Goal: Transaction & Acquisition: Book appointment/travel/reservation

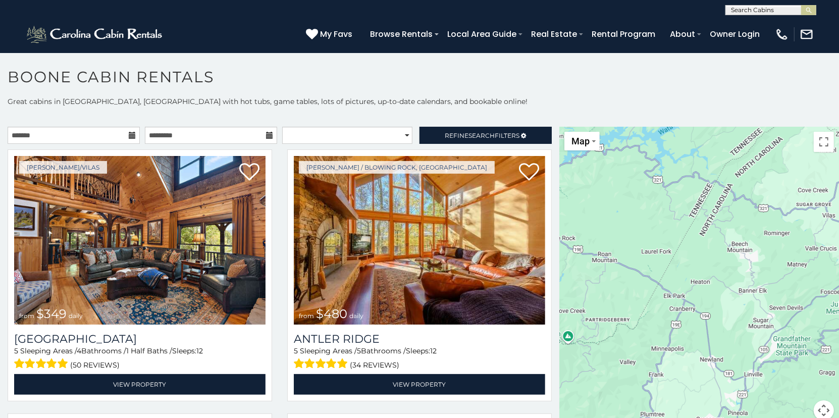
click at [129, 136] on icon at bounding box center [132, 135] width 7 height 7
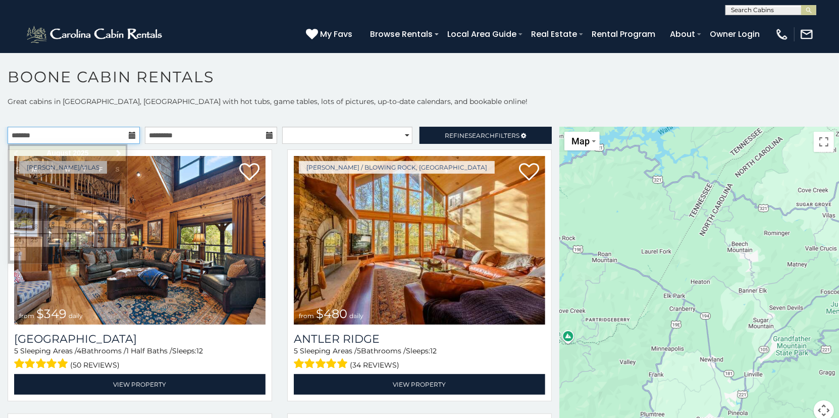
click at [115, 133] on input "text" at bounding box center [74, 135] width 132 height 17
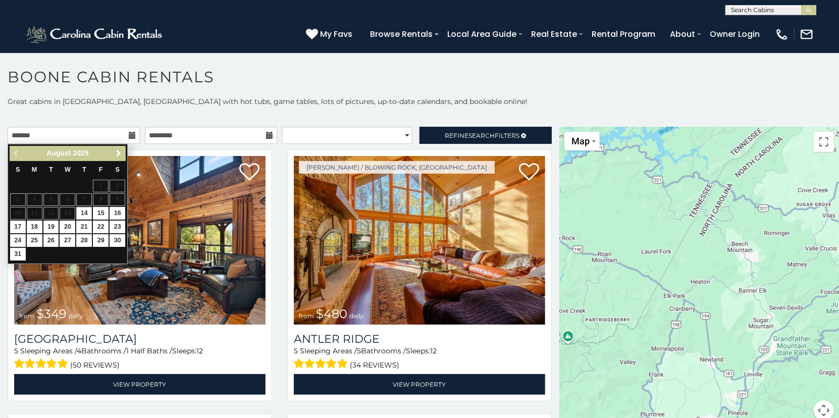
click at [115, 152] on span "Next" at bounding box center [119, 153] width 8 height 8
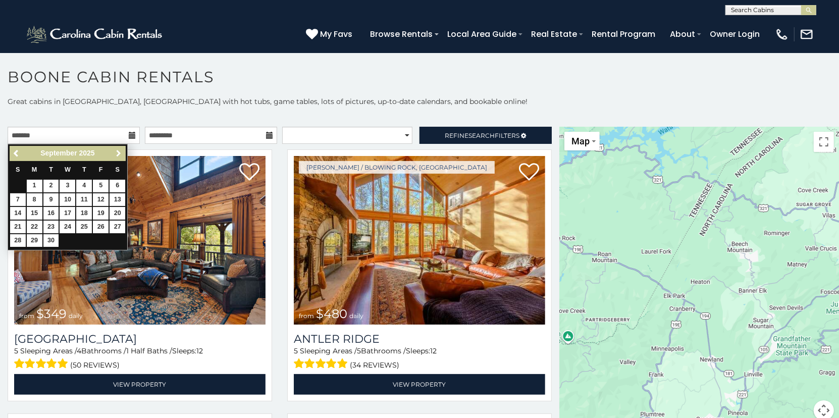
click at [116, 153] on span "Next" at bounding box center [119, 153] width 8 height 8
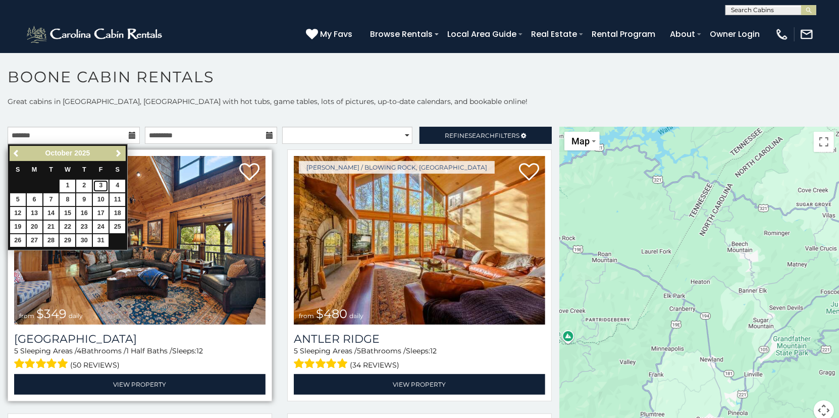
click at [103, 187] on link "3" at bounding box center [101, 186] width 16 height 13
type input "**********"
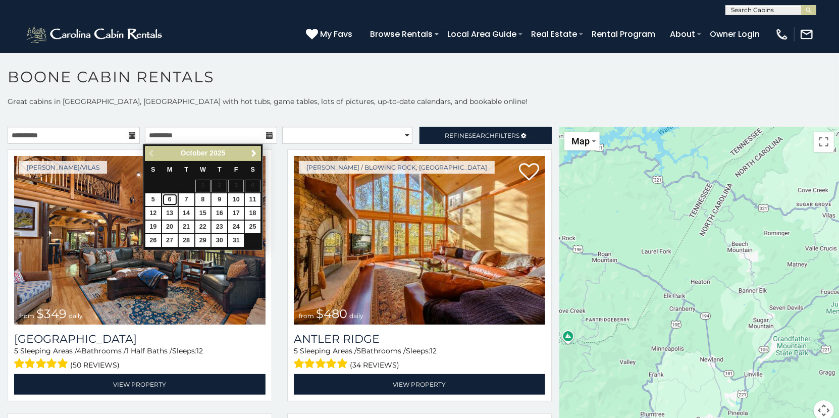
click at [173, 200] on link "6" at bounding box center [170, 199] width 16 height 13
type input "**********"
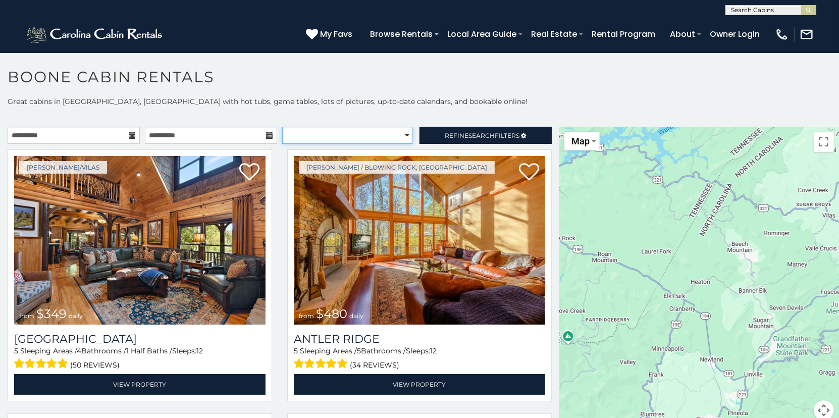
click at [378, 139] on select "**********" at bounding box center [347, 135] width 130 height 17
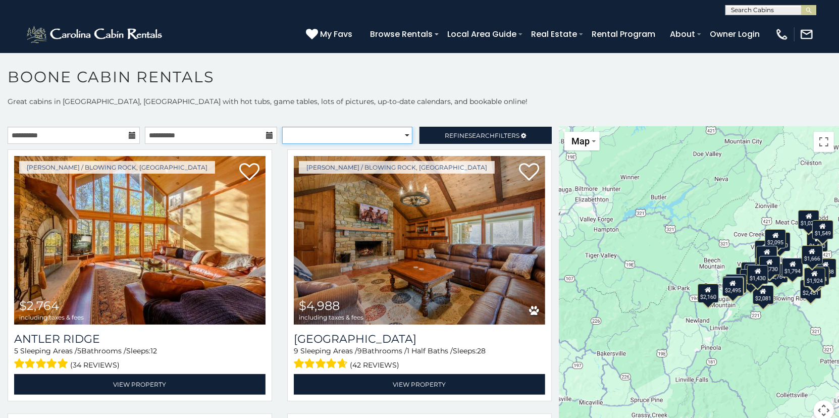
click at [376, 136] on select "**********" at bounding box center [347, 135] width 130 height 17
click at [784, 321] on div "$2,764 $4,988 $2,368 $2,152 $2,680 $1,720 $2,496 $3,283 $2,095 $2,451 $1,580 $1…" at bounding box center [700, 280] width 280 height 306
click at [784, 291] on div "$2,764 $4,988 $2,368 $2,152 $2,680 $1,720 $2,496 $3,283 $2,095 $2,451 $1,580 $1…" at bounding box center [700, 280] width 280 height 306
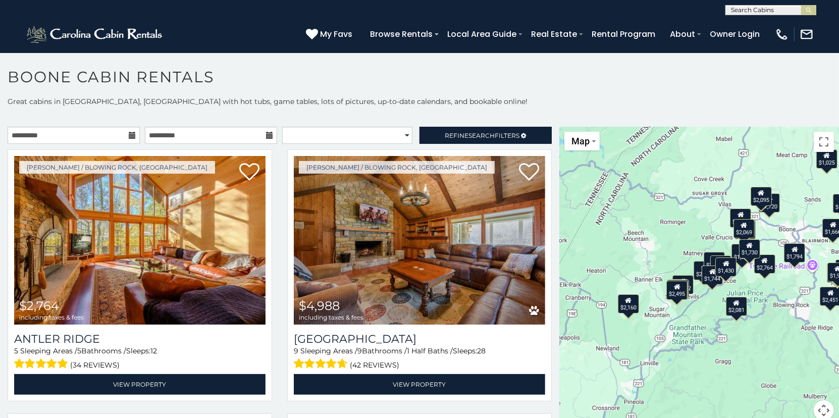
click at [784, 291] on div "$2,764 $4,988 $2,368 $2,152 $2,680 $1,720 $2,496 $3,283 $2,095 $2,451 $1,580 $1…" at bounding box center [700, 280] width 280 height 306
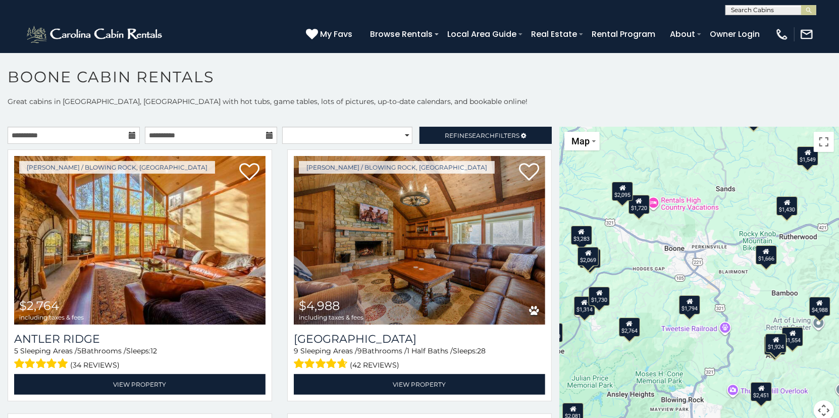
drag, startPoint x: 769, startPoint y: 217, endPoint x: 656, endPoint y: 300, distance: 140.2
click at [656, 300] on div "$2,764 $4,988 $2,368 $2,152 $2,680 $1,720 $2,496 $3,283 $2,095 $2,451 $1,580 $1…" at bounding box center [700, 280] width 280 height 306
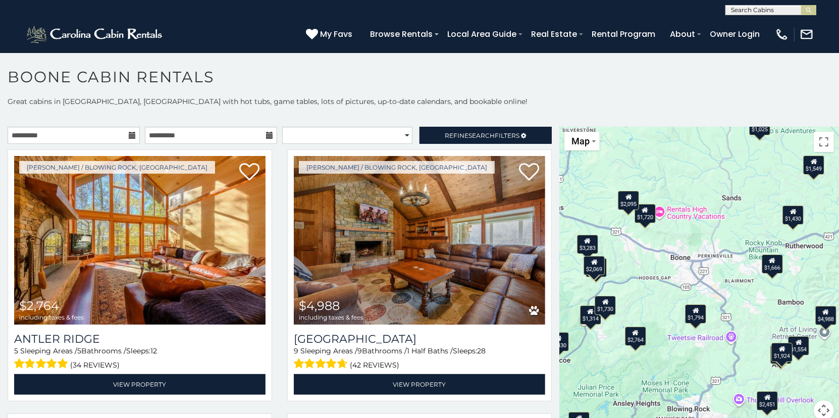
drag, startPoint x: 660, startPoint y: 300, endPoint x: 667, endPoint y: 309, distance: 11.1
click at [667, 309] on div "$2,764 $4,988 $2,368 $2,152 $2,680 $1,720 $2,496 $3,283 $2,095 $2,451 $1,580 $1…" at bounding box center [700, 280] width 280 height 306
click at [477, 135] on span "Search" at bounding box center [482, 136] width 26 height 8
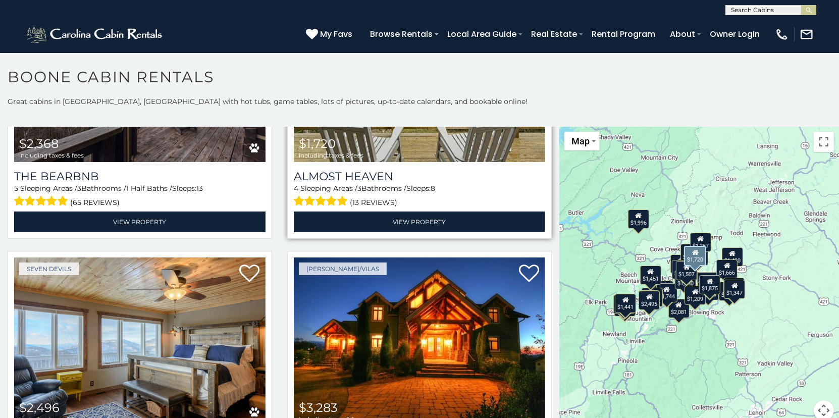
scroll to position [455, 0]
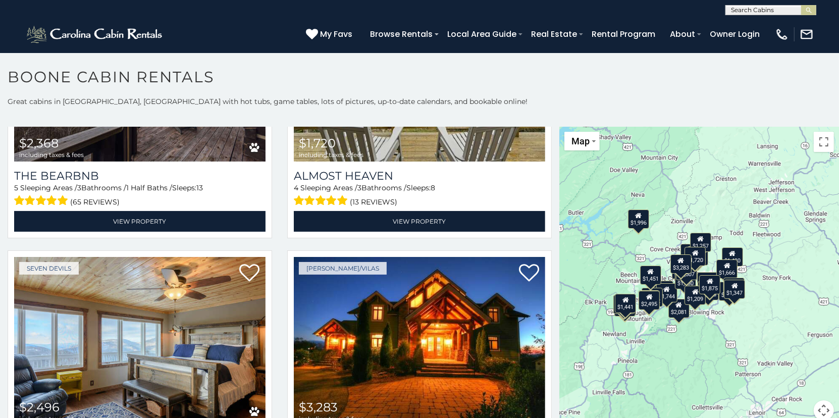
click at [697, 327] on div "$2,368 $1,720 $2,496 $3,283 $2,095 $1,580 $2,160 $2,081 $1,744 $2,022 $2,069 $1…" at bounding box center [700, 280] width 280 height 306
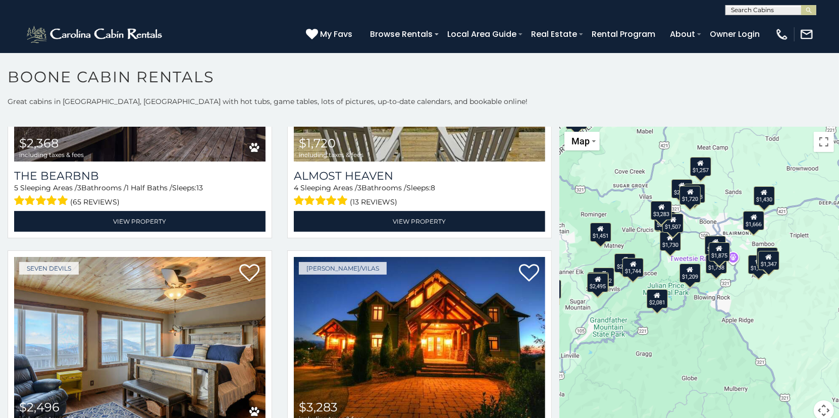
click at [690, 237] on div "$2,368 $1,720 $2,496 $3,283 $2,095 $1,580 $2,160 $2,081 $1,744 $2,022 $2,069 $1…" at bounding box center [700, 280] width 280 height 306
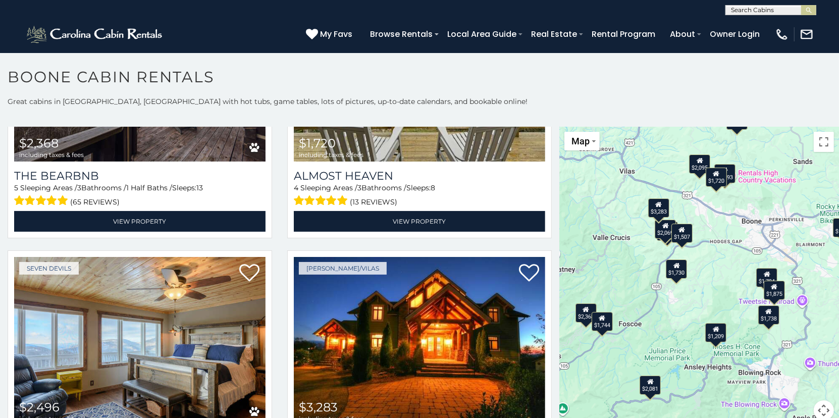
drag, startPoint x: 690, startPoint y: 237, endPoint x: 721, endPoint y: 254, distance: 35.2
click at [721, 254] on div "$2,368 $1,720 $2,496 $3,283 $2,095 $1,580 $2,160 $2,081 $1,744 $2,022 $2,069 $1…" at bounding box center [700, 280] width 280 height 306
click at [720, 254] on div "$2,368 $1,720 $2,496 $3,283 $2,095 $1,580 $2,160 $2,081 $1,744 $2,022 $2,069 $1…" at bounding box center [700, 280] width 280 height 306
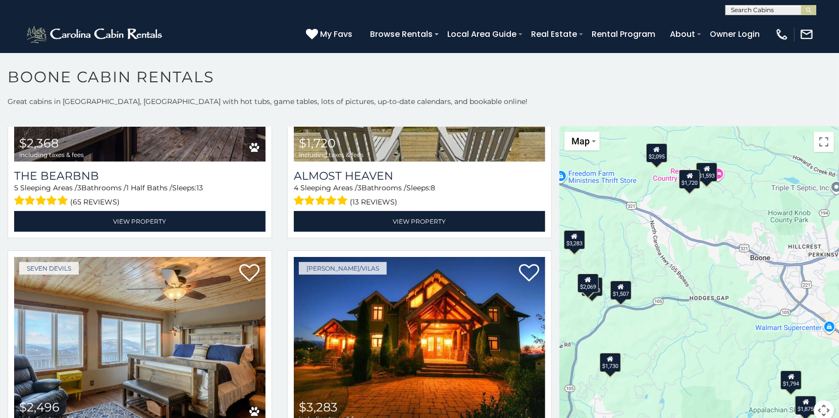
drag, startPoint x: 720, startPoint y: 254, endPoint x: 701, endPoint y: 325, distance: 73.8
click at [701, 325] on div "$2,368 $1,720 $2,496 $3,283 $2,095 $1,580 $2,160 $2,081 $1,744 $2,022 $2,069 $1…" at bounding box center [700, 280] width 280 height 306
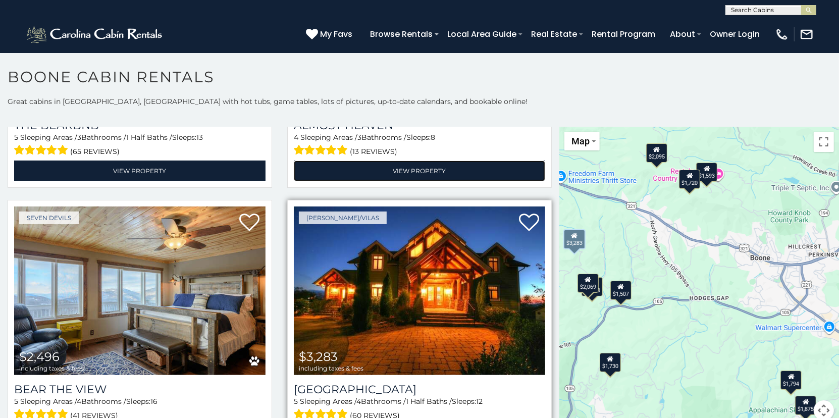
scroll to position [505, 0]
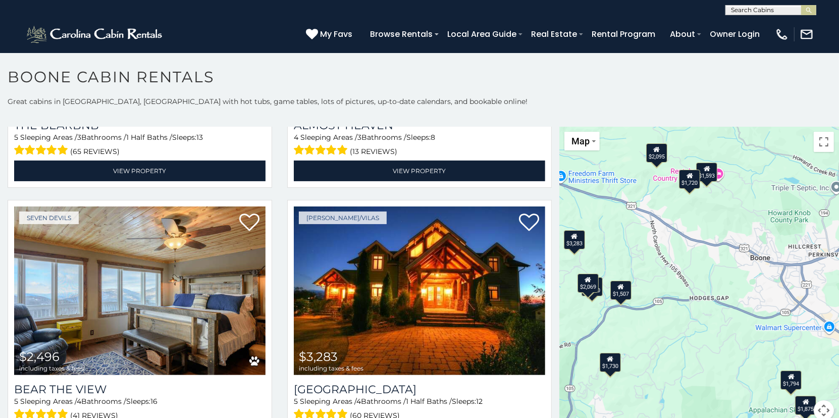
click at [707, 174] on div "$1,593" at bounding box center [706, 172] width 21 height 19
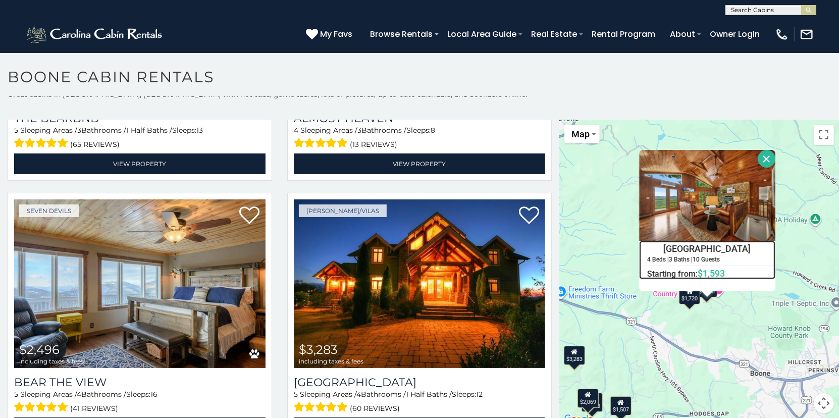
scroll to position [9, 0]
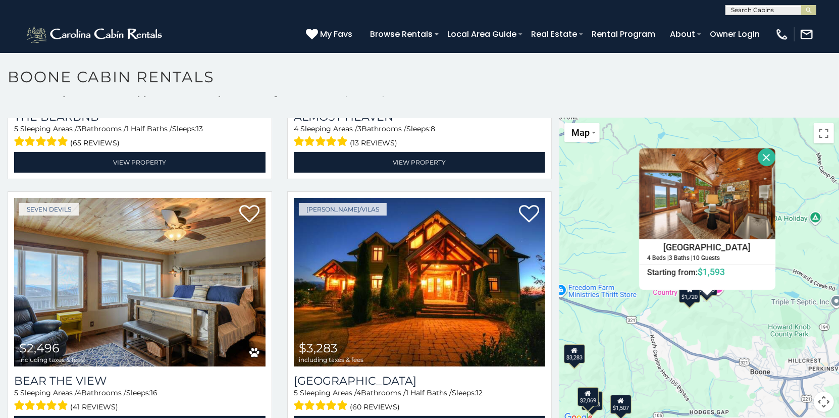
click at [636, 338] on div "$2,368 $1,720 $2,496 $3,283 $2,095 $1,580 $2,160 $2,081 $1,744 $2,022 $2,069 $1…" at bounding box center [700, 271] width 280 height 306
click at [643, 352] on div "$2,368 $1,720 $2,496 $3,283 $2,095 $1,580 $2,160 $2,081 $1,744 $2,022 $2,069 $1…" at bounding box center [700, 271] width 280 height 306
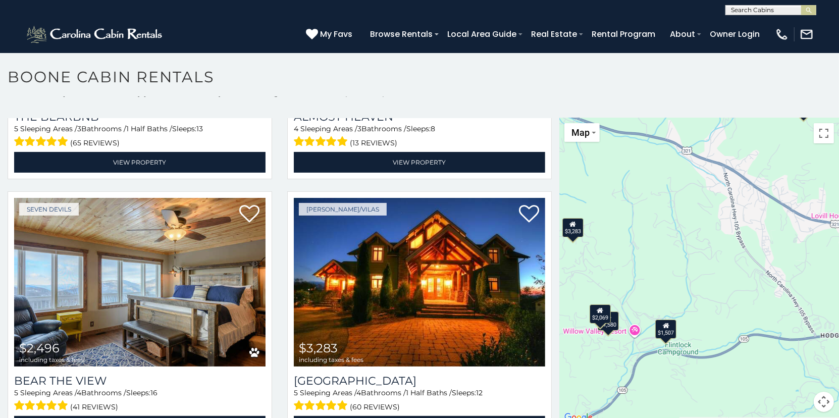
drag, startPoint x: 643, startPoint y: 352, endPoint x: 715, endPoint y: 210, distance: 159.2
click at [715, 210] on div "$2,368 $1,720 $2,496 $3,283 $2,095 $1,580 $2,160 $2,081 $1,744 $2,022 $2,069 $1…" at bounding box center [700, 271] width 280 height 306
click at [610, 320] on div "$1,580" at bounding box center [608, 319] width 21 height 19
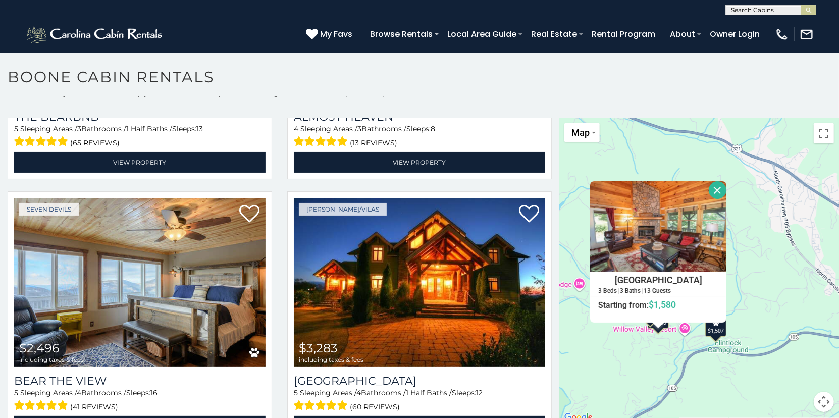
click at [714, 190] on button "Close" at bounding box center [718, 190] width 18 height 18
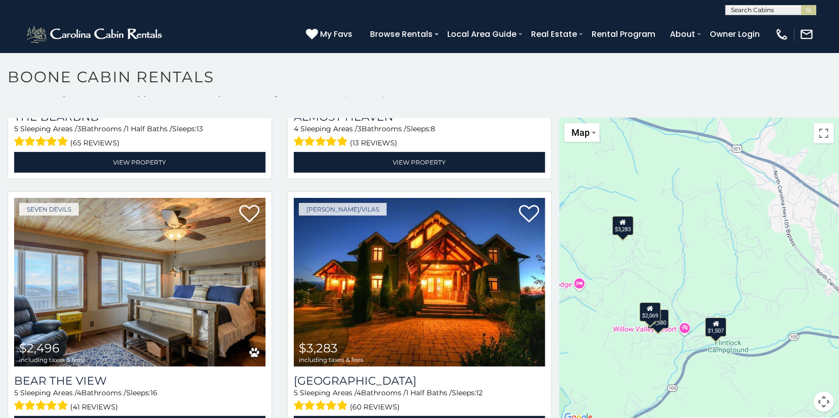
click at [649, 318] on div "$2,069" at bounding box center [650, 312] width 21 height 19
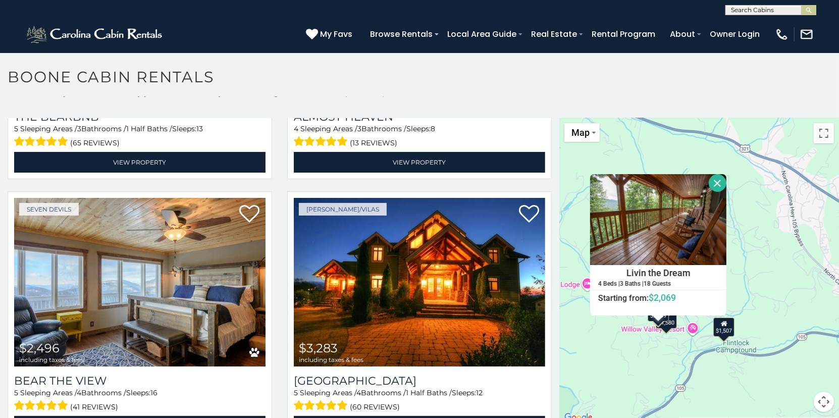
click at [717, 185] on button "Close" at bounding box center [718, 183] width 18 height 18
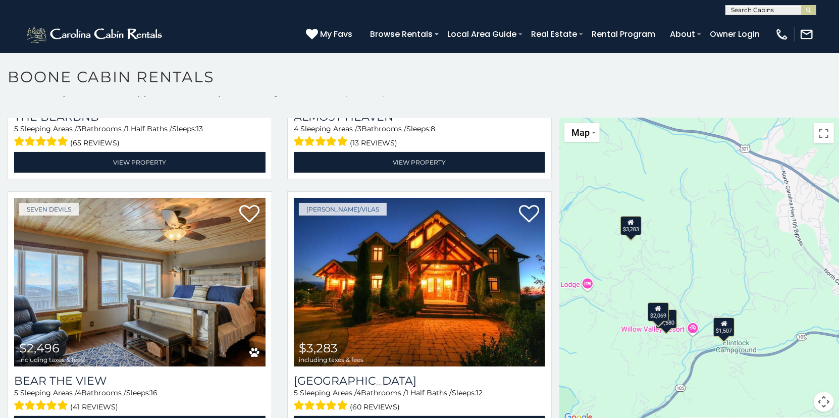
click at [723, 330] on div "$1,507" at bounding box center [724, 327] width 21 height 19
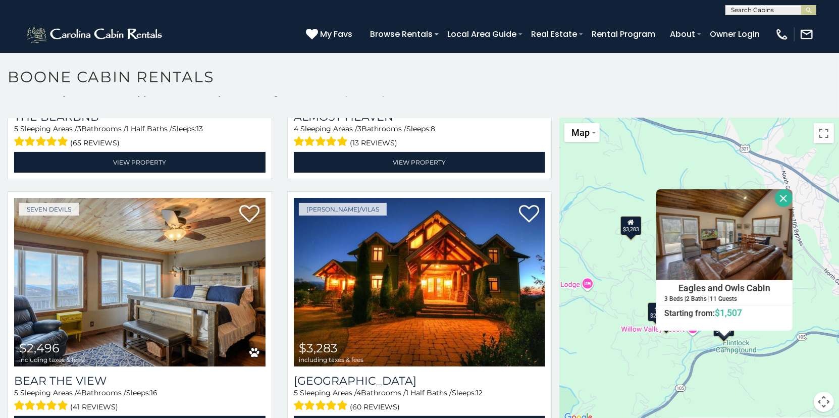
click at [783, 187] on div "$2,368 $1,720 $2,496 $3,283 $2,095 $1,580 $2,160 $2,081 $1,744 $2,022 $2,069 $1…" at bounding box center [700, 271] width 280 height 306
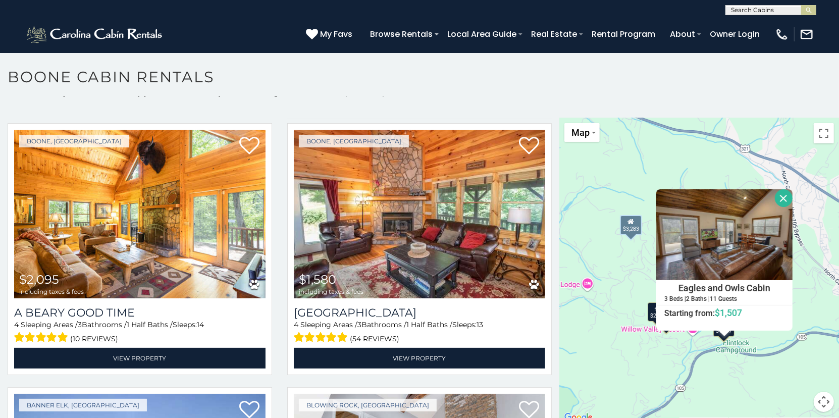
scroll to position [859, 0]
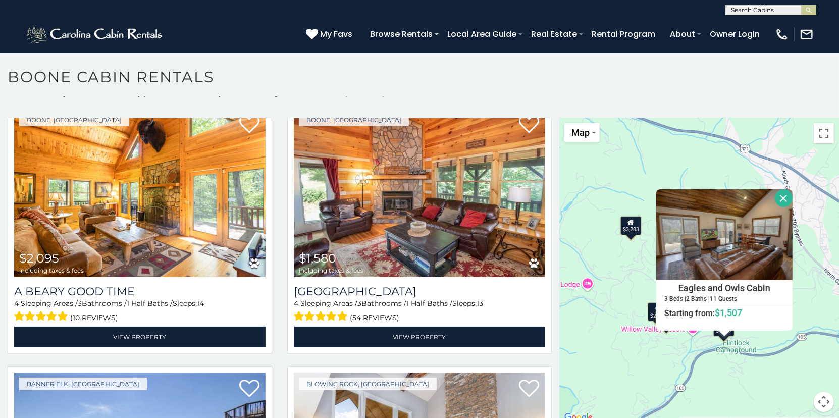
click at [779, 193] on button "Close" at bounding box center [784, 198] width 18 height 18
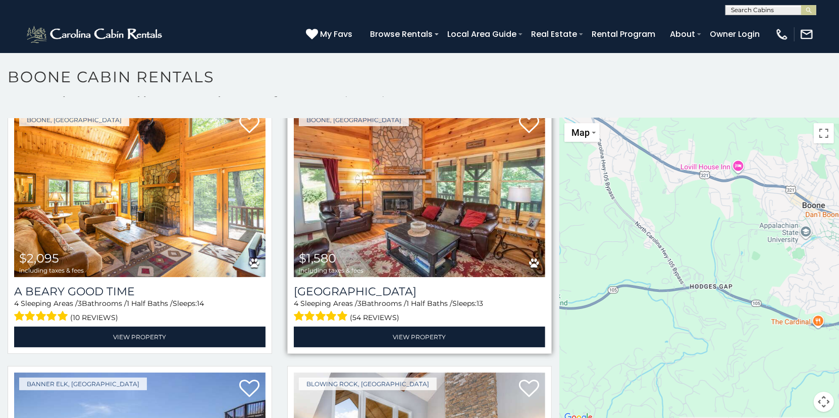
drag, startPoint x: 715, startPoint y: 364, endPoint x: 524, endPoint y: 316, distance: 196.8
click at [524, 118] on main "**********" at bounding box center [419, 118] width 839 height 0
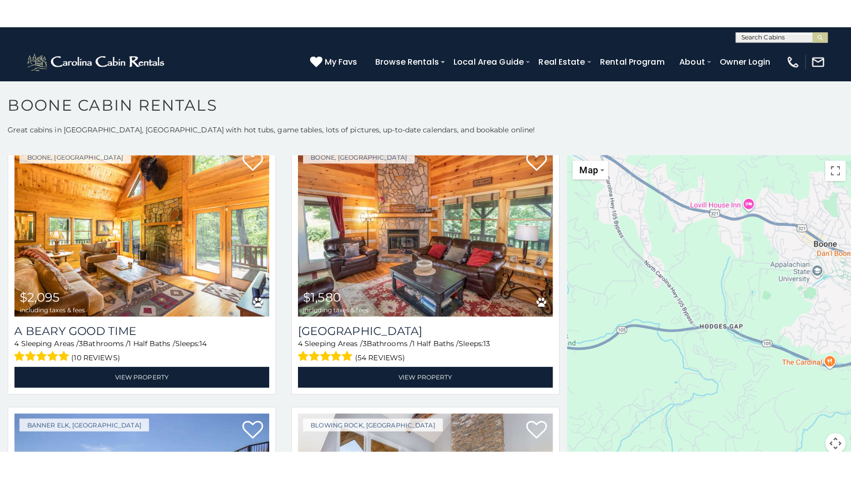
scroll to position [0, 0]
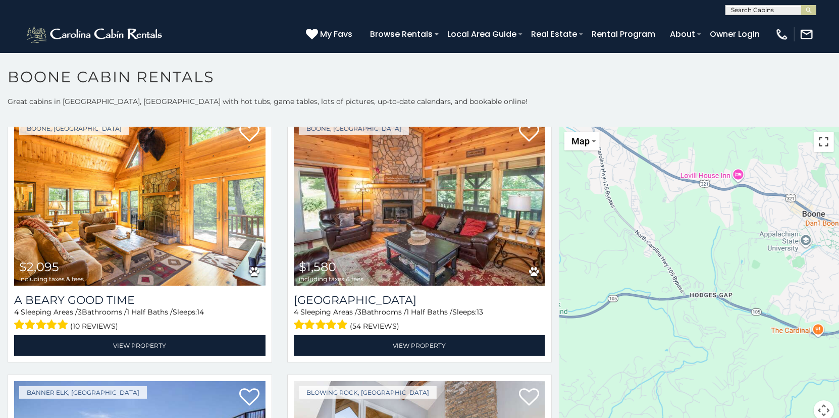
click at [826, 141] on button "Toggle fullscreen view" at bounding box center [824, 142] width 20 height 20
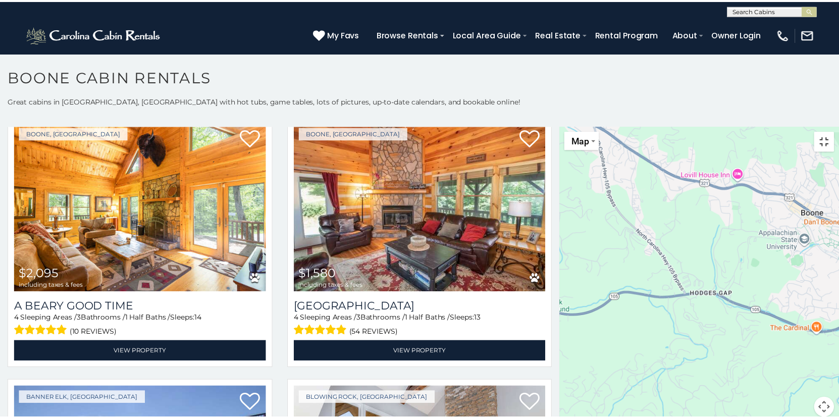
scroll to position [866, 0]
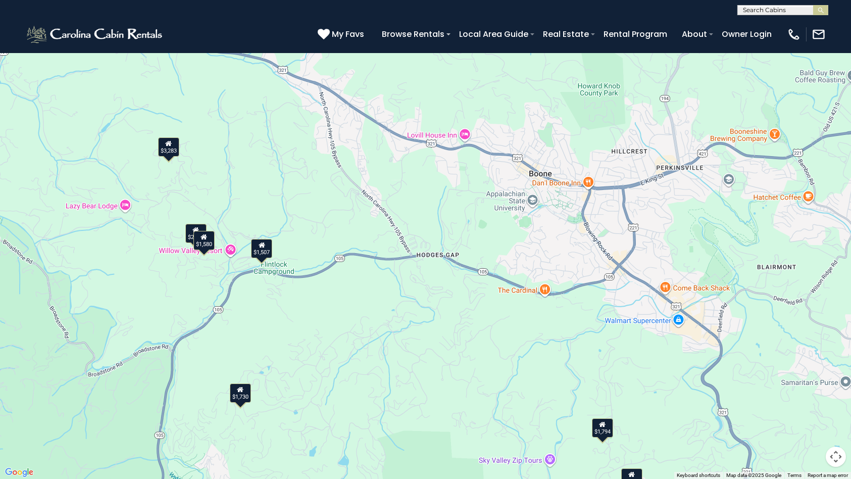
click at [604, 418] on div "$1,794" at bounding box center [601, 427] width 21 height 19
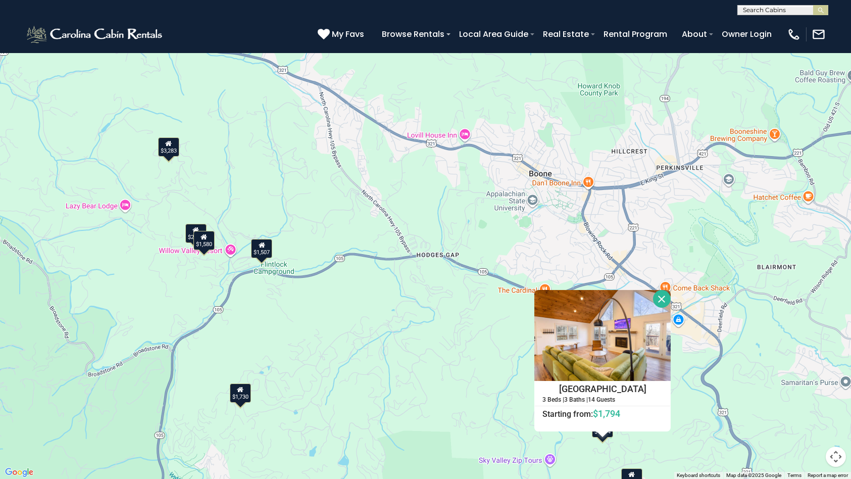
click at [666, 290] on div at bounding box center [662, 299] width 18 height 18
click at [839, 19] on button "Toggle fullscreen view" at bounding box center [836, 15] width 20 height 20
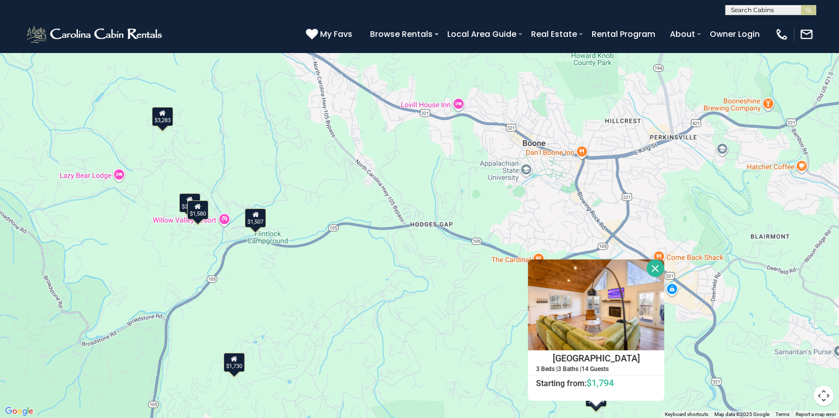
scroll to position [859, 0]
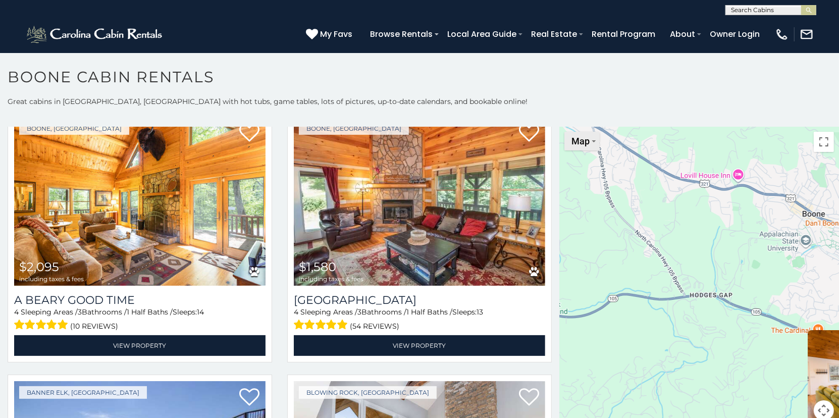
click at [593, 142] on button "Map" at bounding box center [582, 141] width 35 height 19
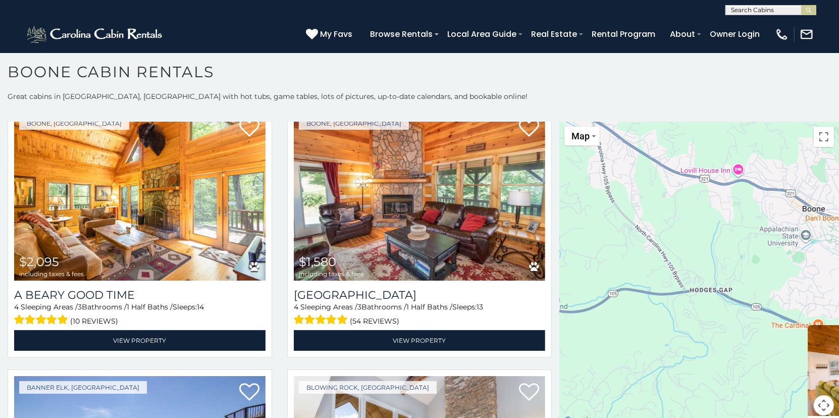
scroll to position [9, 0]
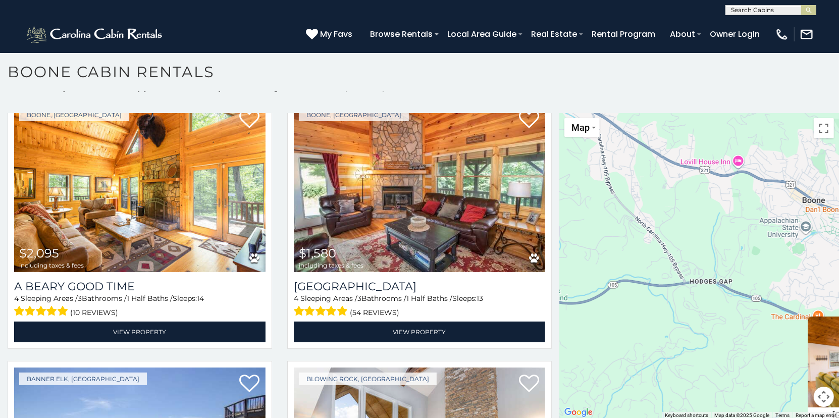
click at [819, 389] on button "Map camera controls" at bounding box center [824, 397] width 20 height 20
click at [793, 398] on button "Zoom out" at bounding box center [799, 397] width 20 height 20
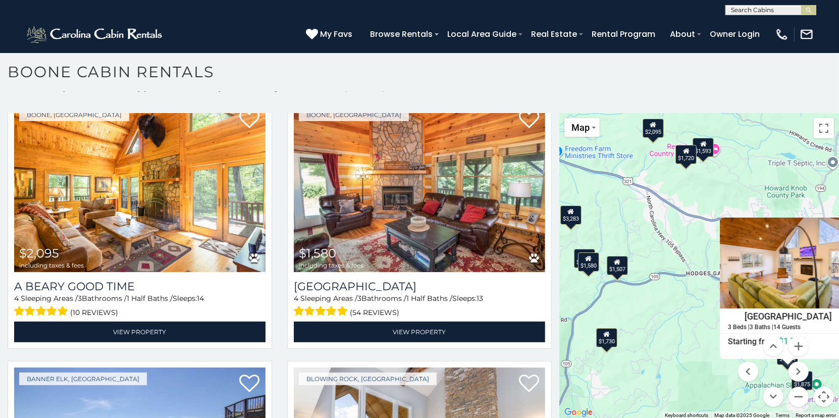
click at [672, 309] on div "$2,368 $1,720 $2,496 $3,283 $2,095 $1,580 $2,160 $2,081 $1,744 $2,022 $2,069 $1…" at bounding box center [700, 266] width 280 height 306
click at [798, 398] on button "Zoom out" at bounding box center [799, 397] width 20 height 20
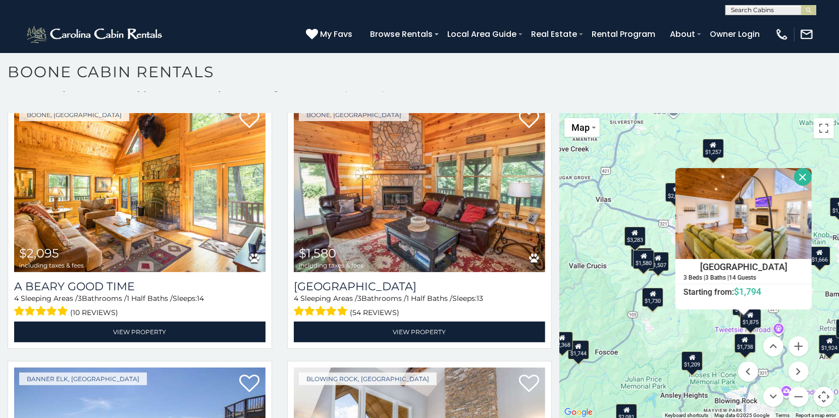
click at [805, 174] on button "Close" at bounding box center [803, 177] width 18 height 18
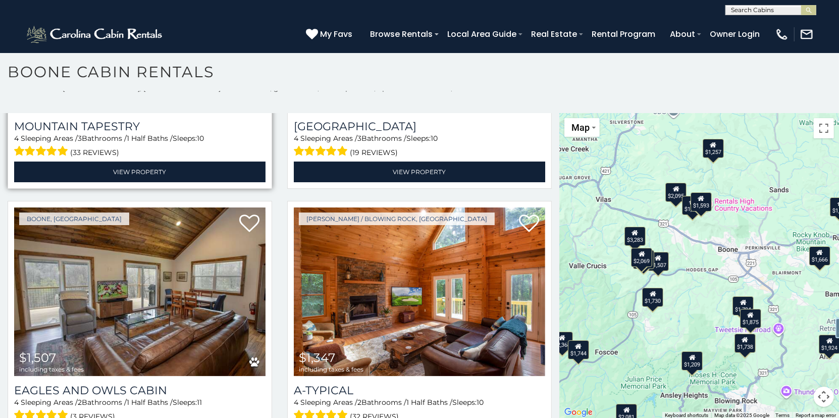
scroll to position [2879, 0]
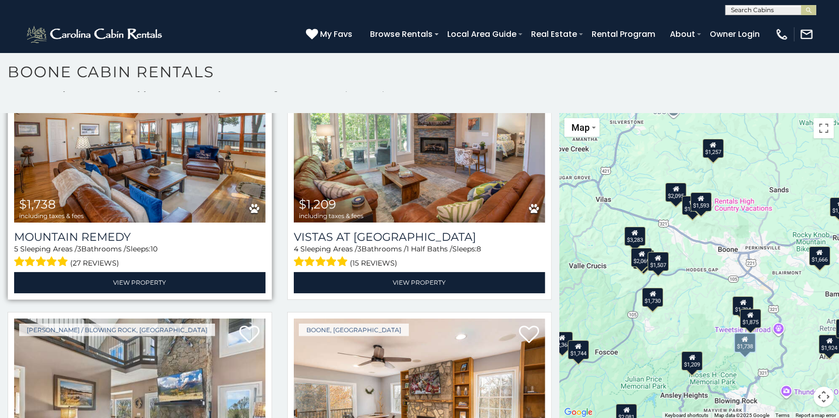
scroll to position [3932, 0]
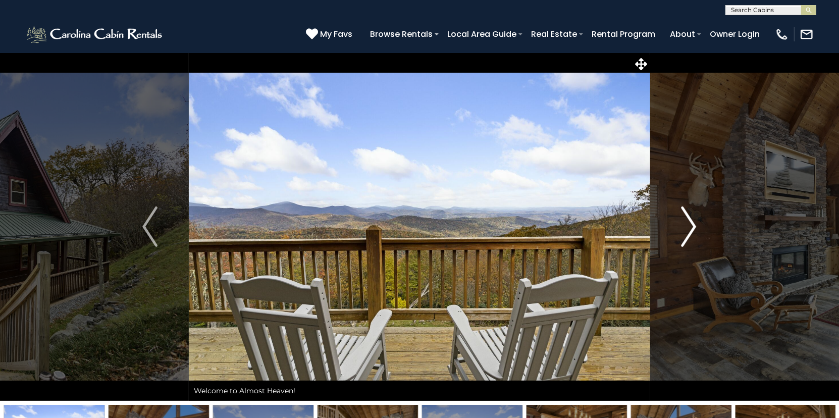
click at [691, 237] on img "Next" at bounding box center [689, 227] width 15 height 40
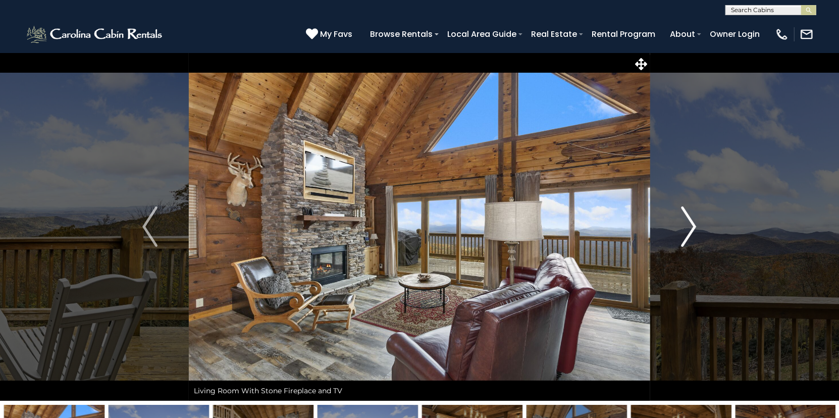
click at [691, 237] on img "Next" at bounding box center [689, 227] width 15 height 40
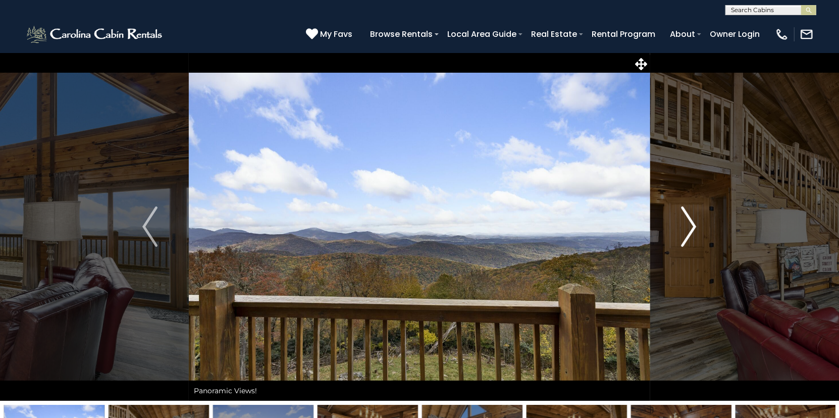
click at [691, 237] on img "Next" at bounding box center [689, 227] width 15 height 40
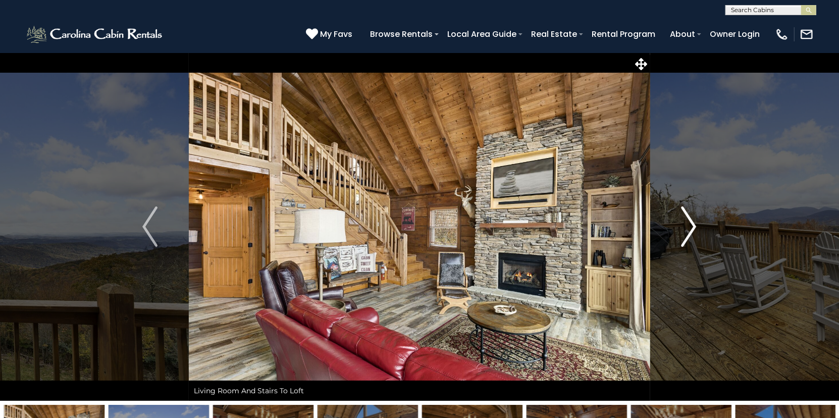
click at [691, 237] on img "Next" at bounding box center [689, 227] width 15 height 40
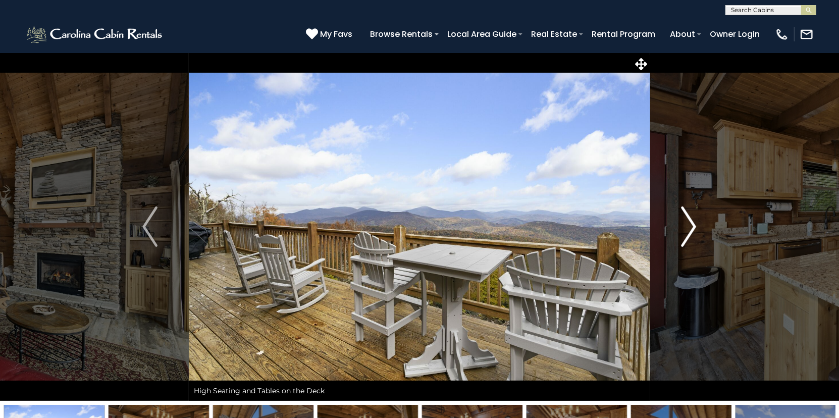
click at [691, 237] on img "Next" at bounding box center [689, 227] width 15 height 40
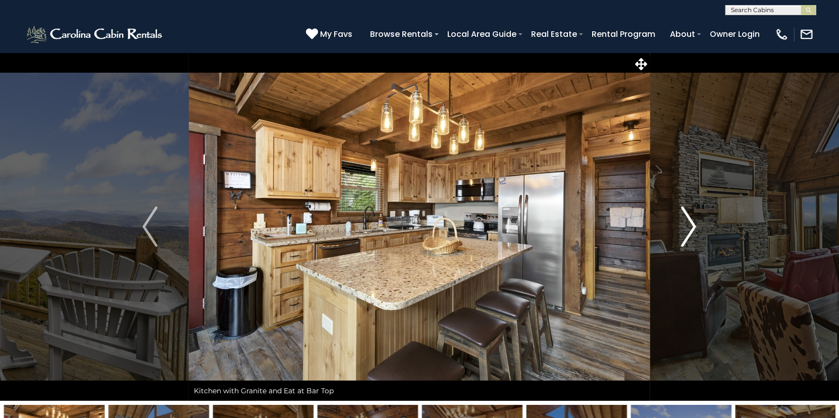
click at [691, 237] on img "Next" at bounding box center [689, 227] width 15 height 40
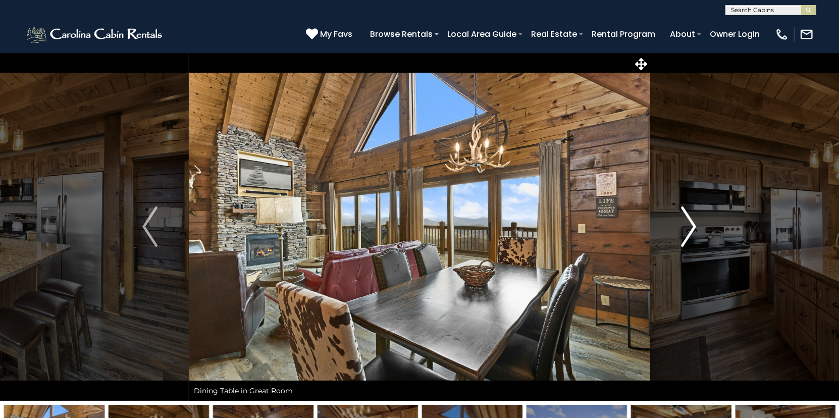
click at [691, 237] on img "Next" at bounding box center [689, 227] width 15 height 40
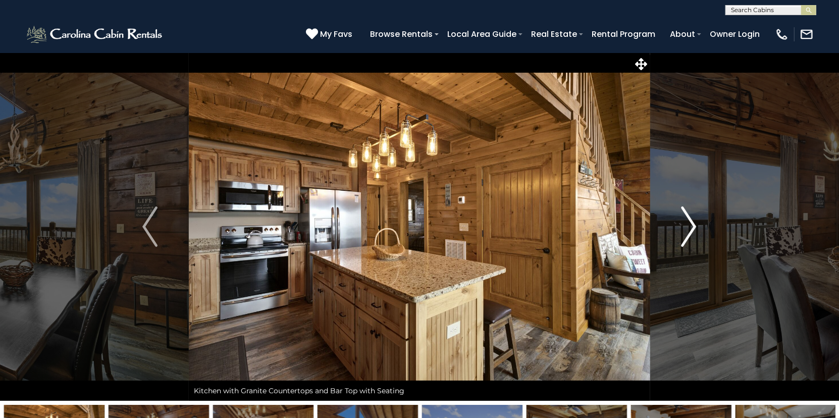
click at [691, 237] on img "Next" at bounding box center [689, 227] width 15 height 40
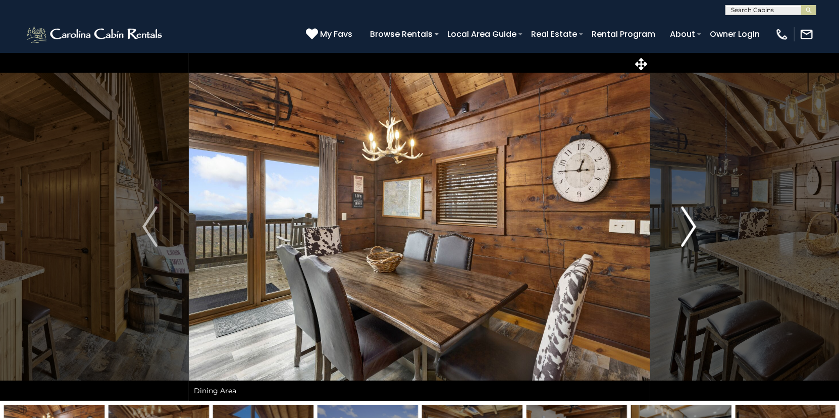
click at [691, 237] on img "Next" at bounding box center [689, 227] width 15 height 40
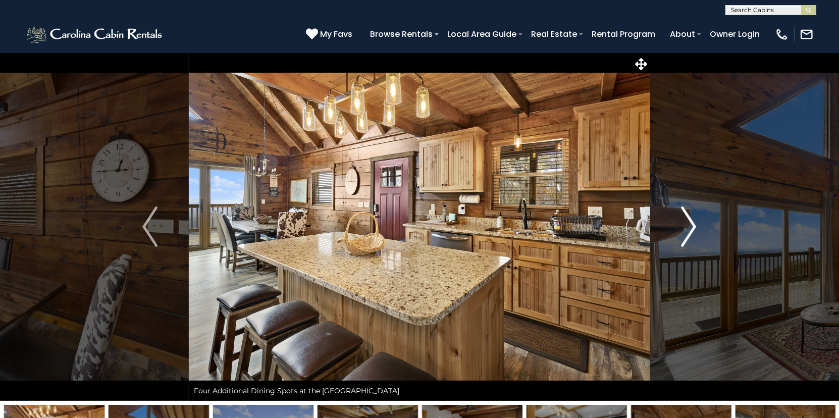
click at [691, 237] on img "Next" at bounding box center [689, 227] width 15 height 40
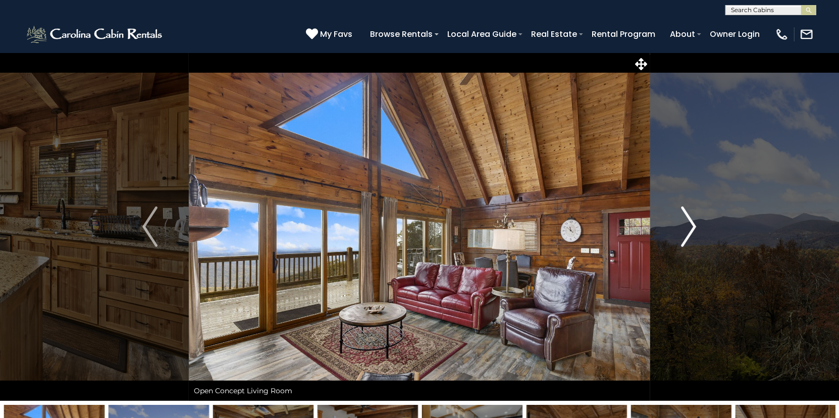
click at [691, 237] on img "Next" at bounding box center [689, 227] width 15 height 40
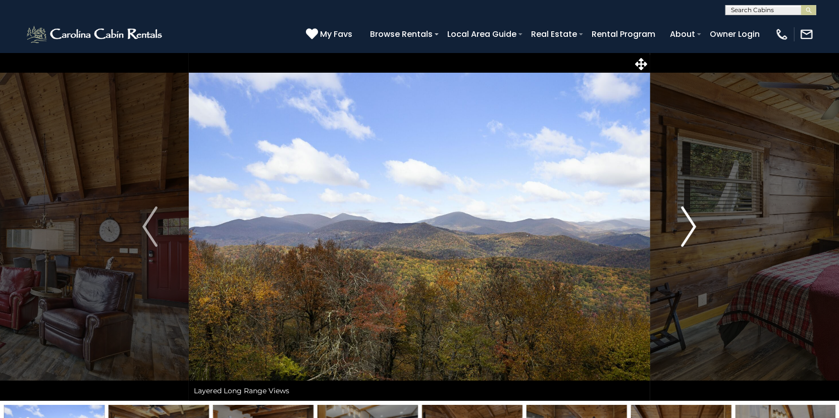
click at [691, 237] on img "Next" at bounding box center [689, 227] width 15 height 40
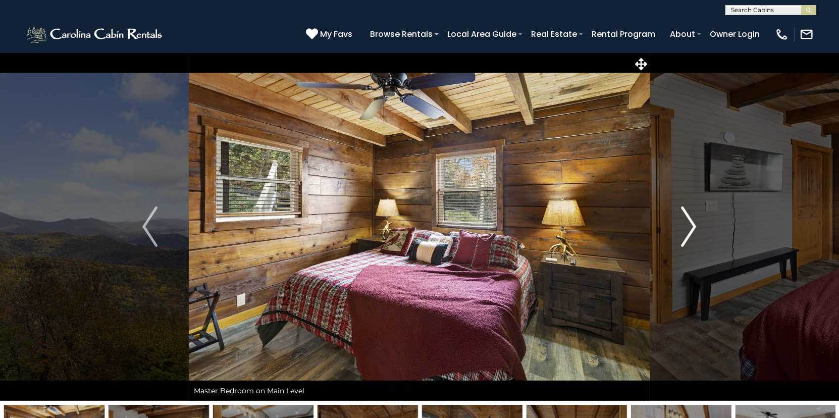
click at [691, 237] on img "Next" at bounding box center [689, 227] width 15 height 40
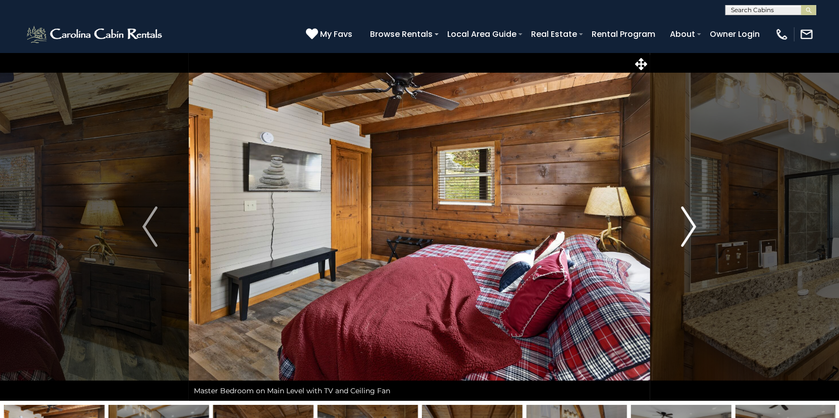
click at [691, 237] on img "Next" at bounding box center [689, 227] width 15 height 40
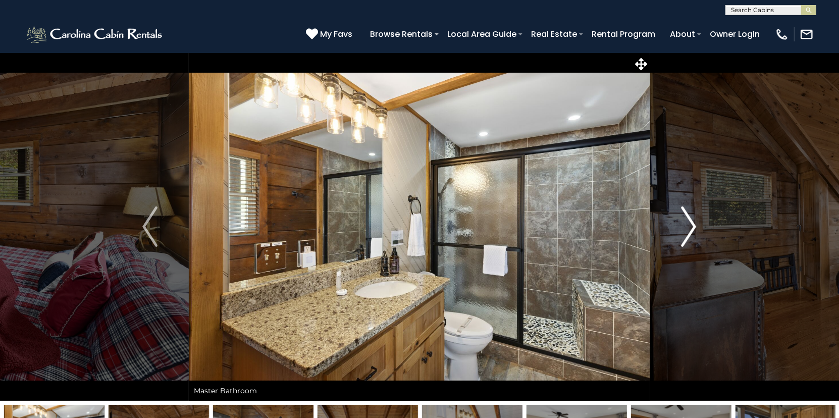
click at [691, 230] on img "Next" at bounding box center [689, 227] width 15 height 40
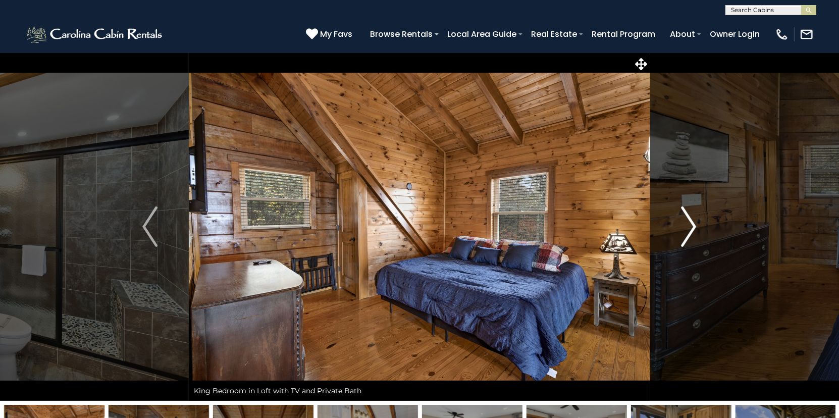
click at [691, 230] on img "Next" at bounding box center [689, 227] width 15 height 40
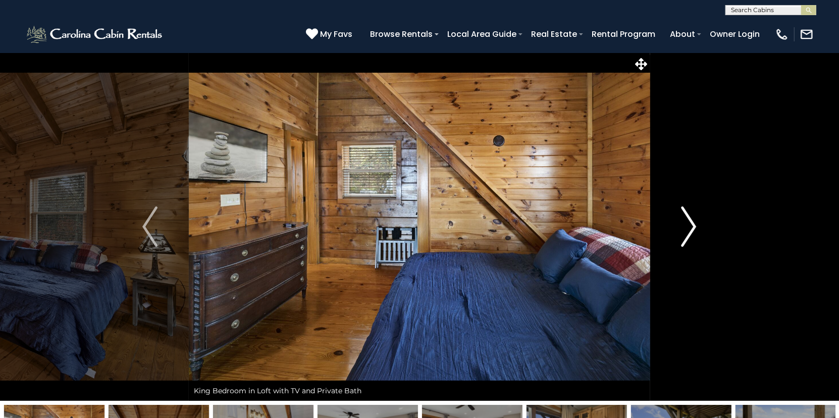
click at [691, 230] on img "Next" at bounding box center [689, 227] width 15 height 40
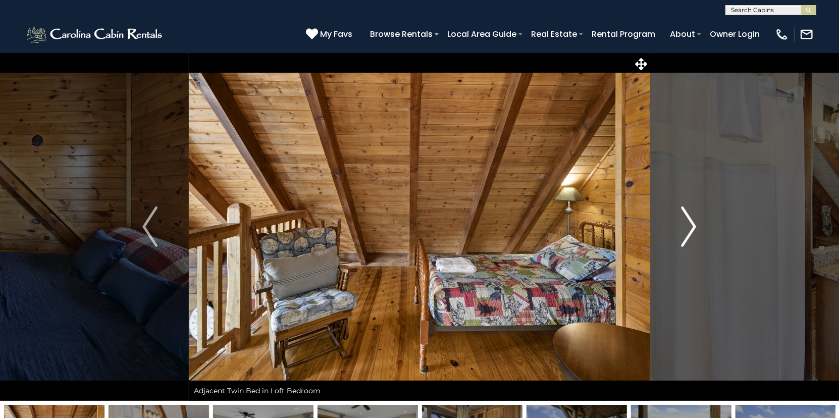
click at [691, 230] on img "Next" at bounding box center [689, 227] width 15 height 40
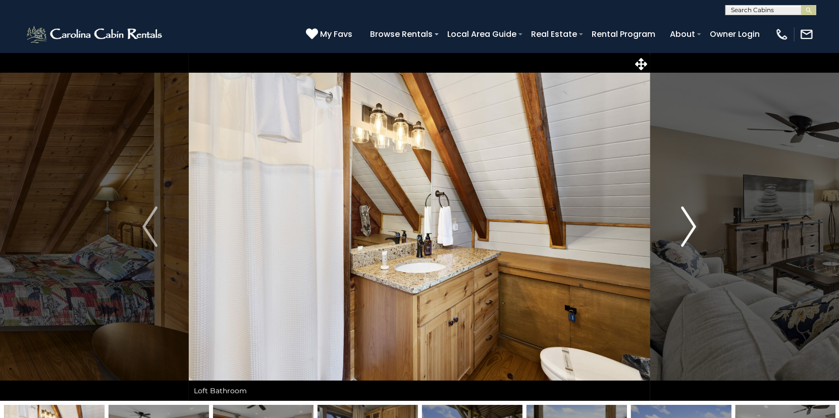
click at [691, 230] on img "Next" at bounding box center [689, 227] width 15 height 40
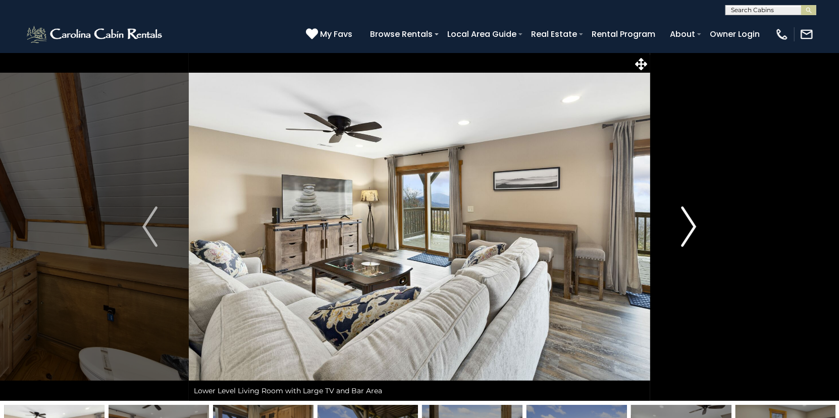
click at [691, 230] on img "Next" at bounding box center [689, 227] width 15 height 40
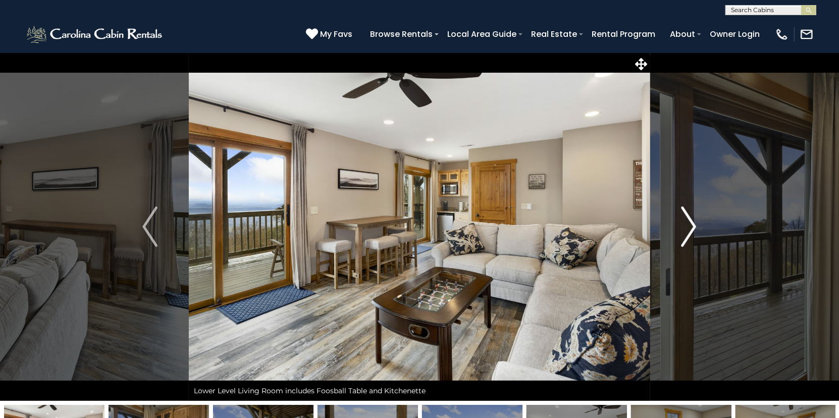
click at [691, 230] on img "Next" at bounding box center [689, 227] width 15 height 40
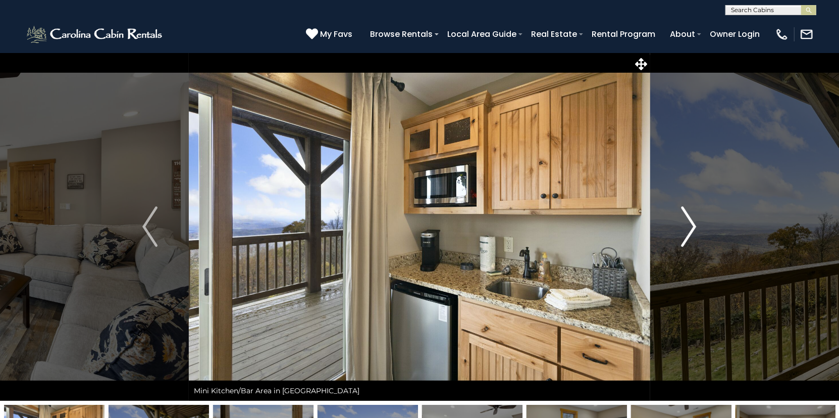
click at [691, 230] on img "Next" at bounding box center [689, 227] width 15 height 40
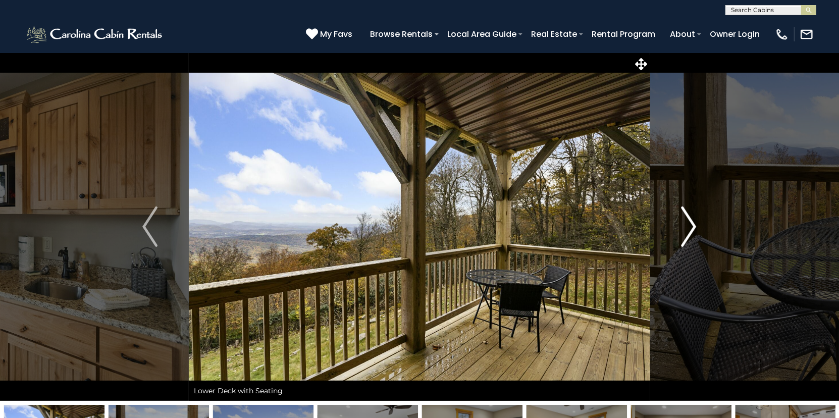
click at [691, 230] on img "Next" at bounding box center [689, 227] width 15 height 40
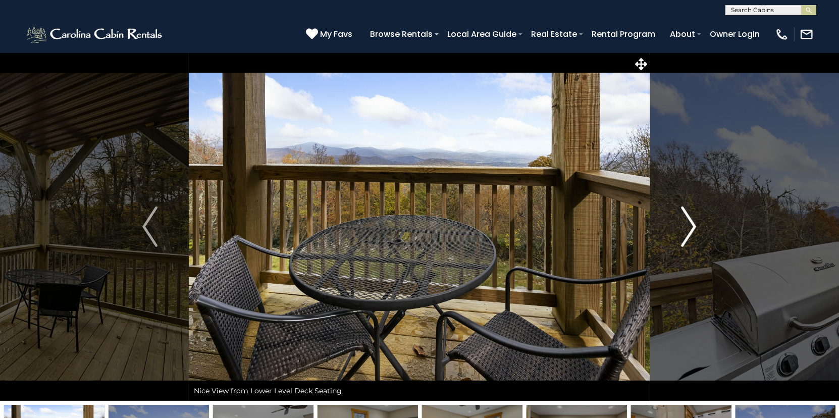
click at [691, 230] on img "Next" at bounding box center [689, 227] width 15 height 40
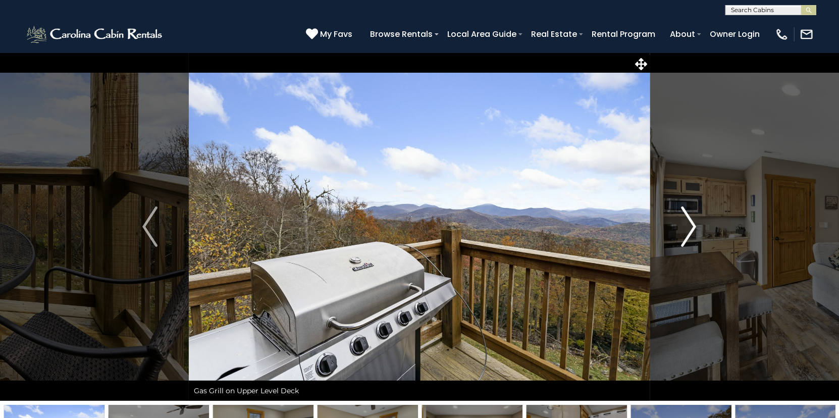
click at [691, 230] on img "Next" at bounding box center [689, 227] width 15 height 40
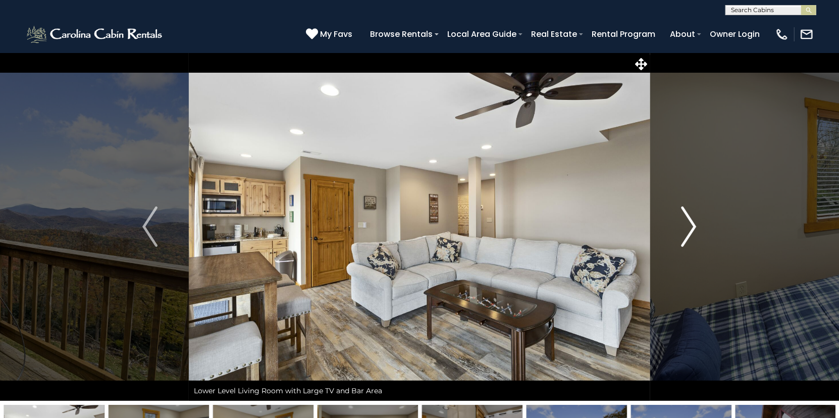
click at [691, 230] on img "Next" at bounding box center [689, 227] width 15 height 40
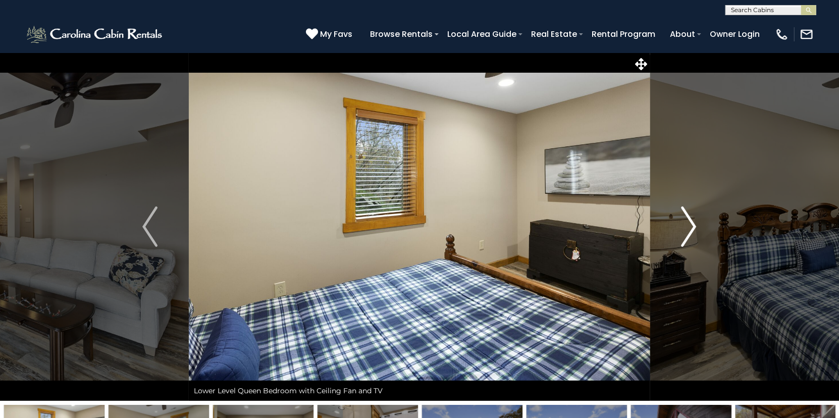
click at [691, 230] on img "Next" at bounding box center [689, 227] width 15 height 40
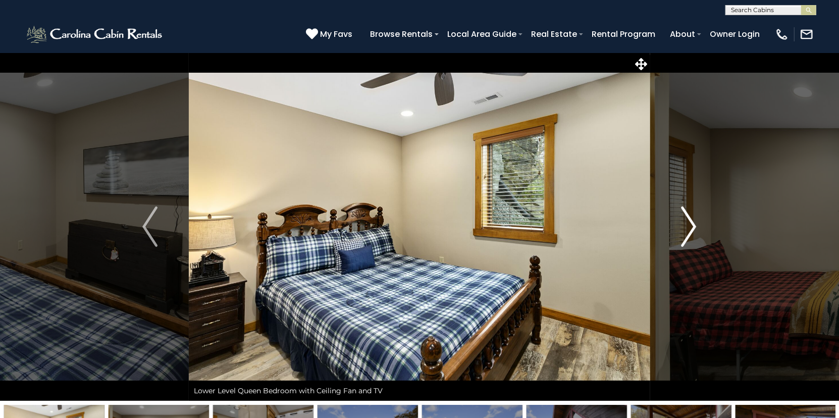
click at [691, 230] on img "Next" at bounding box center [689, 227] width 15 height 40
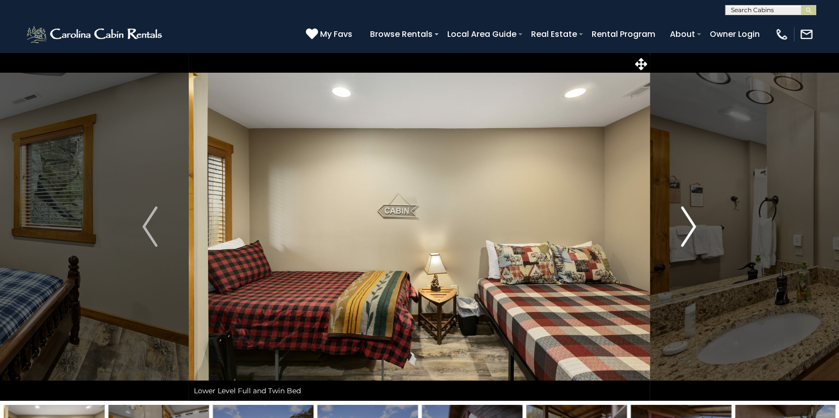
click at [691, 230] on img "Next" at bounding box center [689, 227] width 15 height 40
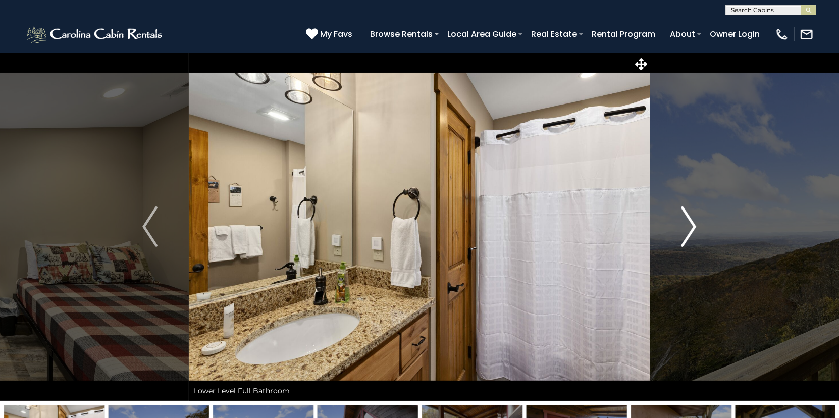
click at [691, 230] on img "Next" at bounding box center [689, 227] width 15 height 40
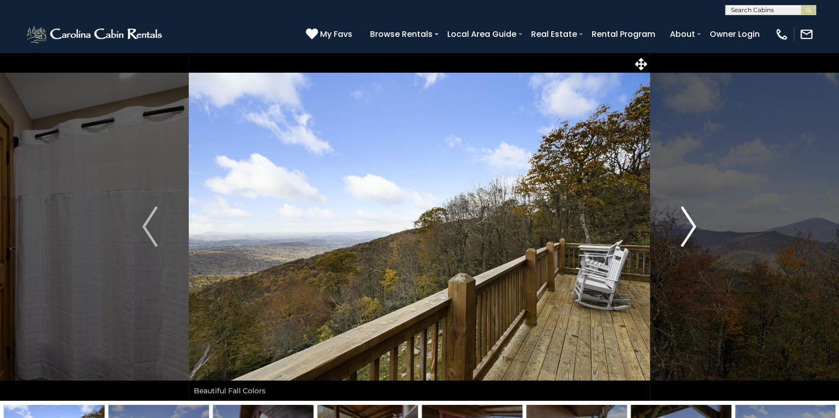
click at [691, 230] on img "Next" at bounding box center [689, 227] width 15 height 40
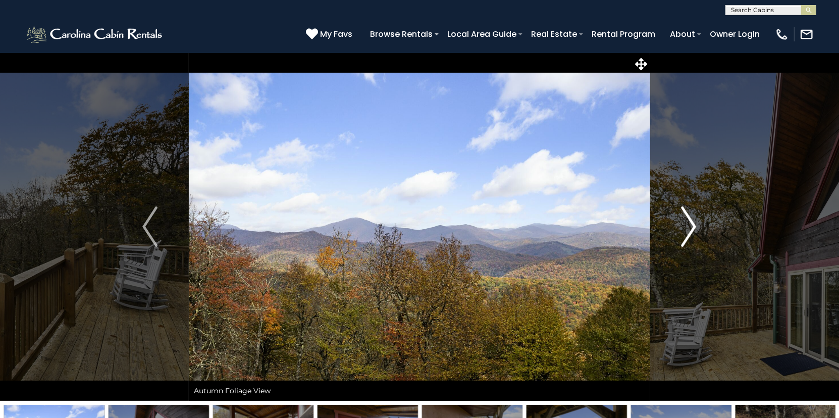
click at [691, 230] on img "Next" at bounding box center [689, 227] width 15 height 40
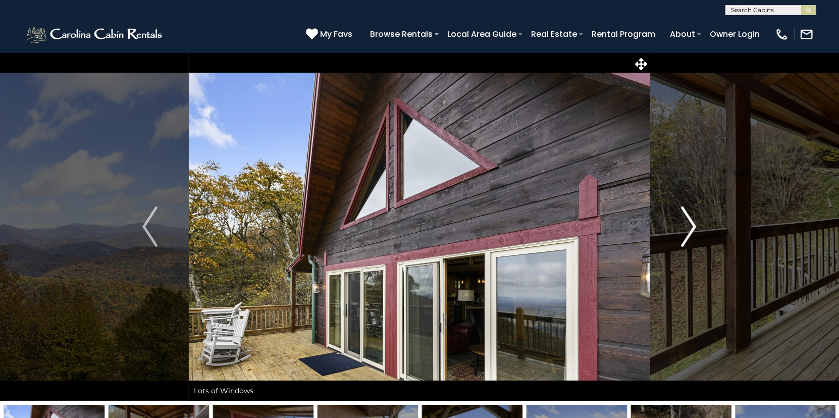
click at [691, 230] on img "Next" at bounding box center [689, 227] width 15 height 40
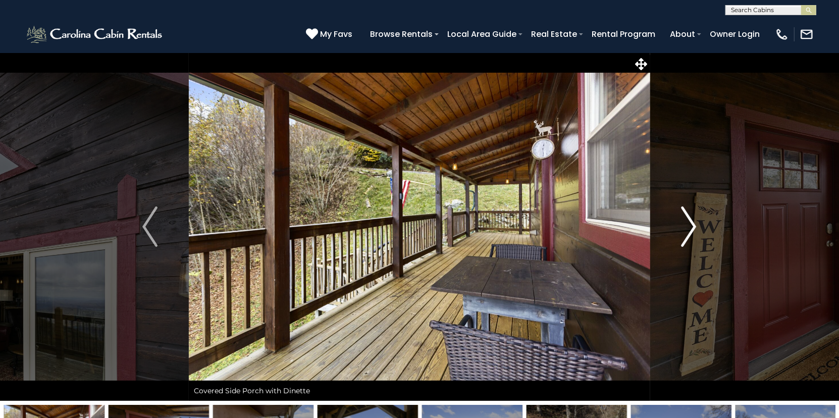
click at [691, 230] on img "Next" at bounding box center [689, 227] width 15 height 40
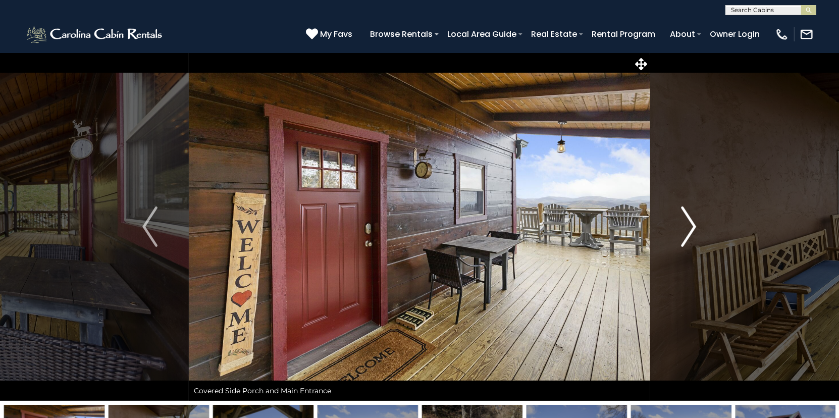
click at [691, 230] on img "Next" at bounding box center [689, 227] width 15 height 40
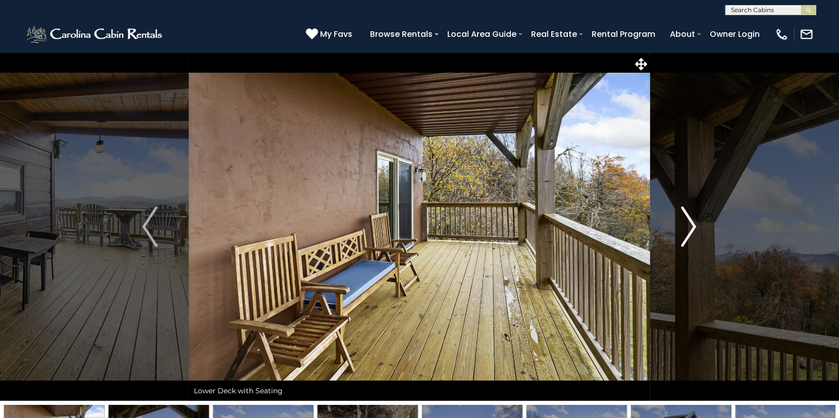
click at [691, 230] on img "Next" at bounding box center [689, 227] width 15 height 40
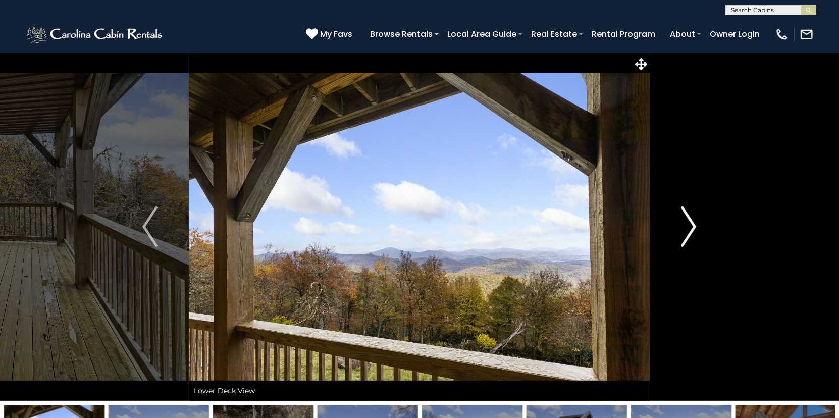
click at [691, 230] on img "Next" at bounding box center [689, 227] width 15 height 40
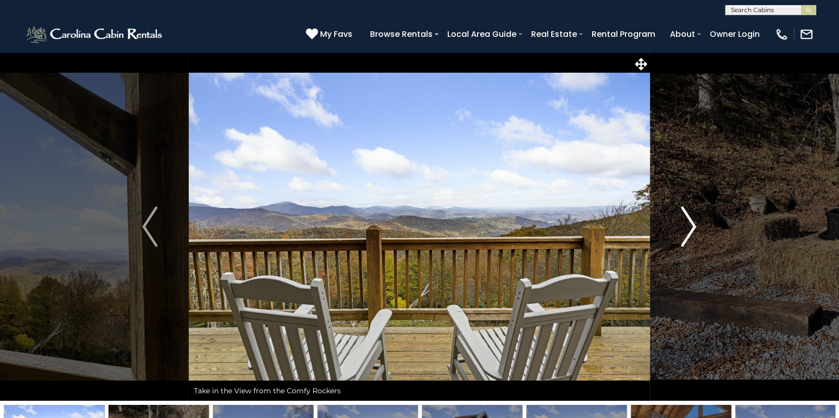
click at [691, 230] on img "Next" at bounding box center [689, 227] width 15 height 40
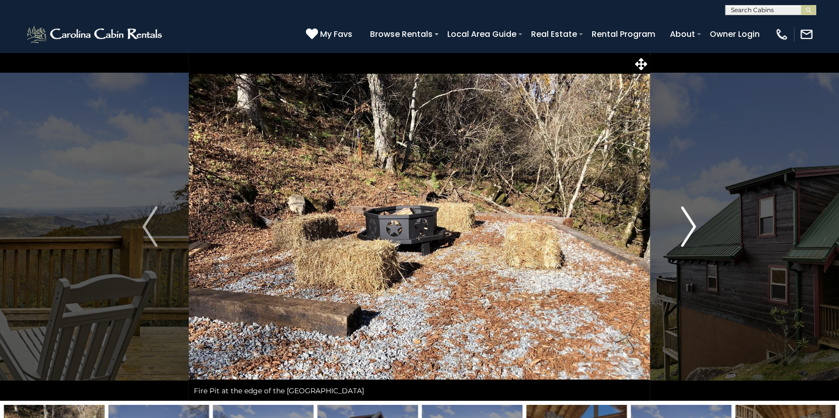
click at [691, 230] on img "Next" at bounding box center [689, 227] width 15 height 40
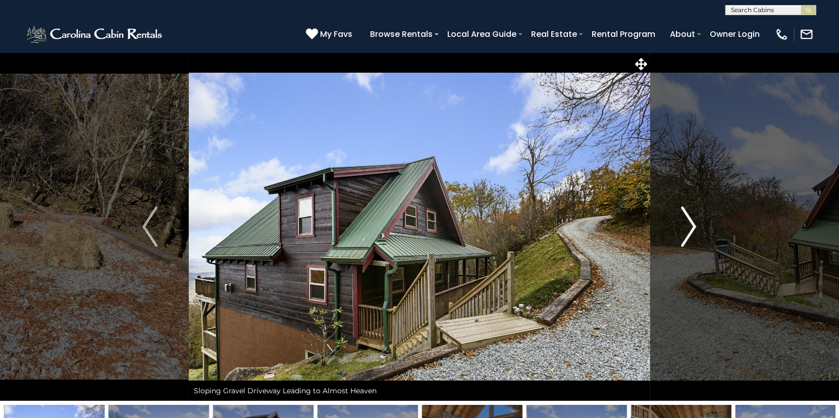
click at [691, 230] on img "Next" at bounding box center [689, 227] width 15 height 40
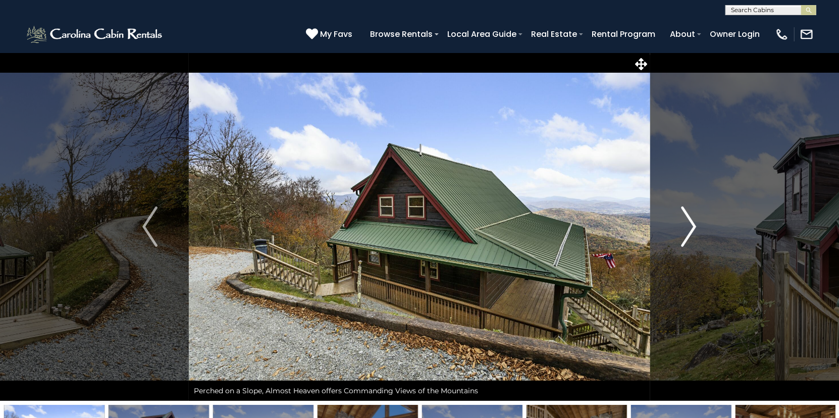
click at [691, 230] on img "Next" at bounding box center [689, 227] width 15 height 40
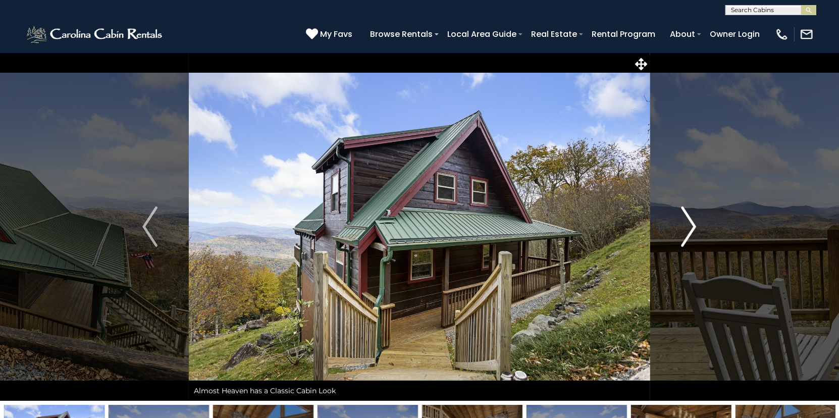
click at [691, 230] on img "Next" at bounding box center [689, 227] width 15 height 40
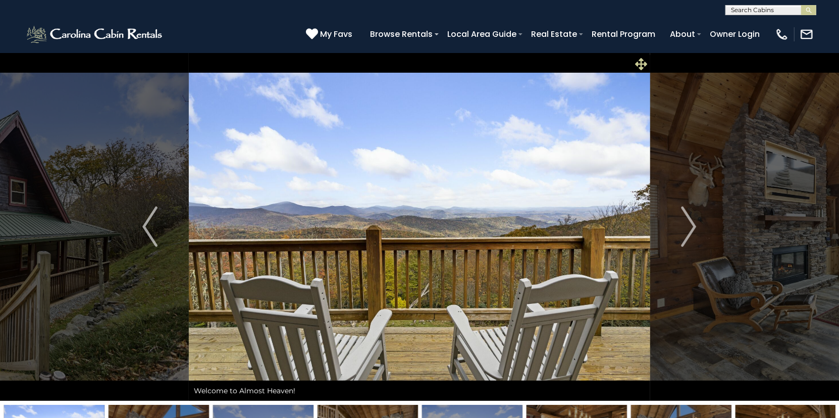
click at [643, 64] on icon at bounding box center [642, 64] width 12 height 12
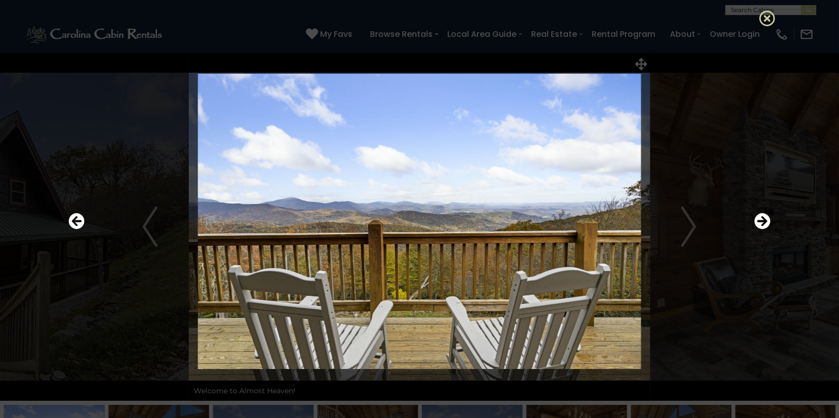
click at [768, 15] on icon at bounding box center [768, 18] width 16 height 16
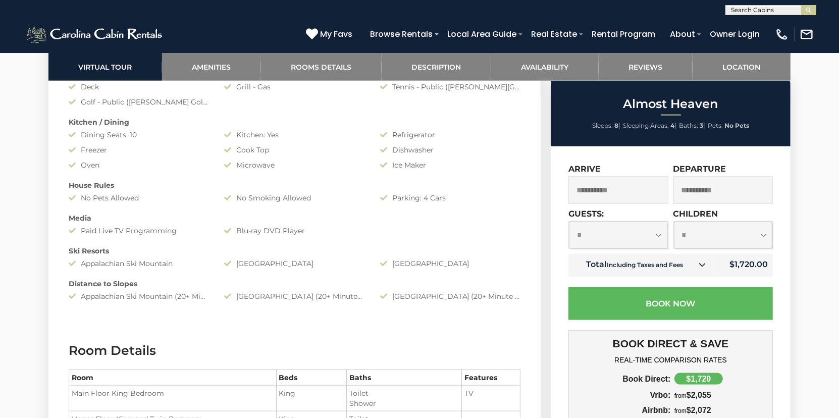
scroll to position [1111, 0]
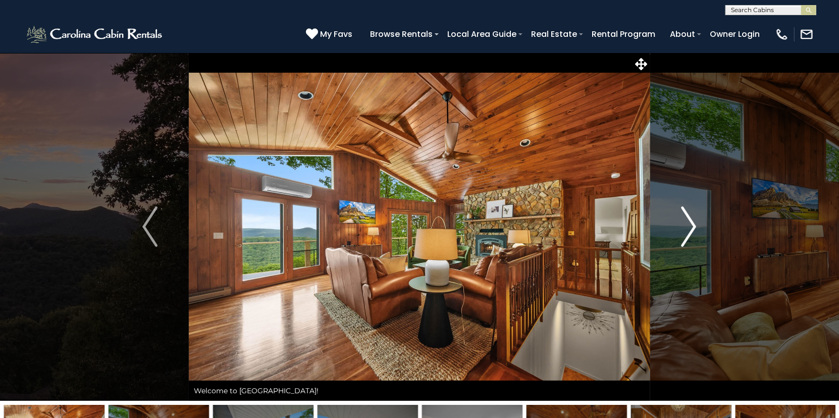
click at [688, 227] on img "Next" at bounding box center [689, 227] width 15 height 40
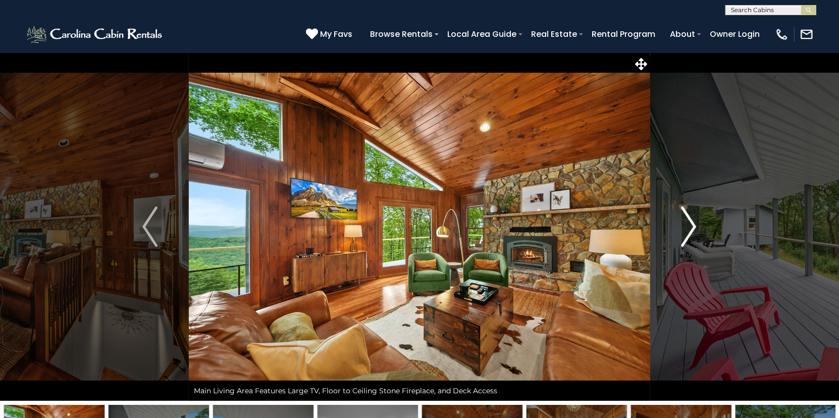
click at [688, 227] on img "Next" at bounding box center [689, 227] width 15 height 40
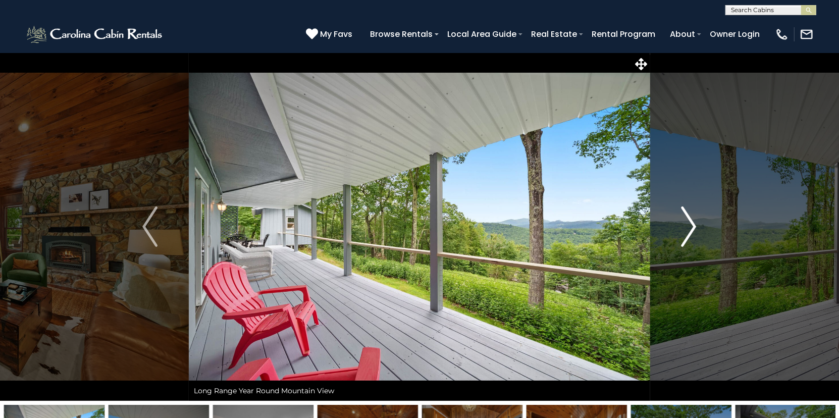
click at [688, 227] on img "Next" at bounding box center [689, 227] width 15 height 40
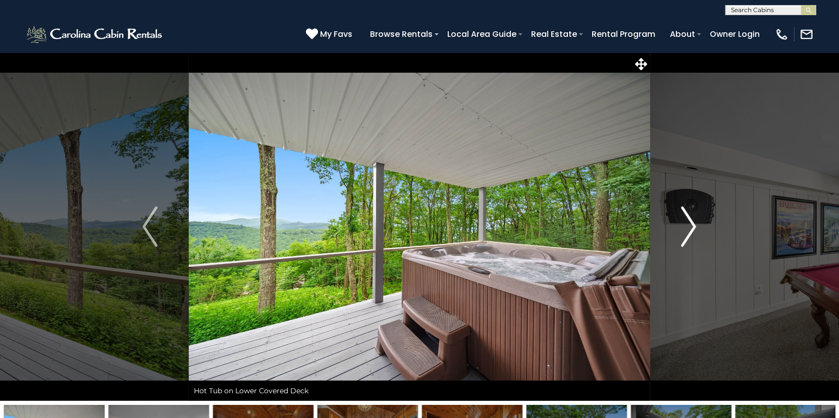
click at [688, 227] on img "Next" at bounding box center [689, 227] width 15 height 40
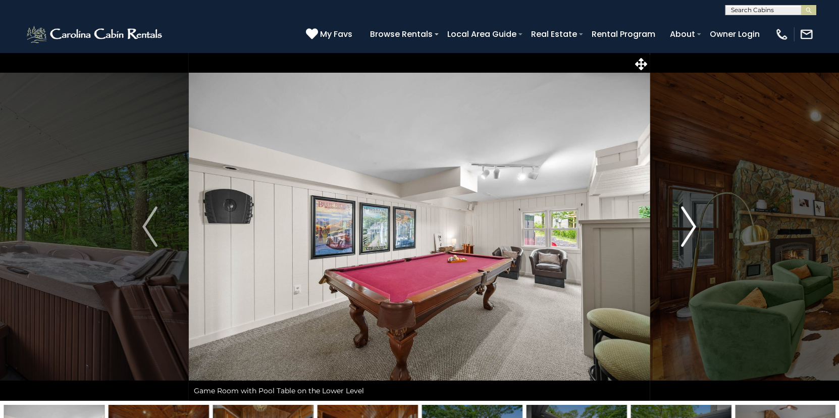
click at [688, 227] on img "Next" at bounding box center [689, 227] width 15 height 40
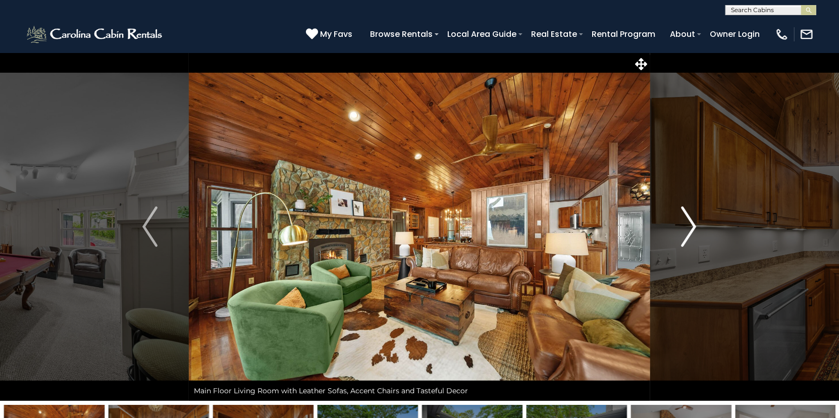
click at [688, 227] on img "Next" at bounding box center [689, 227] width 15 height 40
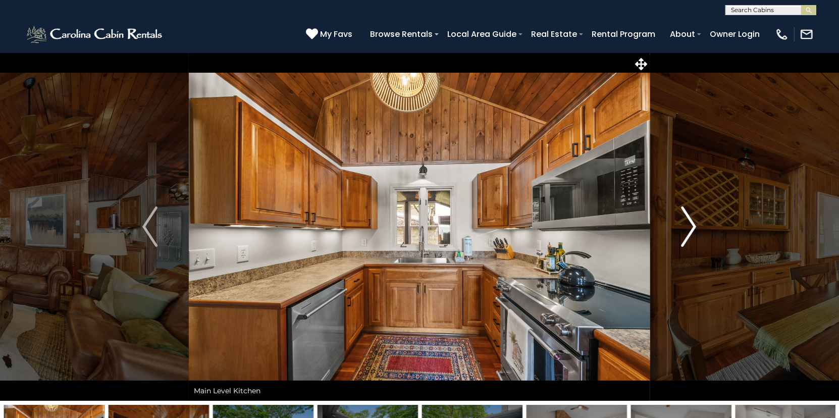
click at [688, 227] on img "Next" at bounding box center [689, 227] width 15 height 40
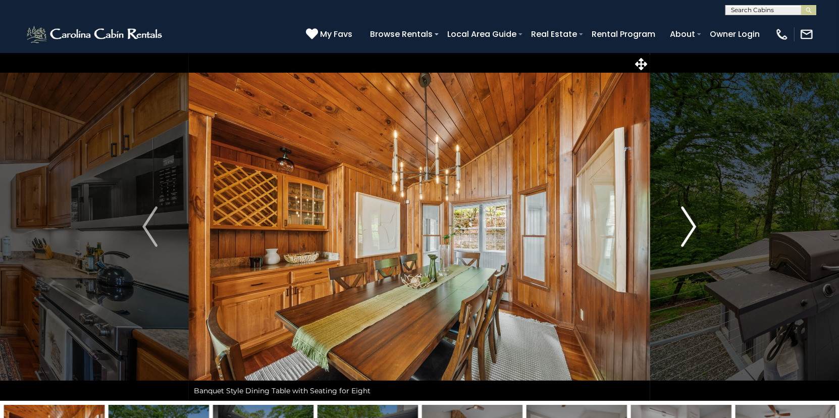
click at [688, 227] on img "Next" at bounding box center [689, 227] width 15 height 40
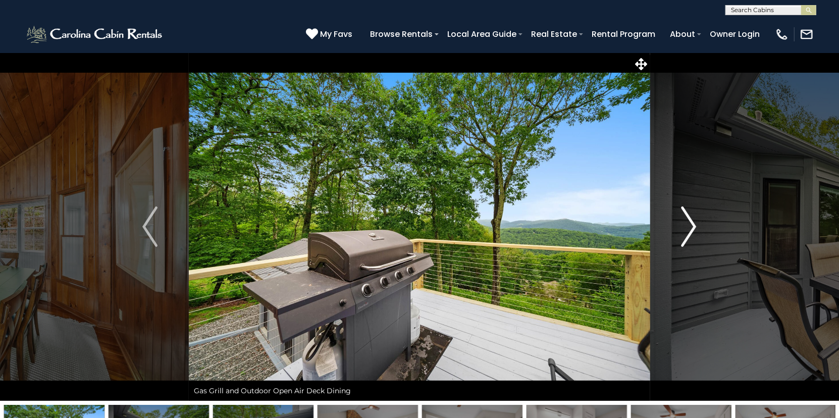
click at [688, 227] on img "Next" at bounding box center [689, 227] width 15 height 40
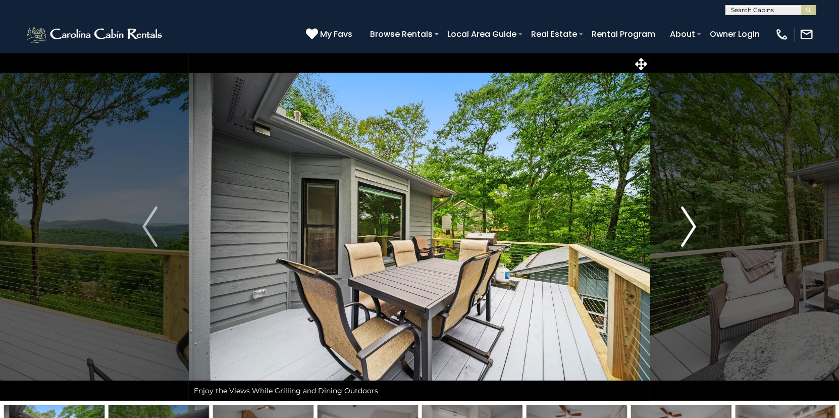
click at [688, 227] on img "Next" at bounding box center [689, 227] width 15 height 40
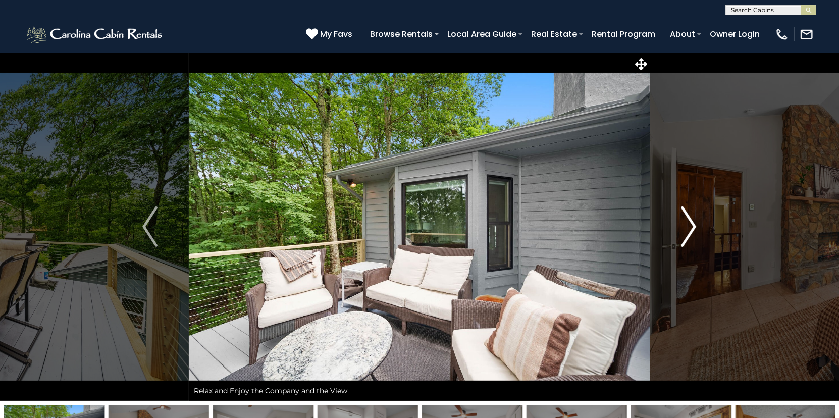
click at [688, 227] on img "Next" at bounding box center [689, 227] width 15 height 40
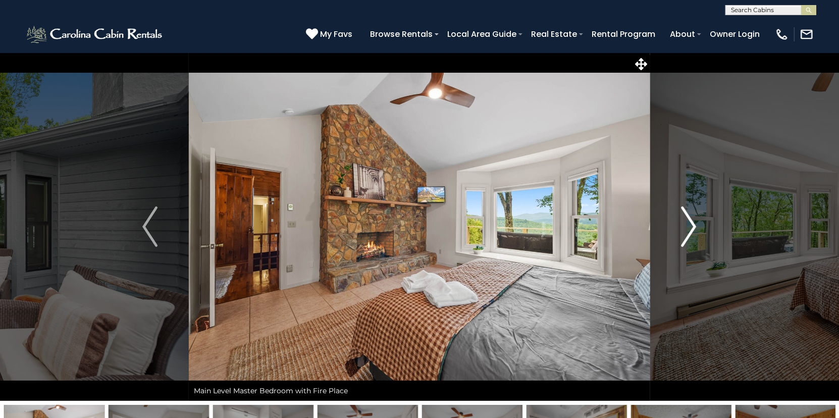
click at [688, 227] on img "Next" at bounding box center [689, 227] width 15 height 40
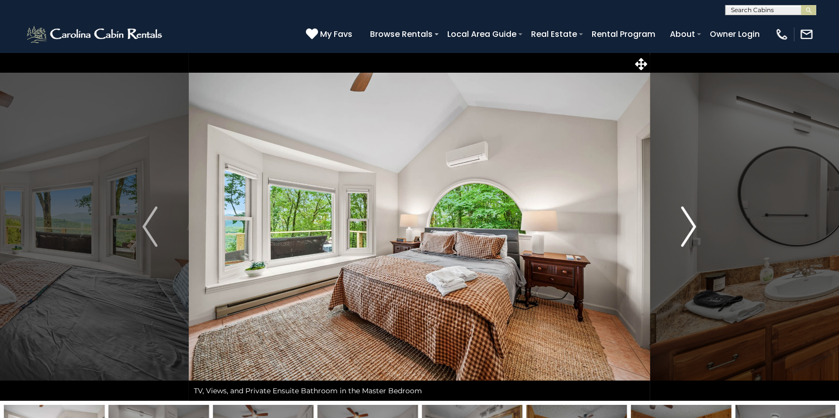
click at [688, 227] on img "Next" at bounding box center [689, 227] width 15 height 40
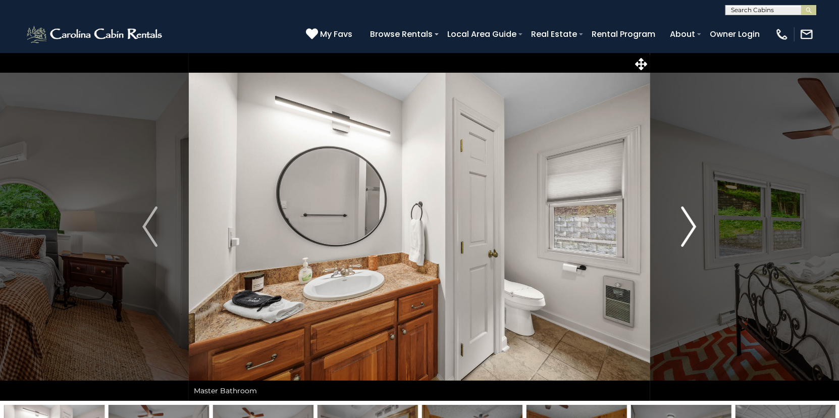
click at [688, 227] on img "Next" at bounding box center [689, 227] width 15 height 40
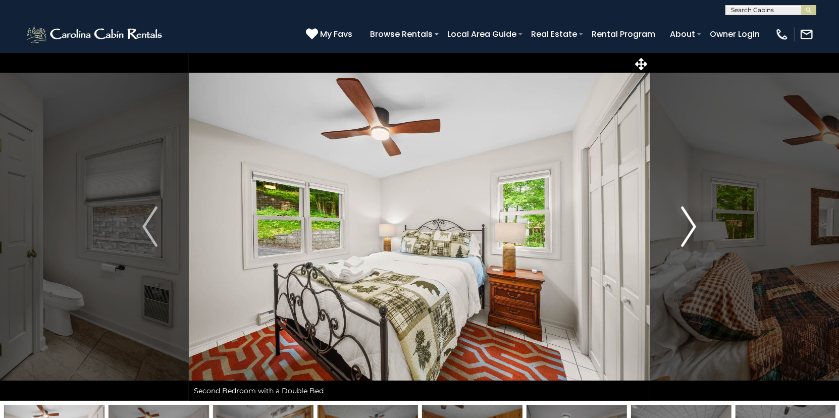
click at [688, 227] on img "Next" at bounding box center [689, 227] width 15 height 40
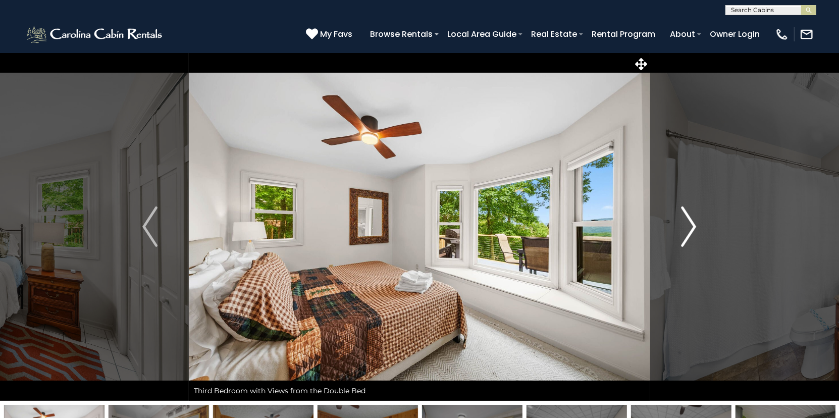
click at [688, 227] on img "Next" at bounding box center [689, 227] width 15 height 40
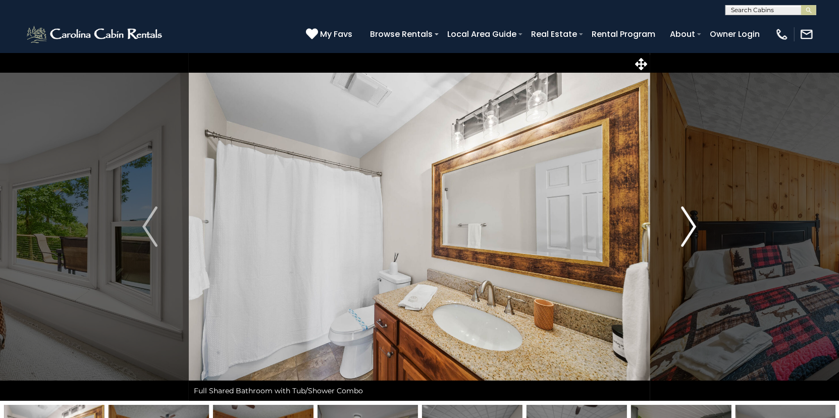
click at [688, 227] on img "Next" at bounding box center [689, 227] width 15 height 40
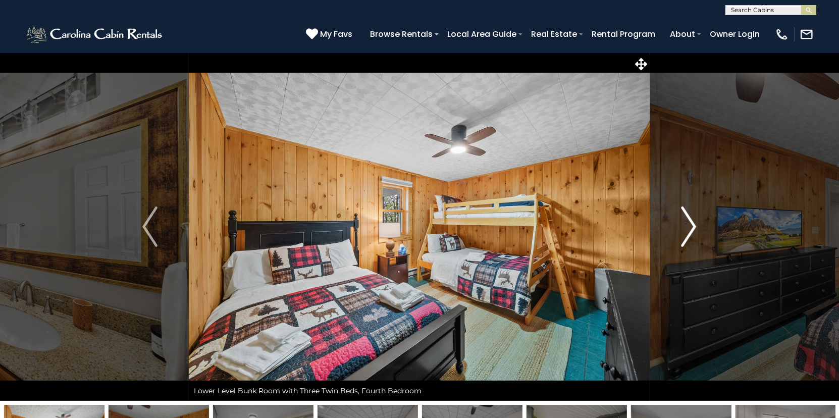
click at [688, 227] on img "Next" at bounding box center [689, 227] width 15 height 40
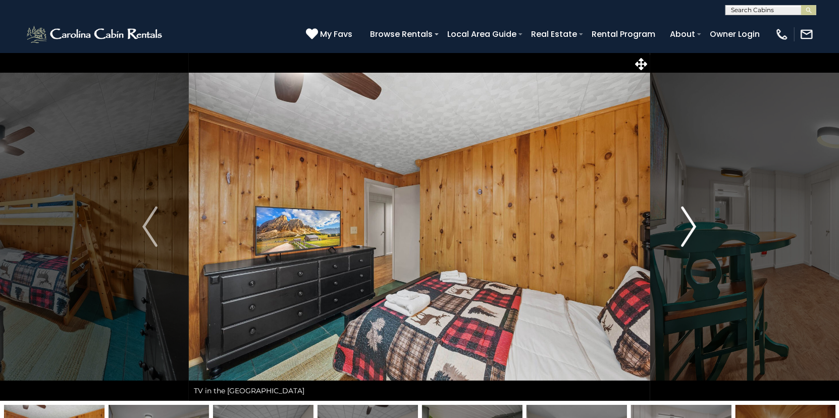
click at [688, 227] on img "Next" at bounding box center [689, 227] width 15 height 40
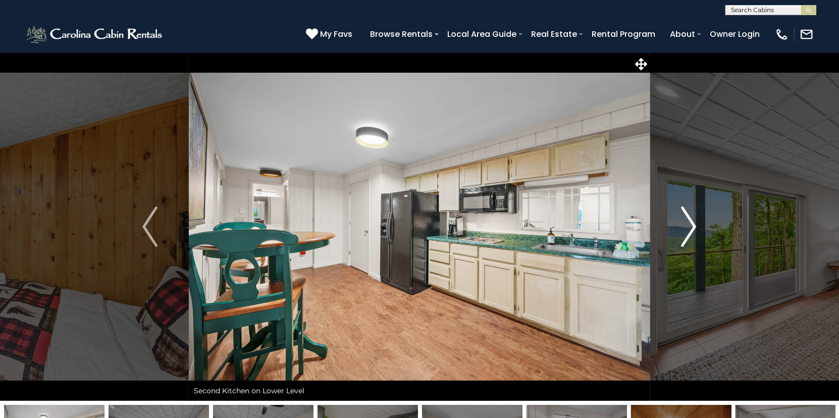
click at [688, 227] on img "Next" at bounding box center [689, 227] width 15 height 40
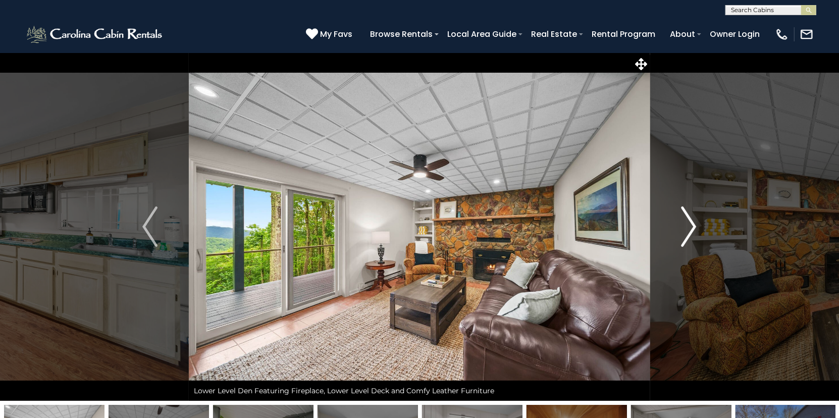
click at [688, 227] on img "Next" at bounding box center [689, 227] width 15 height 40
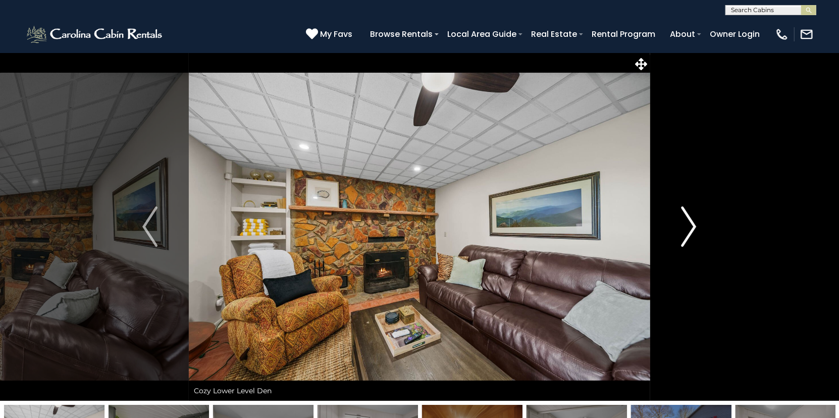
click at [688, 227] on img "Next" at bounding box center [689, 227] width 15 height 40
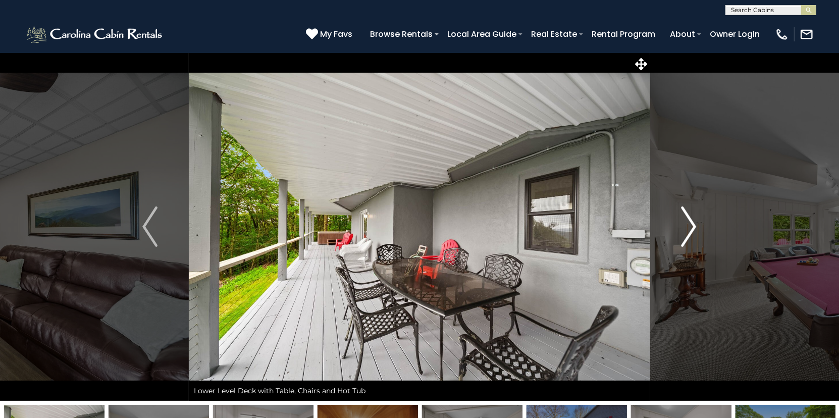
click at [688, 227] on img "Next" at bounding box center [689, 227] width 15 height 40
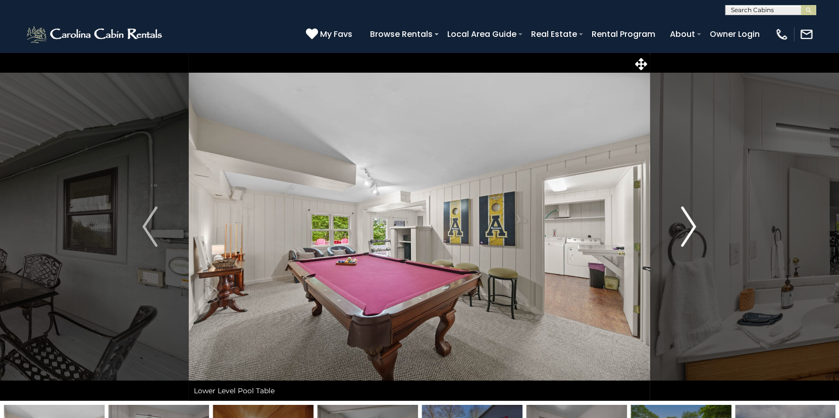
click at [688, 227] on img "Next" at bounding box center [689, 227] width 15 height 40
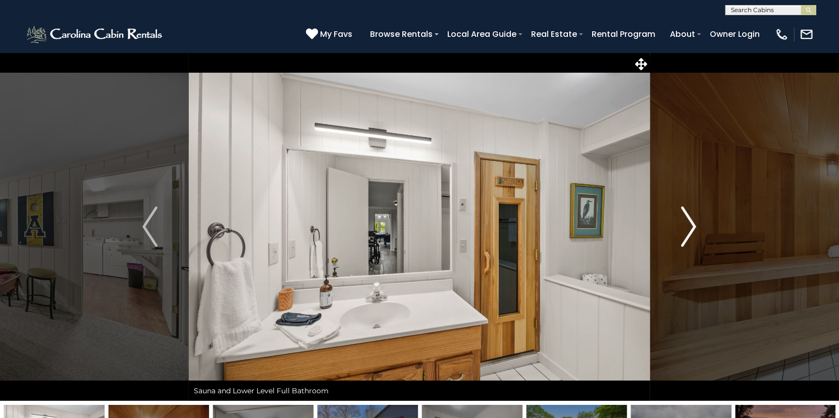
click at [688, 227] on img "Next" at bounding box center [689, 227] width 15 height 40
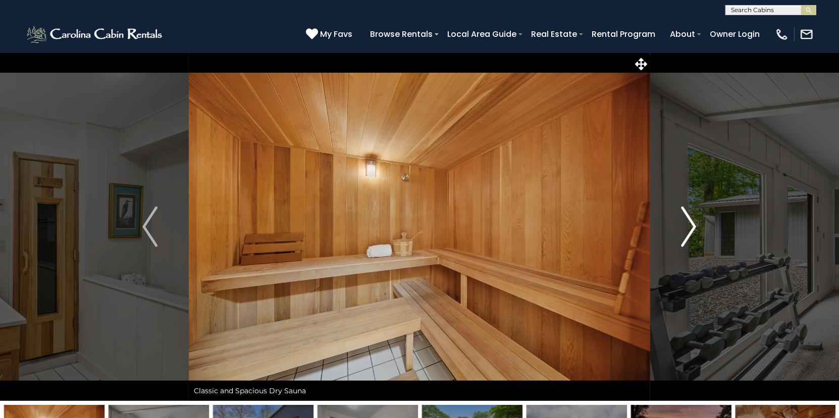
click at [688, 227] on img "Next" at bounding box center [689, 227] width 15 height 40
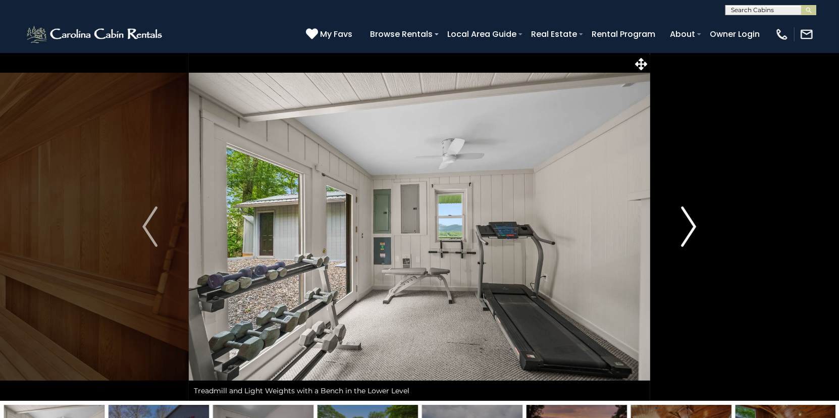
click at [688, 227] on img "Next" at bounding box center [689, 227] width 15 height 40
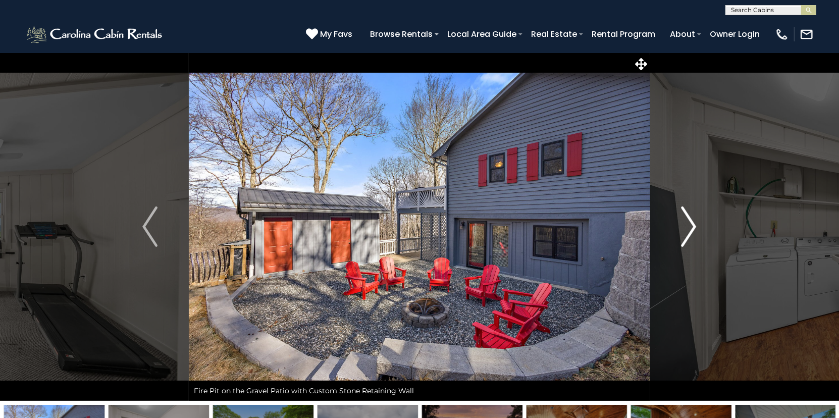
click at [688, 227] on img "Next" at bounding box center [689, 227] width 15 height 40
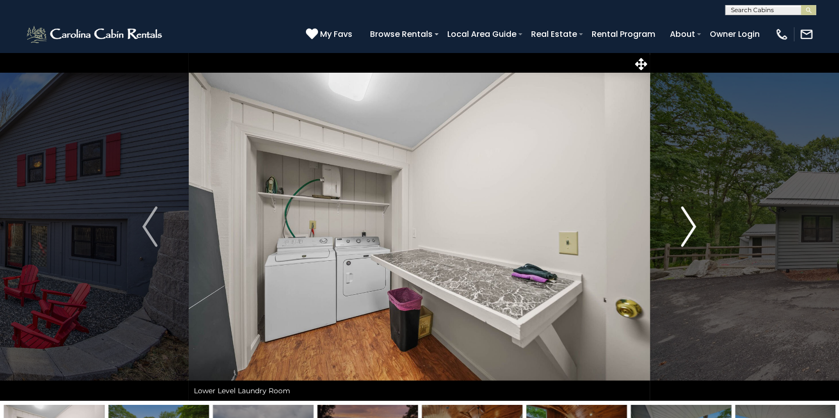
click at [688, 227] on img "Next" at bounding box center [689, 227] width 15 height 40
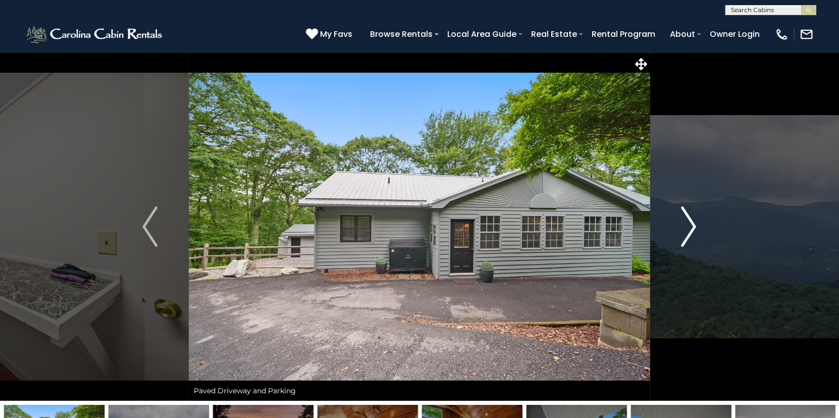
click at [688, 227] on img "Next" at bounding box center [689, 227] width 15 height 40
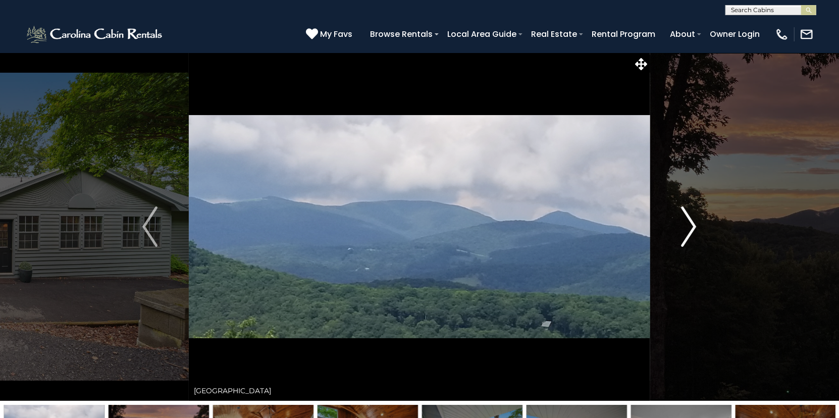
click at [688, 227] on img "Next" at bounding box center [689, 227] width 15 height 40
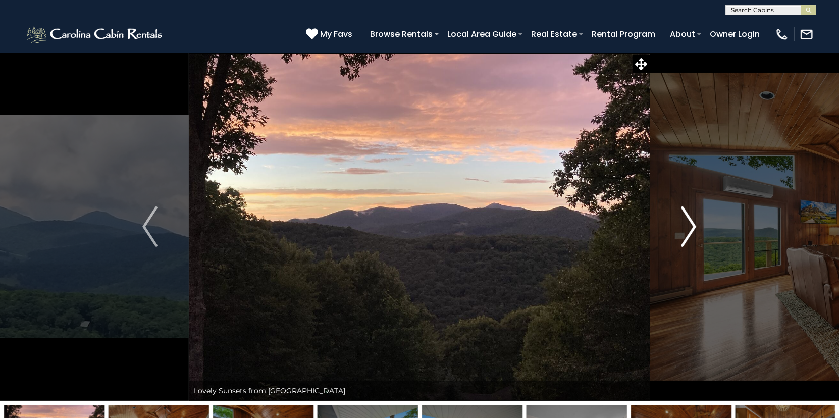
click at [688, 227] on img "Next" at bounding box center [689, 227] width 15 height 40
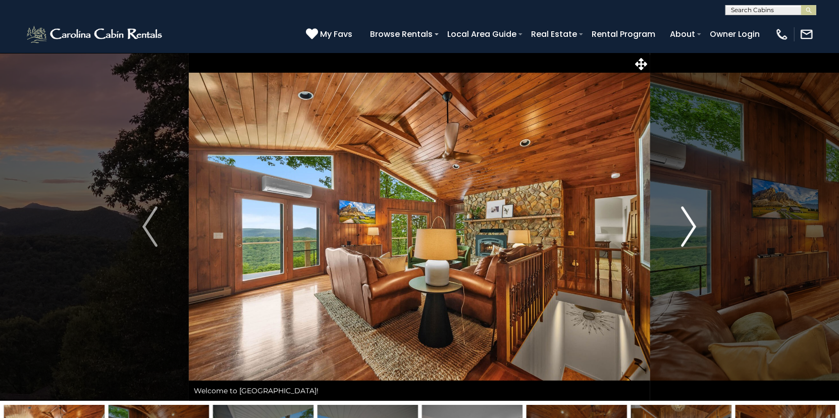
click at [688, 227] on img "Next" at bounding box center [689, 227] width 15 height 40
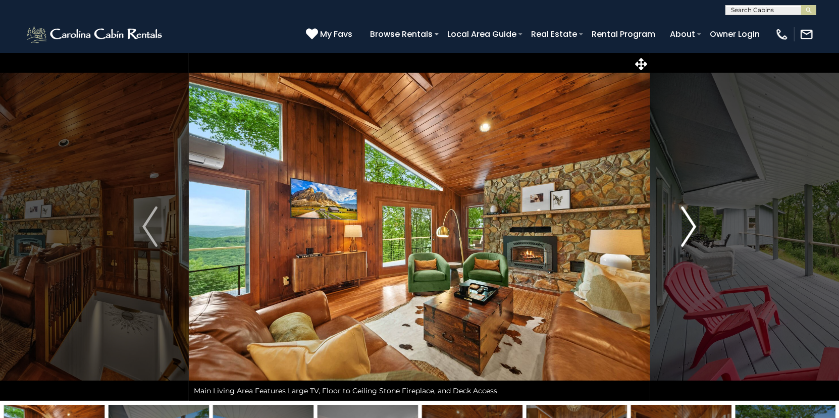
click at [688, 227] on img "Next" at bounding box center [689, 227] width 15 height 40
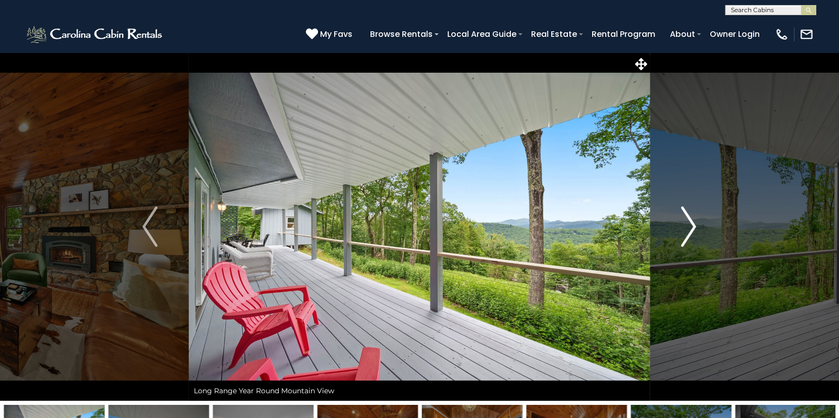
click at [688, 227] on img "Next" at bounding box center [689, 227] width 15 height 40
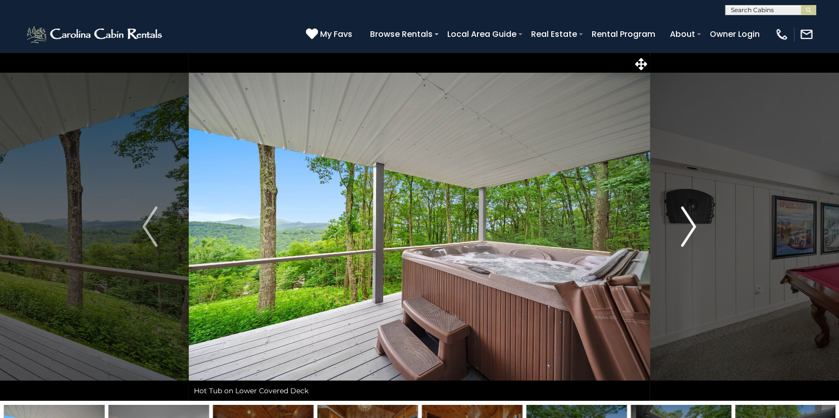
click at [688, 227] on img "Next" at bounding box center [689, 227] width 15 height 40
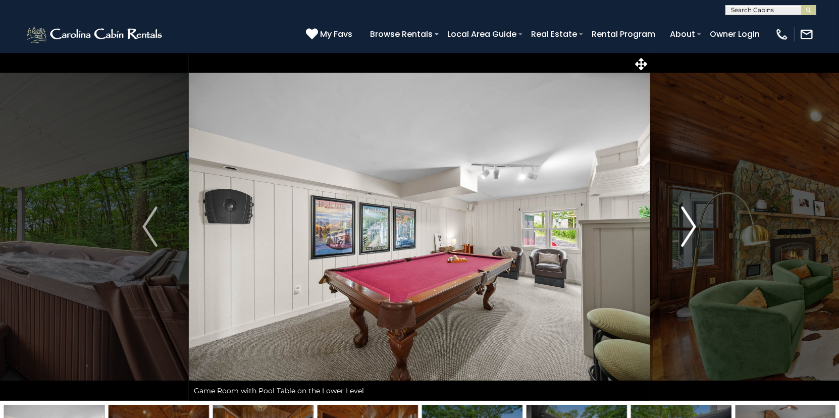
click at [688, 227] on img "Next" at bounding box center [689, 227] width 15 height 40
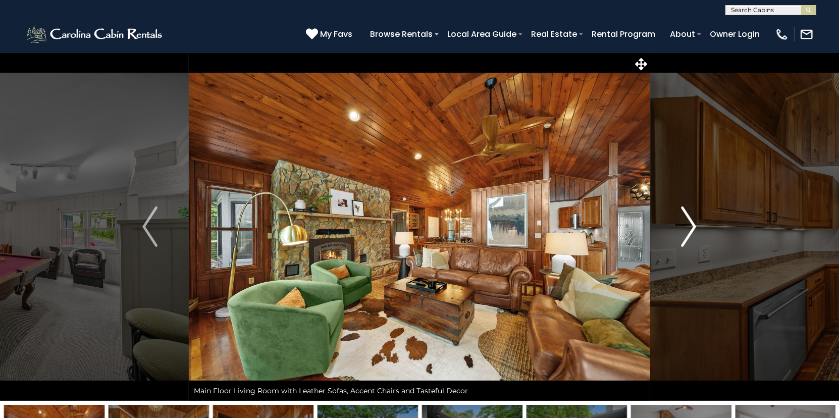
click at [688, 227] on img "Next" at bounding box center [689, 227] width 15 height 40
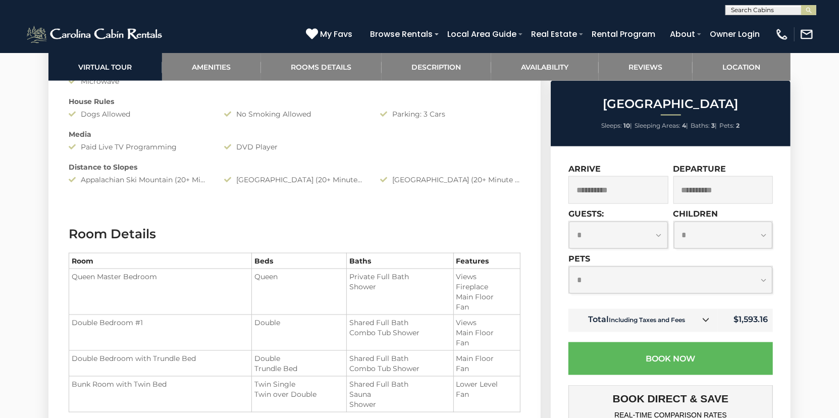
scroll to position [1162, 0]
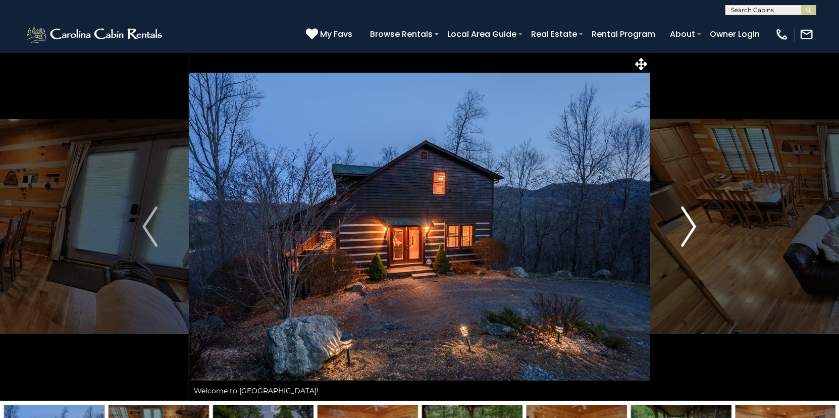
click at [693, 223] on img "Next" at bounding box center [689, 227] width 15 height 40
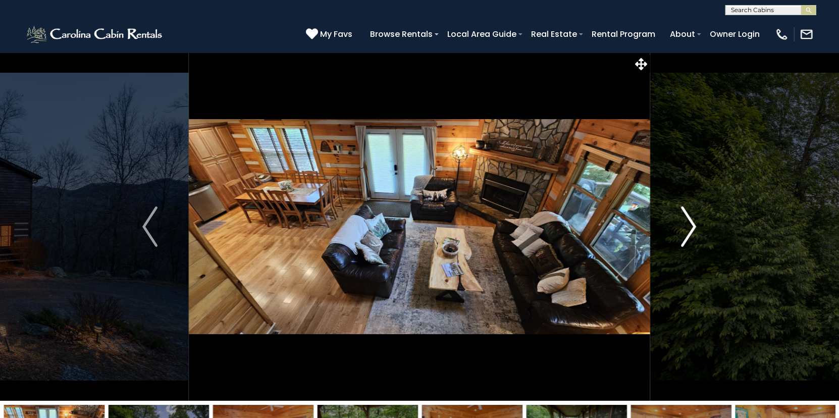
click at [693, 223] on img "Next" at bounding box center [689, 227] width 15 height 40
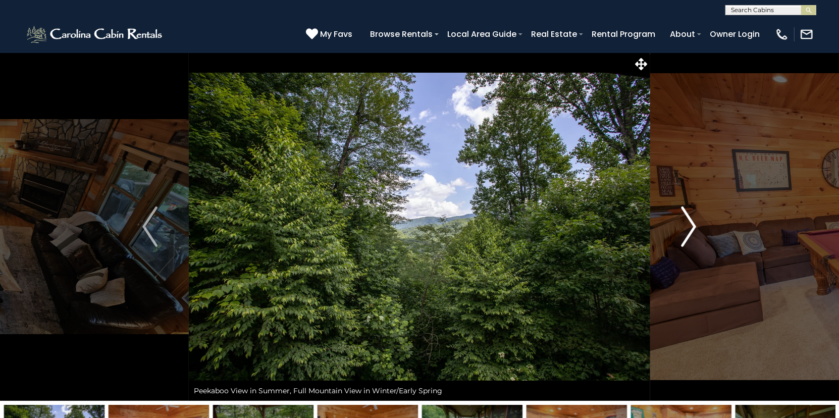
click at [693, 223] on img "Next" at bounding box center [689, 227] width 15 height 40
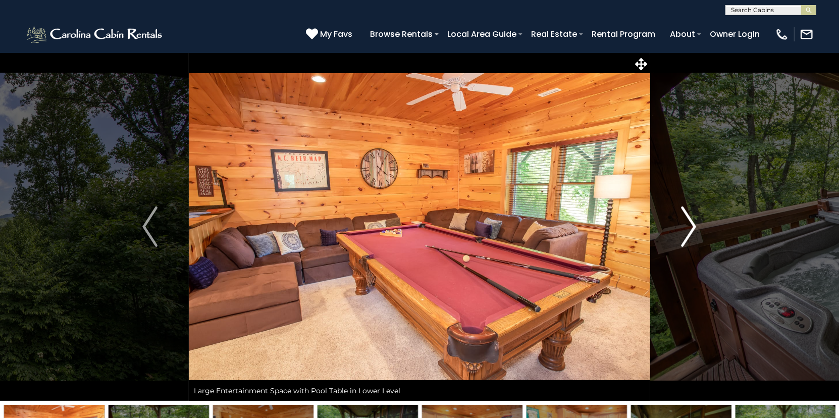
click at [693, 223] on img "Next" at bounding box center [689, 227] width 15 height 40
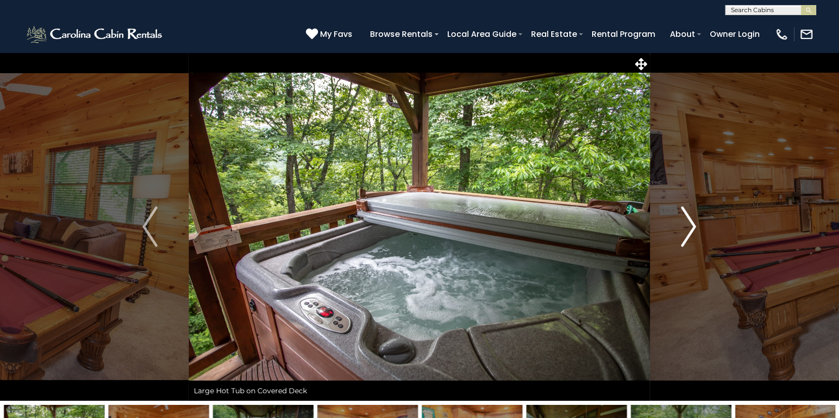
click at [693, 223] on img "Next" at bounding box center [689, 227] width 15 height 40
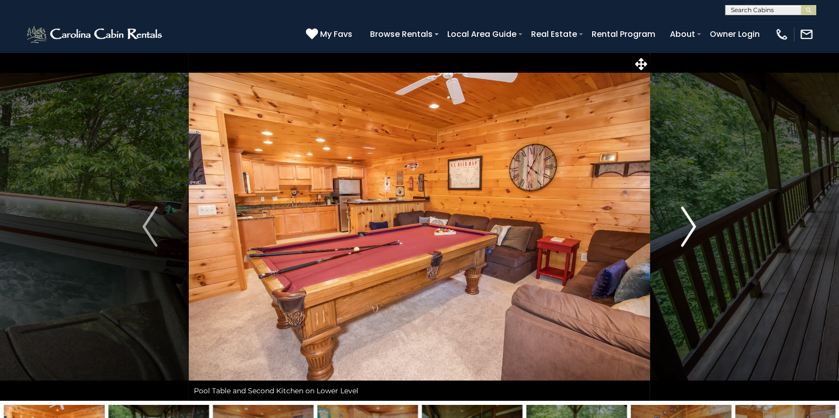
click at [693, 223] on img "Next" at bounding box center [689, 227] width 15 height 40
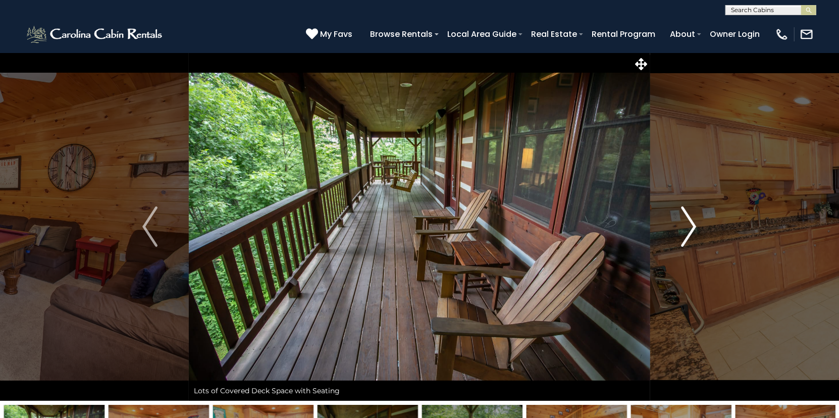
click at [693, 223] on img "Next" at bounding box center [689, 227] width 15 height 40
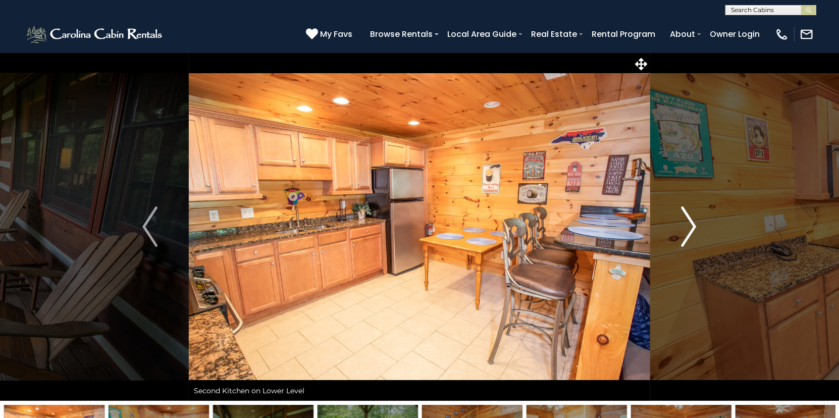
click at [693, 223] on img "Next" at bounding box center [689, 227] width 15 height 40
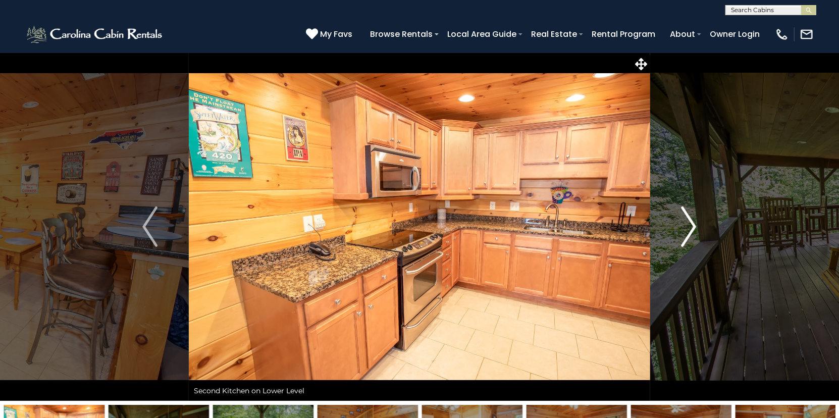
click at [693, 223] on img "Next" at bounding box center [689, 227] width 15 height 40
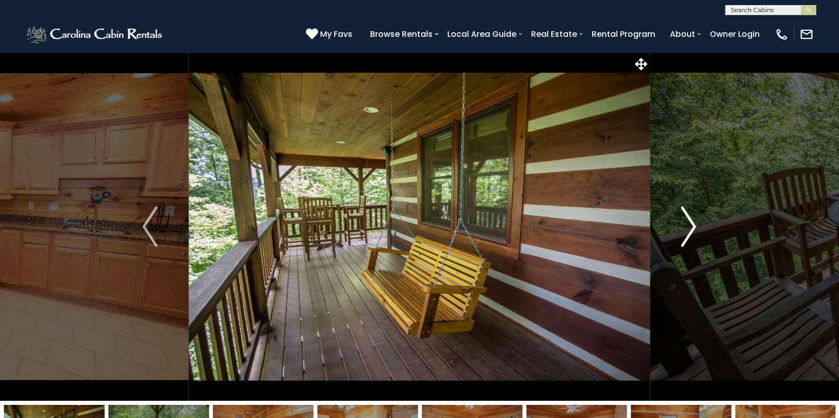
click at [693, 223] on img "Next" at bounding box center [689, 227] width 15 height 40
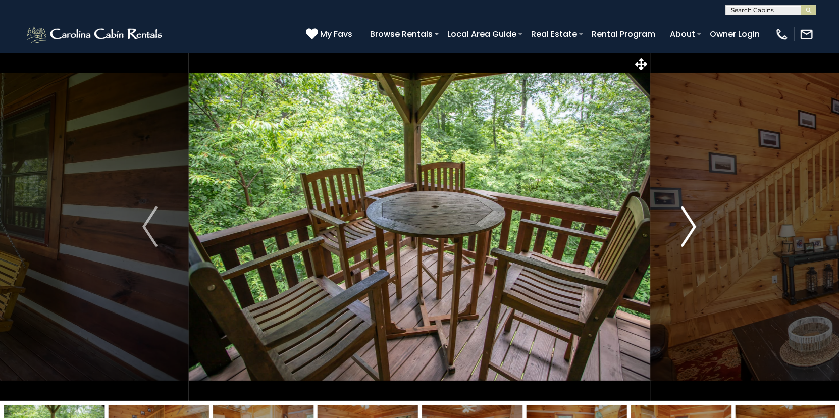
click at [693, 223] on img "Next" at bounding box center [689, 227] width 15 height 40
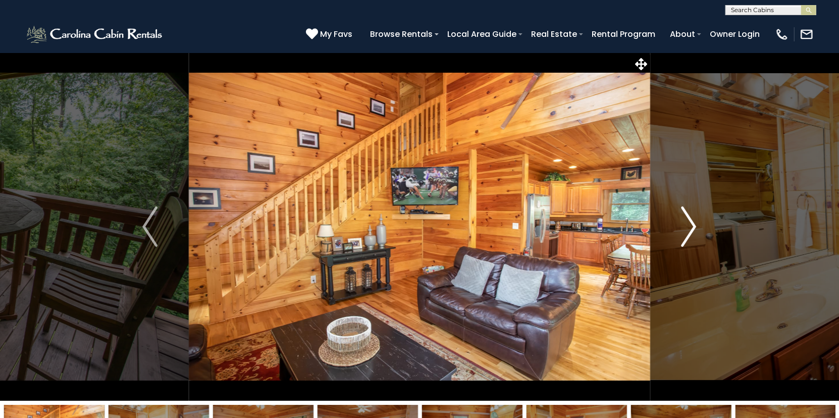
click at [693, 223] on img "Next" at bounding box center [689, 227] width 15 height 40
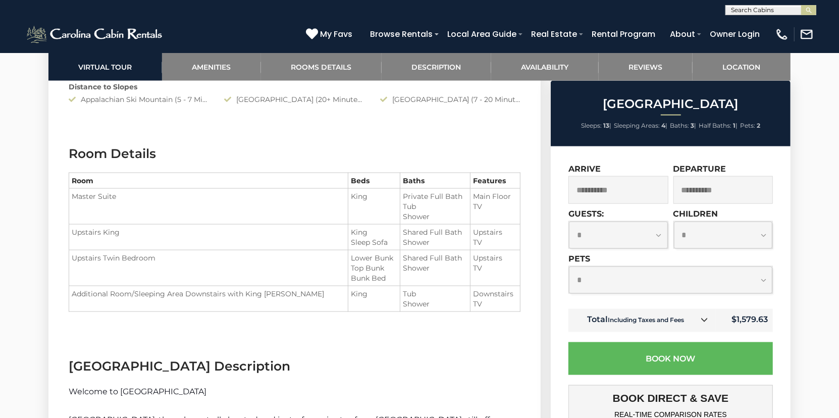
scroll to position [1111, 0]
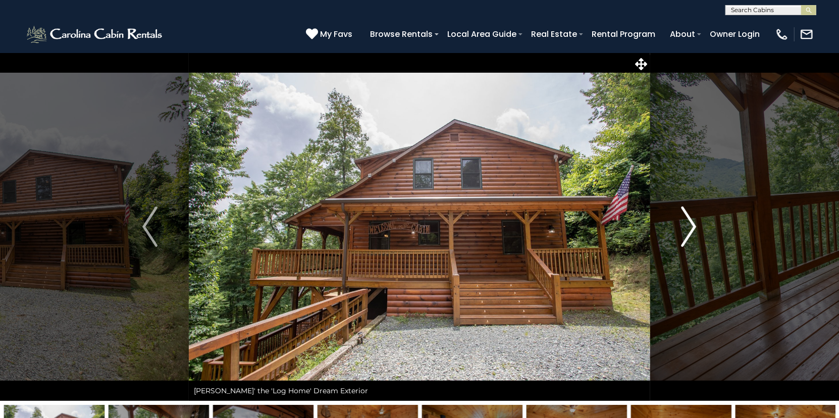
click at [690, 223] on img "Next" at bounding box center [689, 227] width 15 height 40
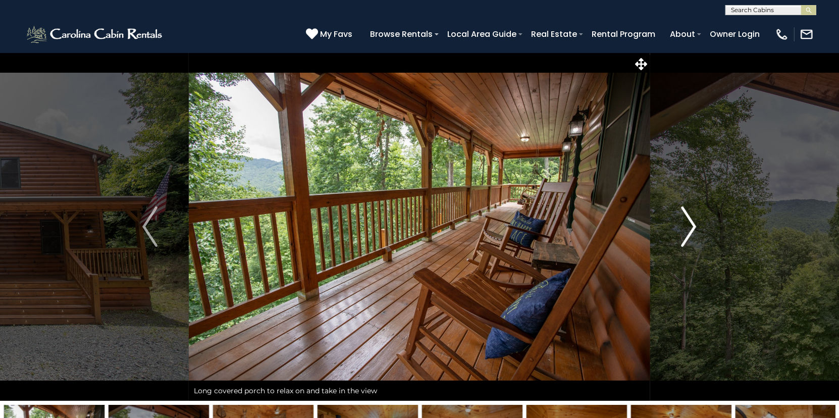
click at [690, 223] on img "Next" at bounding box center [689, 227] width 15 height 40
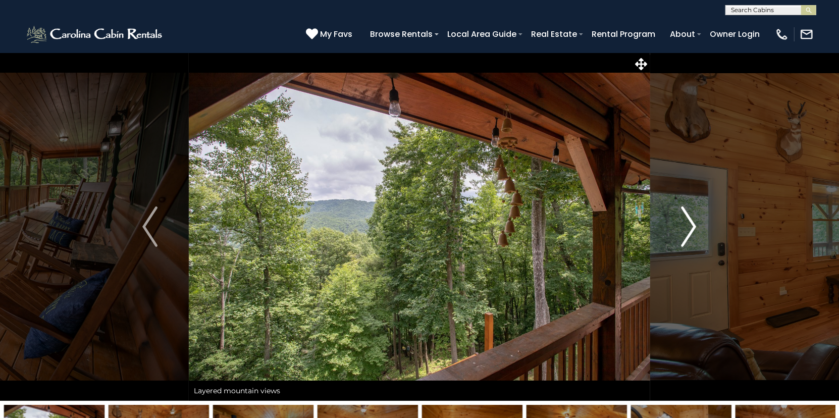
click at [690, 223] on img "Next" at bounding box center [689, 227] width 15 height 40
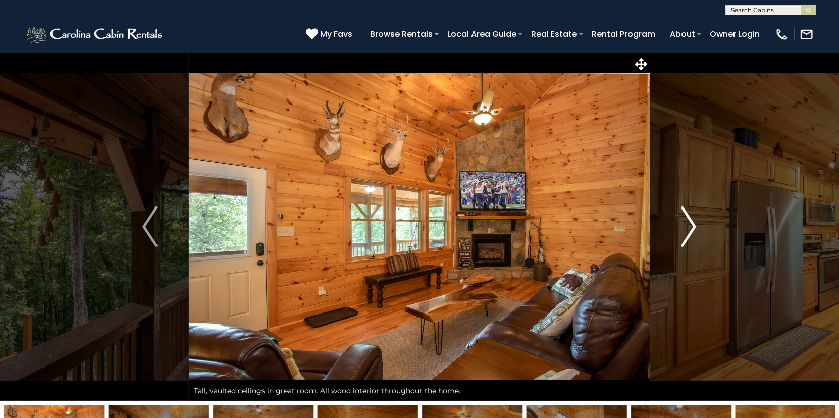
click at [690, 223] on img "Next" at bounding box center [689, 227] width 15 height 40
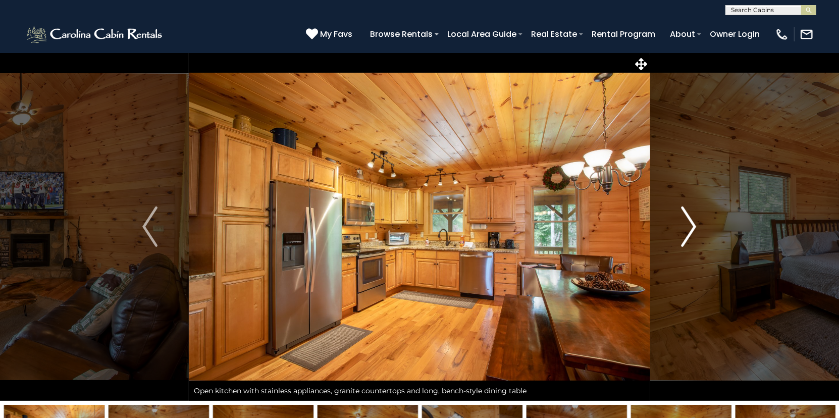
click at [690, 223] on img "Next" at bounding box center [689, 227] width 15 height 40
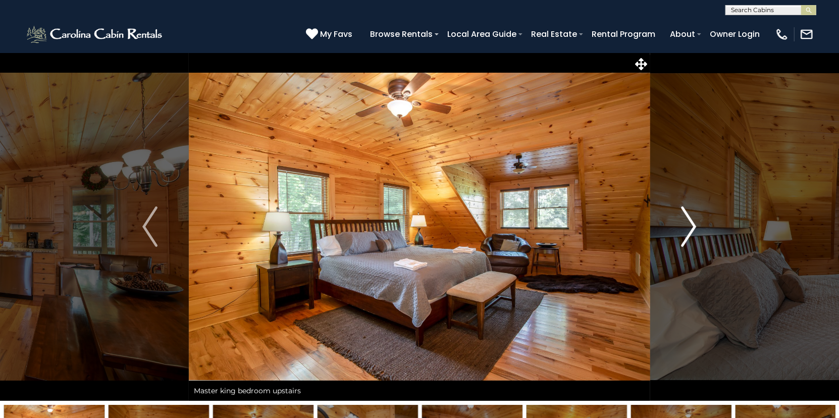
click at [690, 223] on img "Next" at bounding box center [689, 227] width 15 height 40
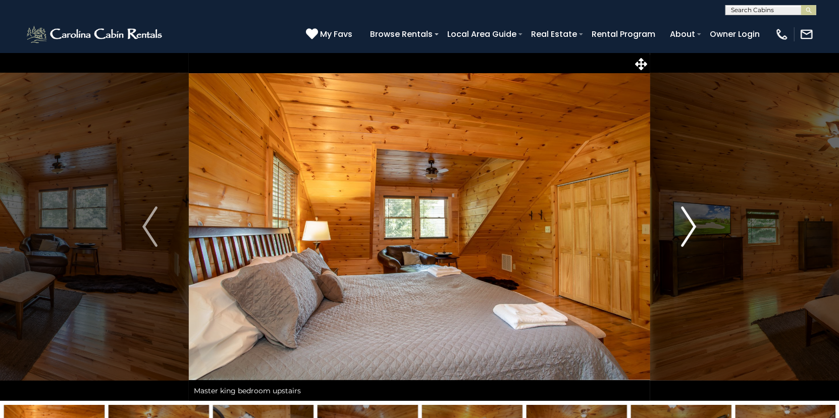
click at [690, 223] on img "Next" at bounding box center [689, 227] width 15 height 40
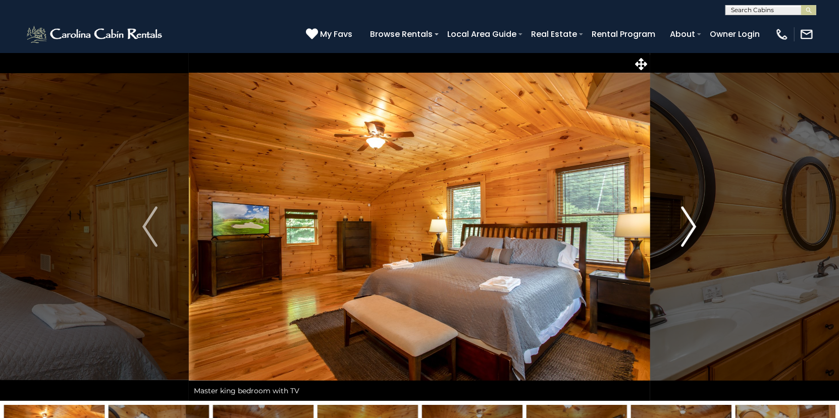
click at [690, 223] on img "Next" at bounding box center [689, 227] width 15 height 40
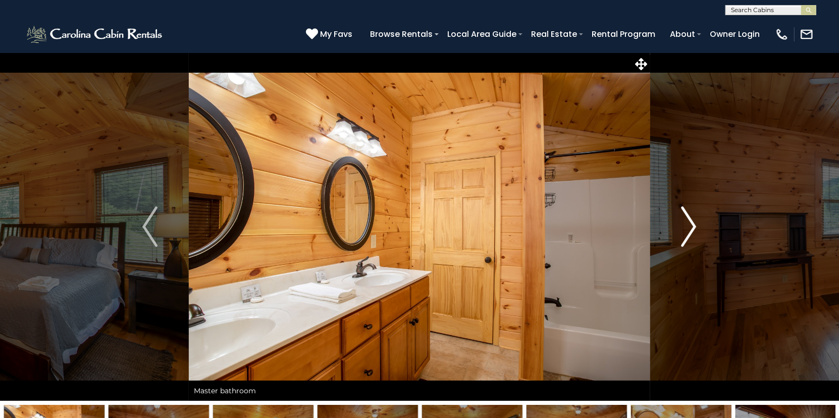
click at [690, 223] on img "Next" at bounding box center [689, 227] width 15 height 40
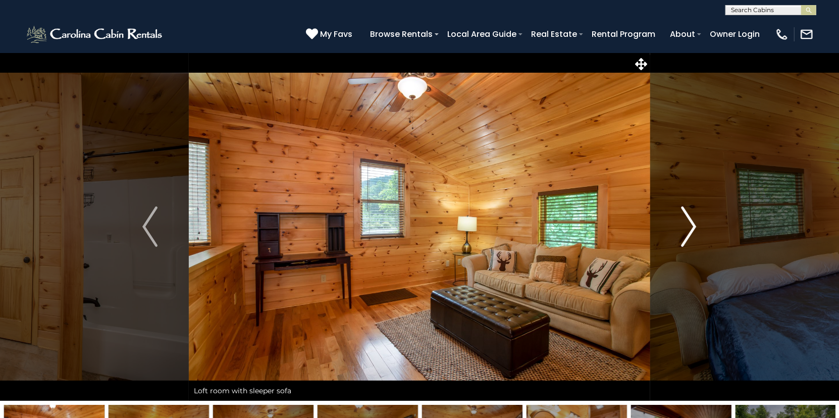
click at [690, 223] on img "Next" at bounding box center [689, 227] width 15 height 40
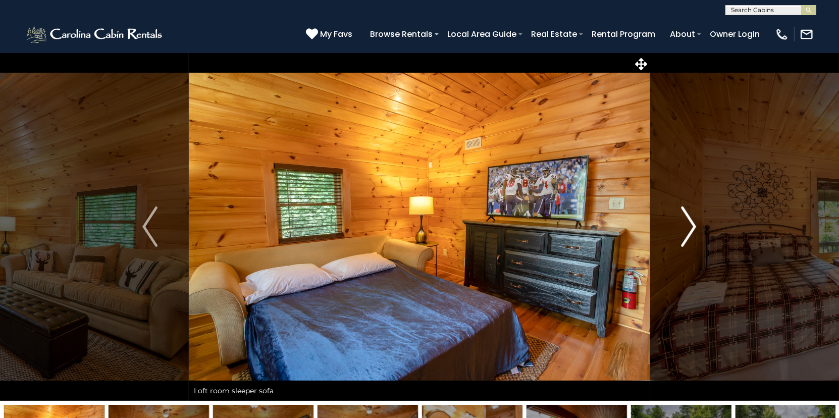
click at [690, 223] on img "Next" at bounding box center [689, 227] width 15 height 40
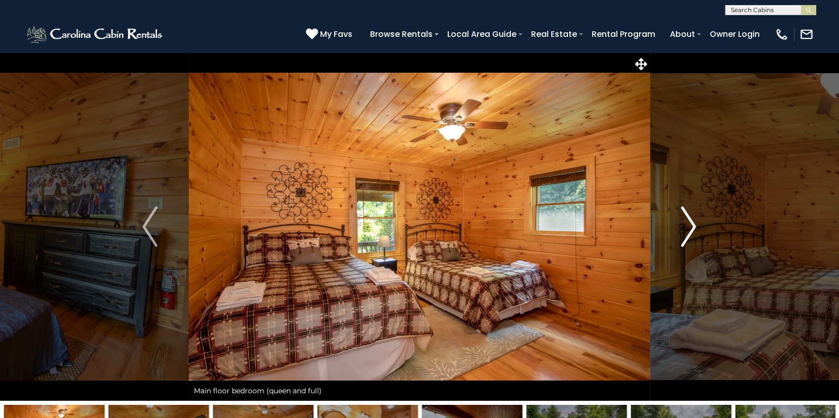
click at [690, 223] on img "Next" at bounding box center [689, 227] width 15 height 40
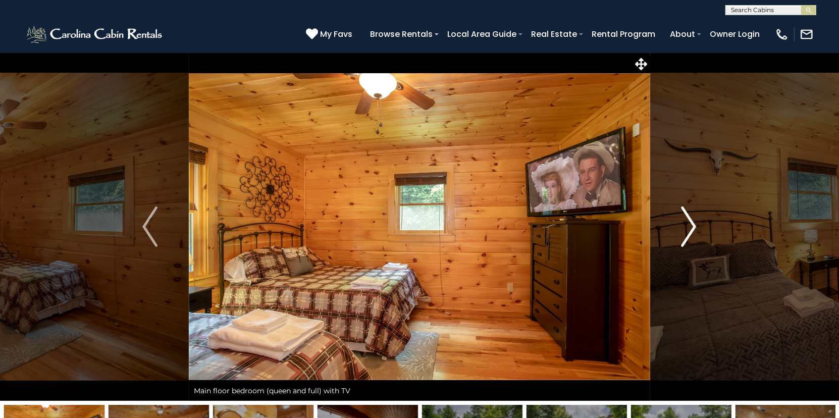
click at [690, 223] on img "Next" at bounding box center [689, 227] width 15 height 40
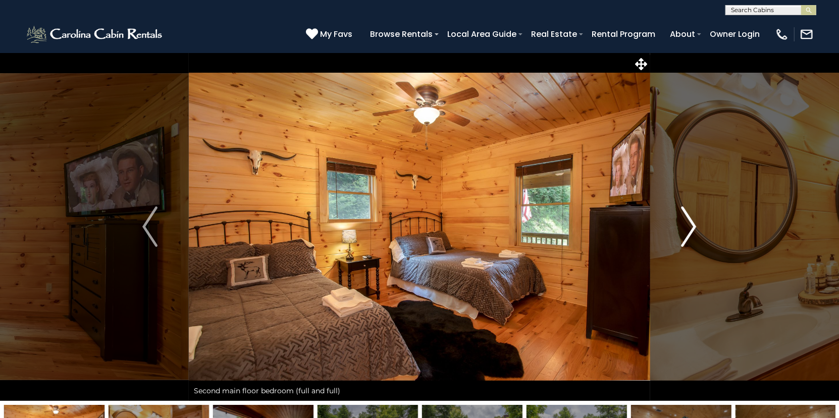
click at [690, 223] on img "Next" at bounding box center [689, 227] width 15 height 40
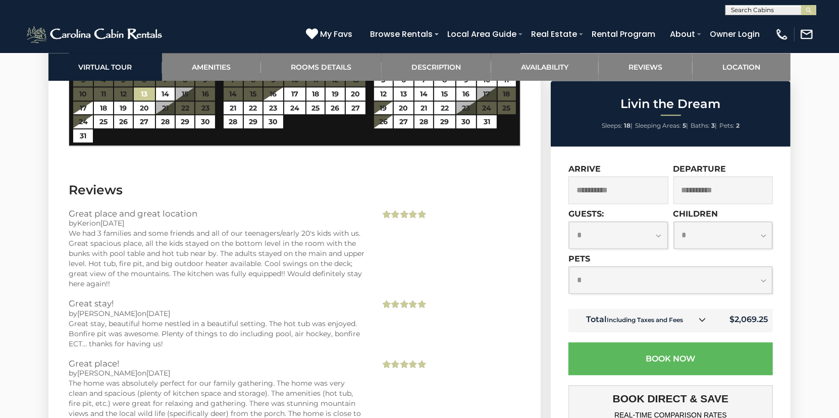
scroll to position [2071, 0]
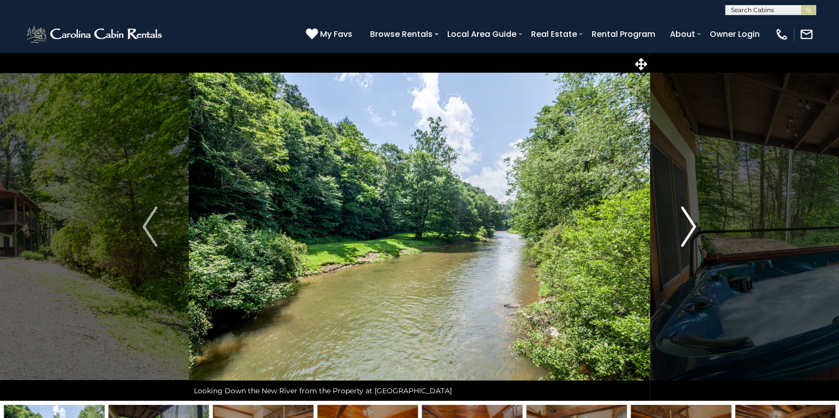
click at [687, 219] on img "Next" at bounding box center [689, 227] width 15 height 40
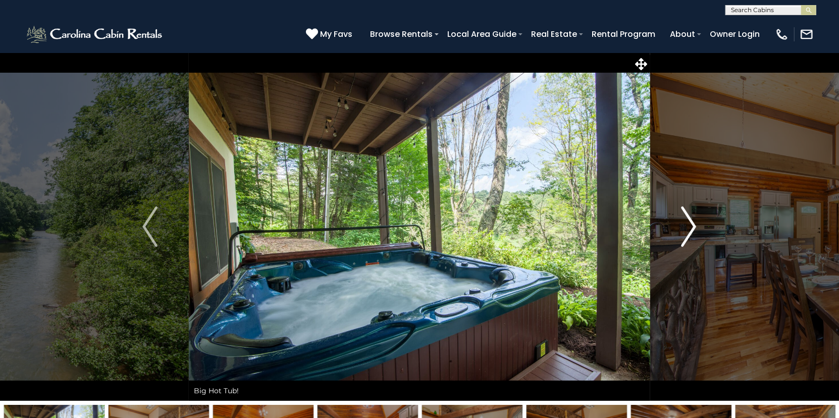
click at [687, 219] on img "Next" at bounding box center [689, 227] width 15 height 40
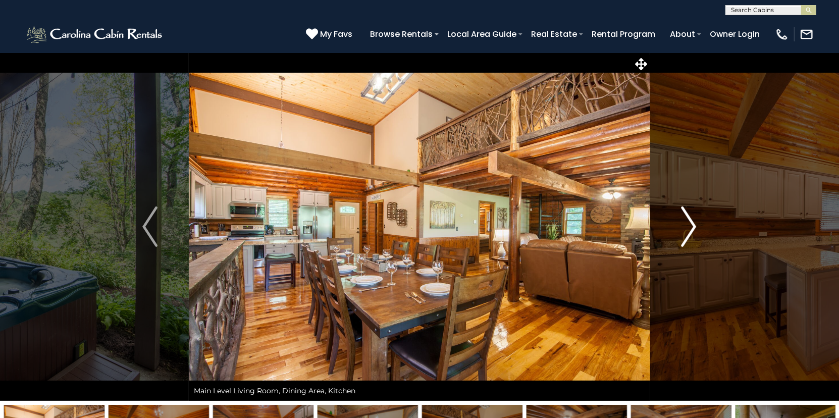
click at [687, 219] on img "Next" at bounding box center [689, 227] width 15 height 40
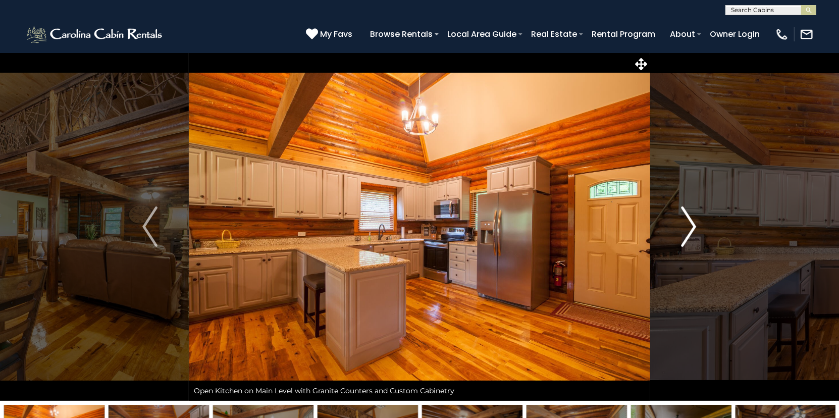
click at [687, 219] on img "Next" at bounding box center [689, 227] width 15 height 40
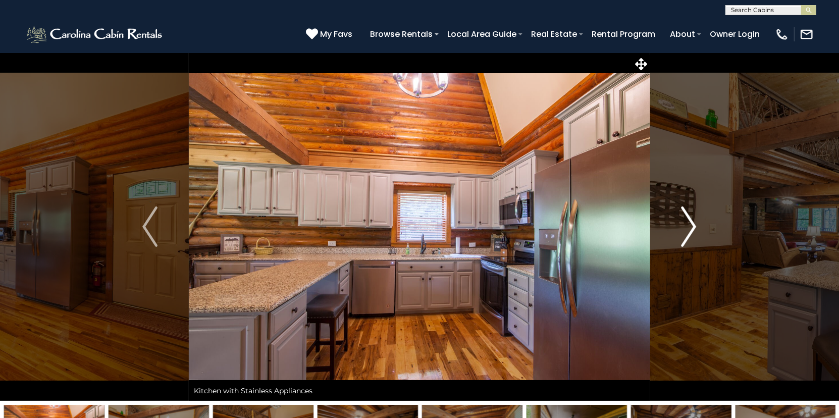
click at [687, 219] on img "Next" at bounding box center [689, 227] width 15 height 40
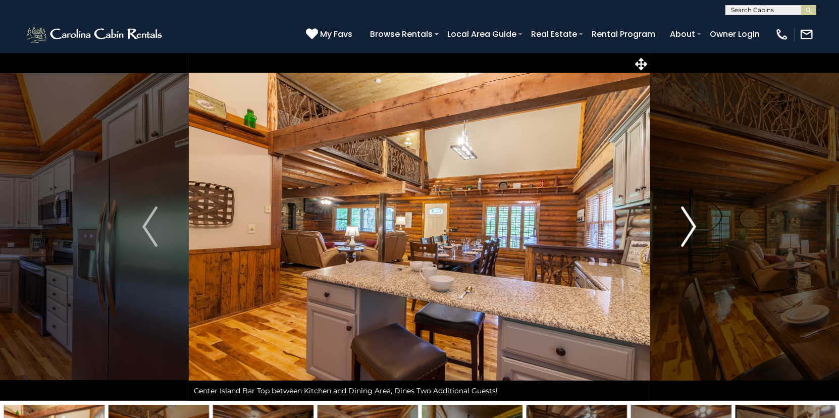
click at [687, 219] on img "Next" at bounding box center [689, 227] width 15 height 40
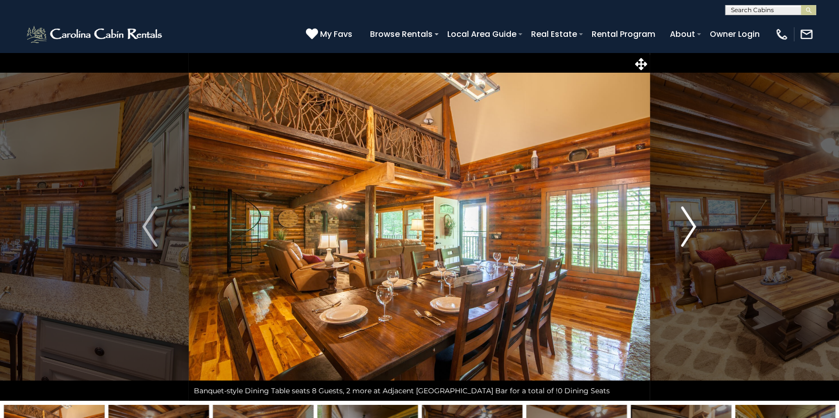
click at [687, 219] on img "Next" at bounding box center [689, 227] width 15 height 40
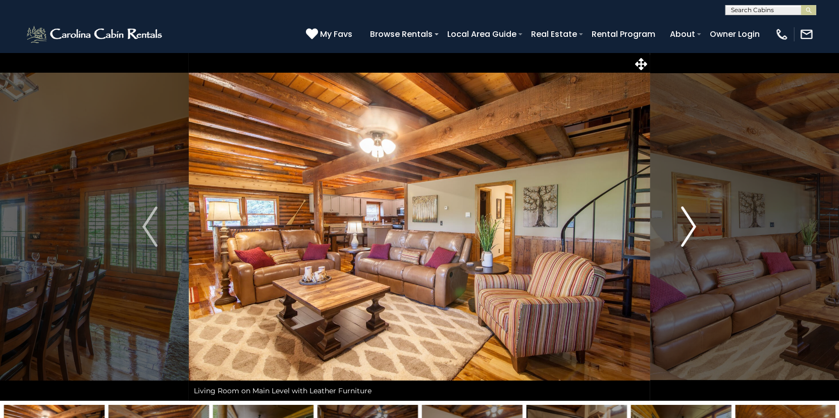
click at [687, 219] on img "Next" at bounding box center [689, 227] width 15 height 40
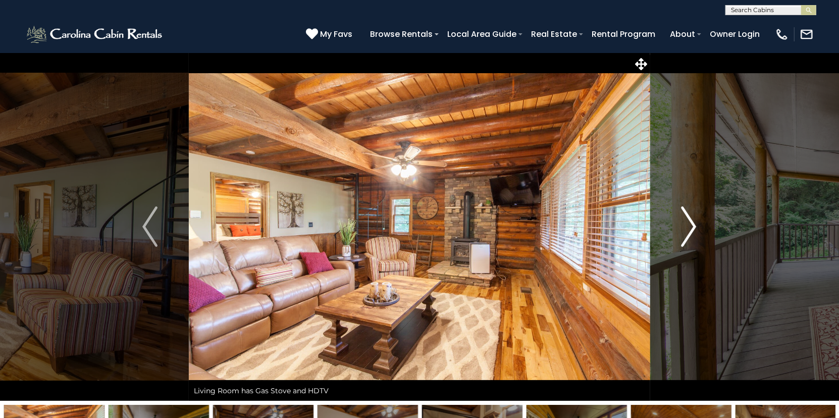
click at [687, 219] on img "Next" at bounding box center [689, 227] width 15 height 40
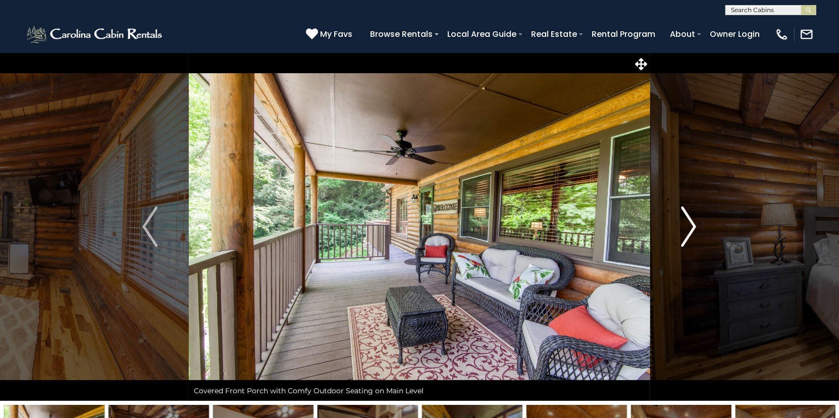
click at [687, 219] on img "Next" at bounding box center [689, 227] width 15 height 40
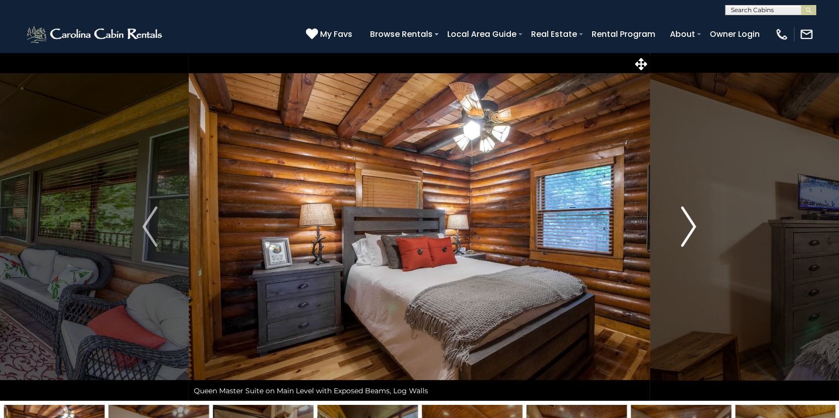
click at [687, 219] on img "Next" at bounding box center [689, 227] width 15 height 40
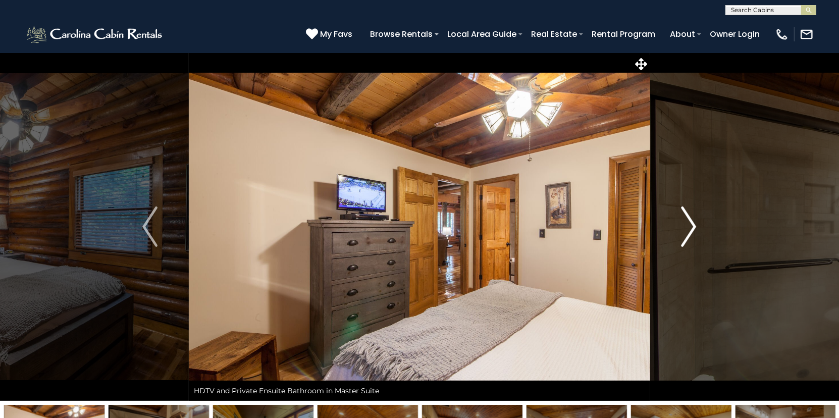
click at [687, 219] on img "Next" at bounding box center [689, 227] width 15 height 40
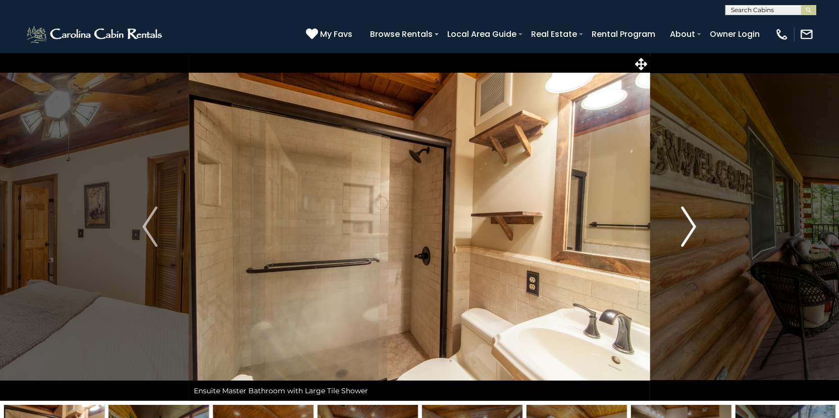
click at [687, 219] on img "Next" at bounding box center [689, 227] width 15 height 40
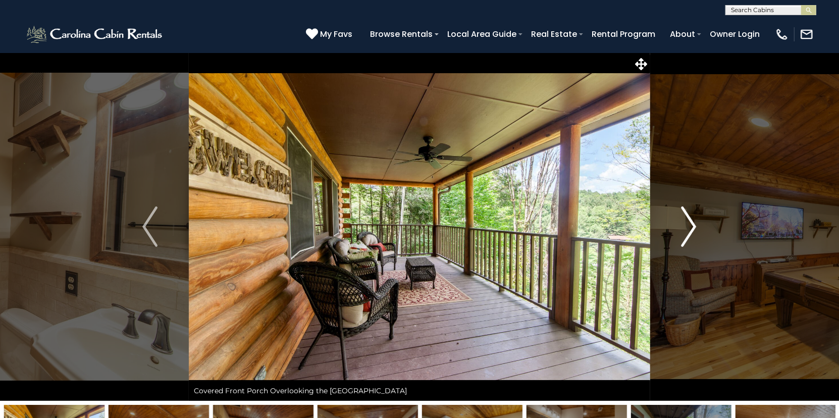
click at [687, 219] on img "Next" at bounding box center [689, 227] width 15 height 40
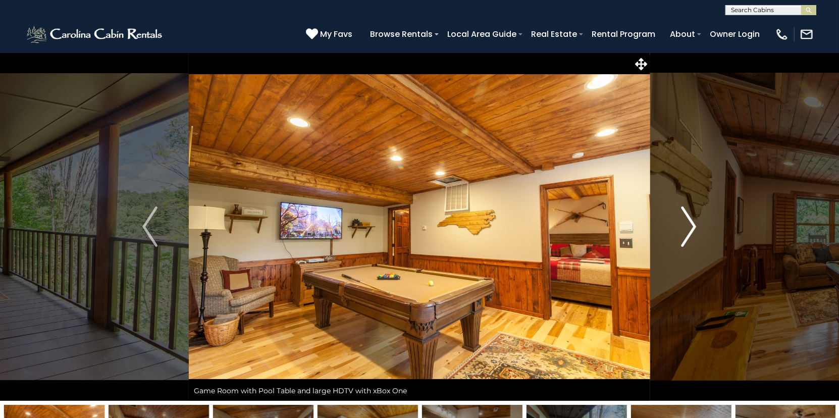
click at [687, 219] on img "Next" at bounding box center [689, 227] width 15 height 40
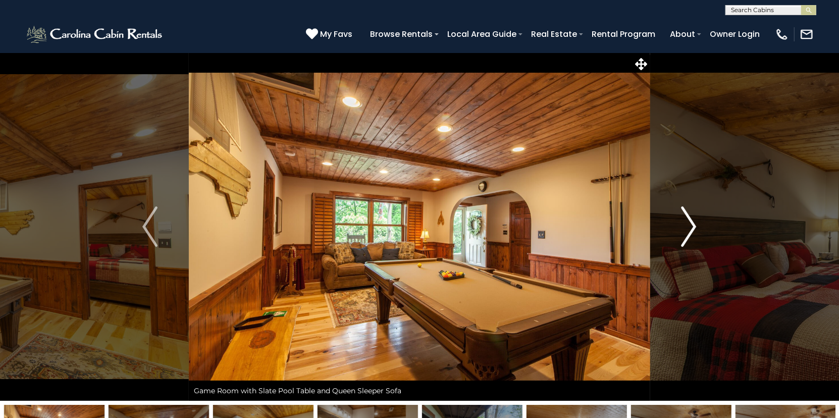
click at [687, 219] on img "Next" at bounding box center [689, 227] width 15 height 40
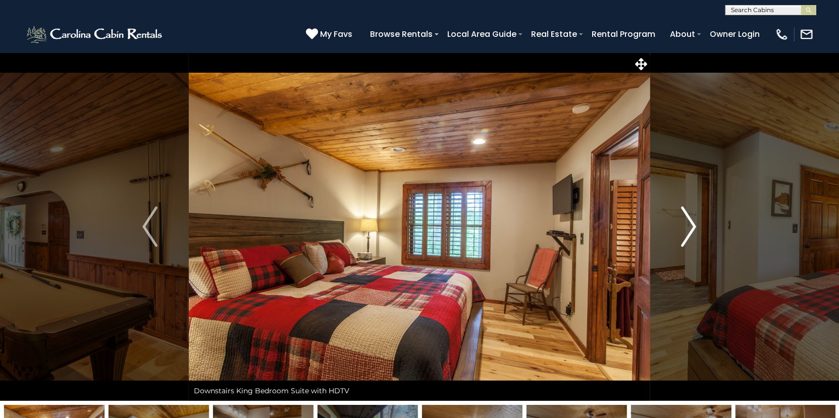
click at [687, 219] on img "Next" at bounding box center [689, 227] width 15 height 40
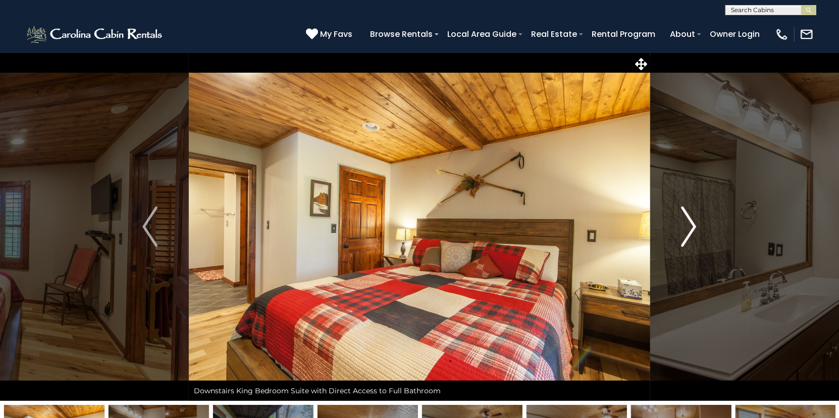
click at [687, 219] on img "Next" at bounding box center [689, 227] width 15 height 40
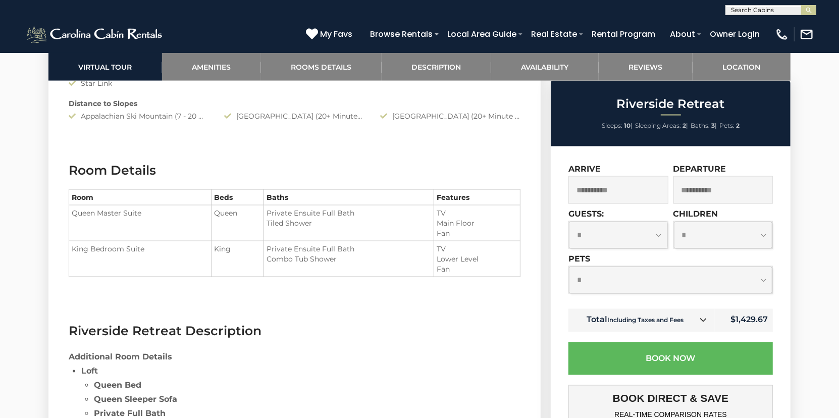
scroll to position [1162, 0]
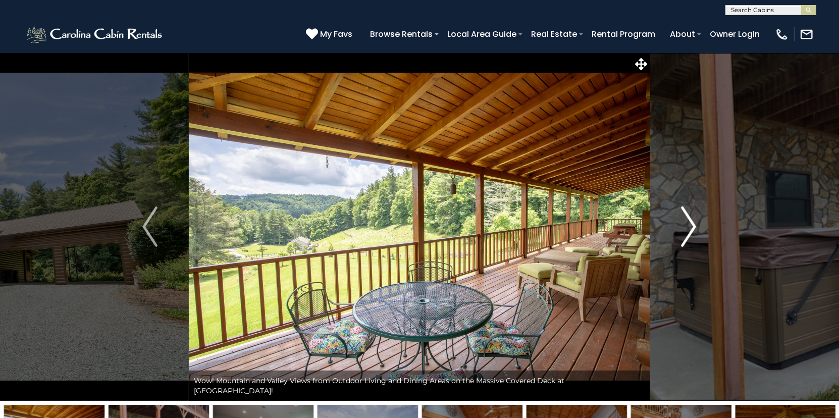
click at [692, 223] on img "Next" at bounding box center [689, 227] width 15 height 40
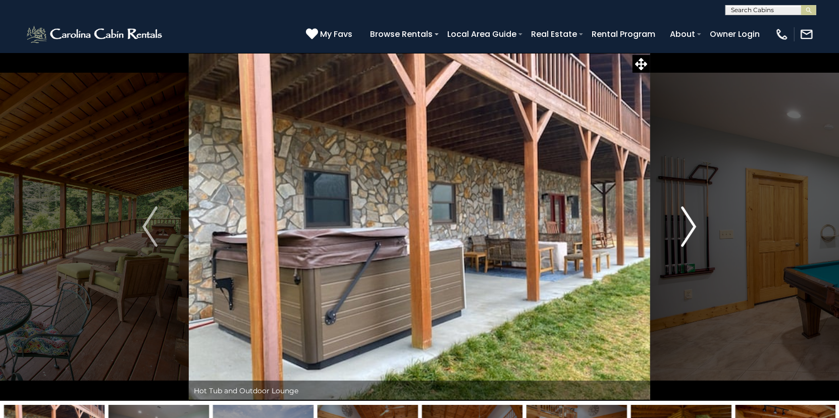
click at [692, 223] on img "Next" at bounding box center [689, 227] width 15 height 40
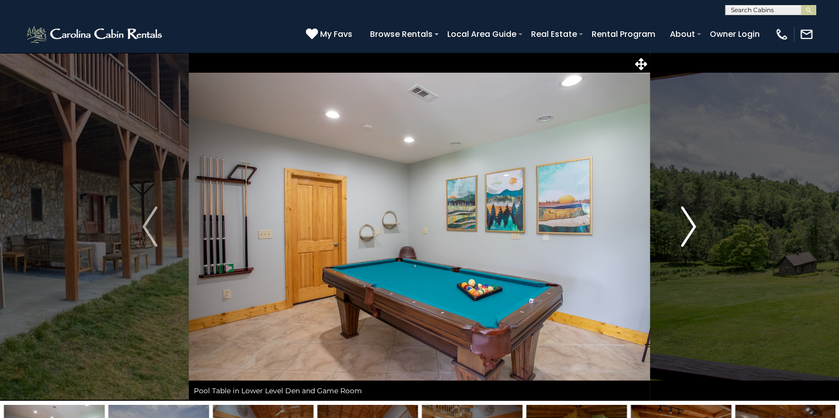
click at [692, 223] on img "Next" at bounding box center [689, 227] width 15 height 40
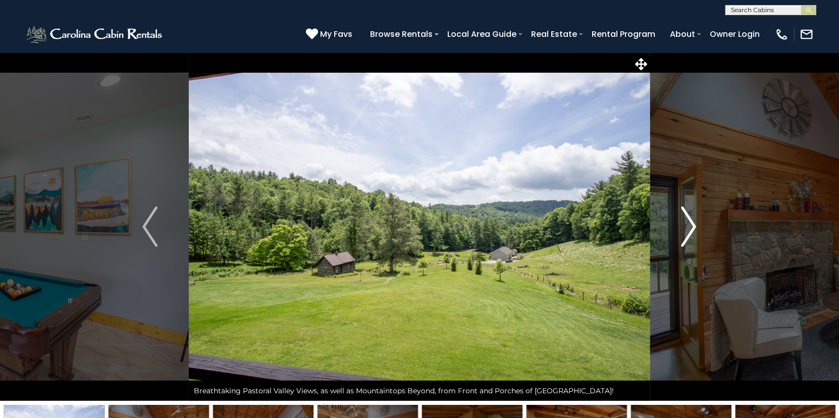
click at [692, 223] on img "Next" at bounding box center [689, 227] width 15 height 40
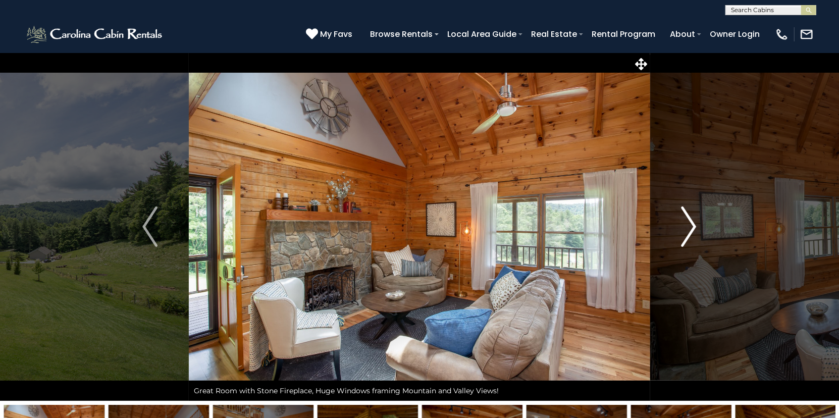
click at [692, 223] on img "Next" at bounding box center [689, 227] width 15 height 40
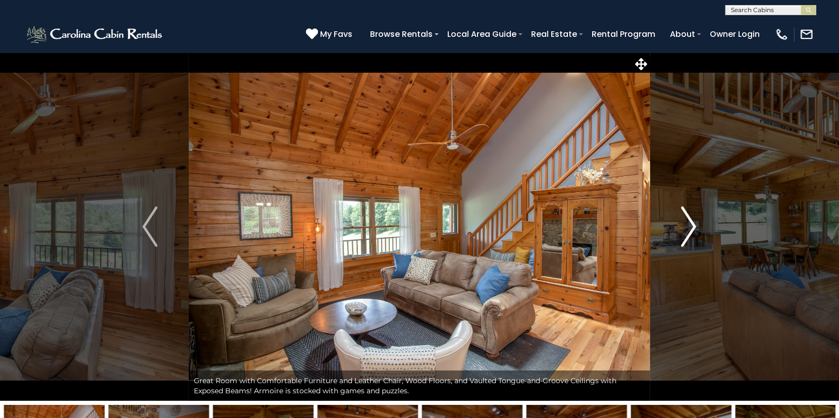
click at [692, 223] on img "Next" at bounding box center [689, 227] width 15 height 40
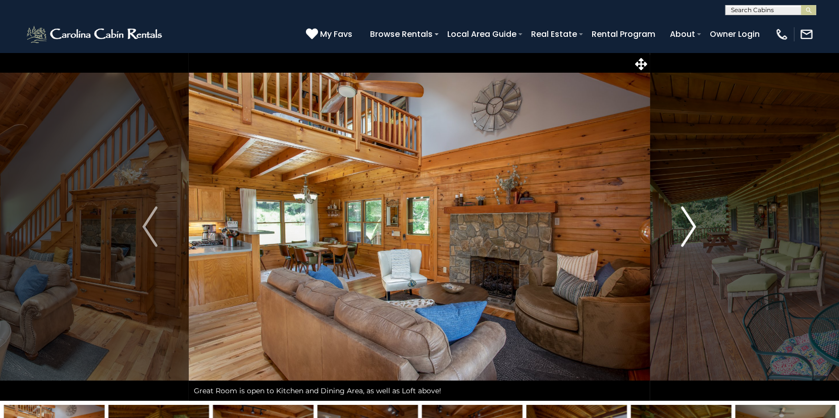
click at [692, 223] on img "Next" at bounding box center [689, 227] width 15 height 40
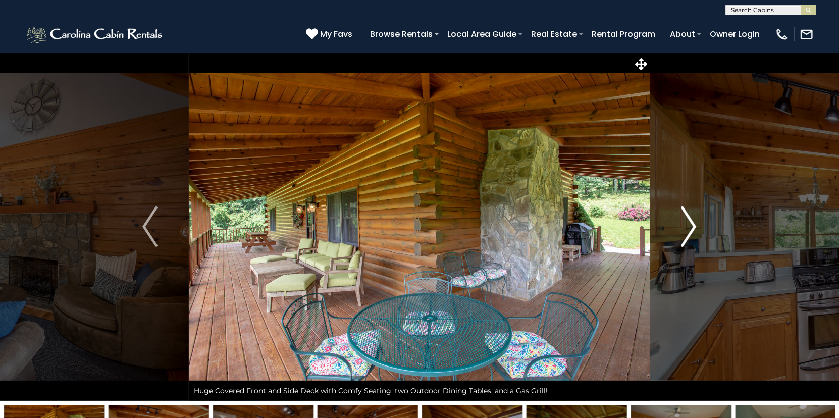
click at [692, 223] on img "Next" at bounding box center [689, 227] width 15 height 40
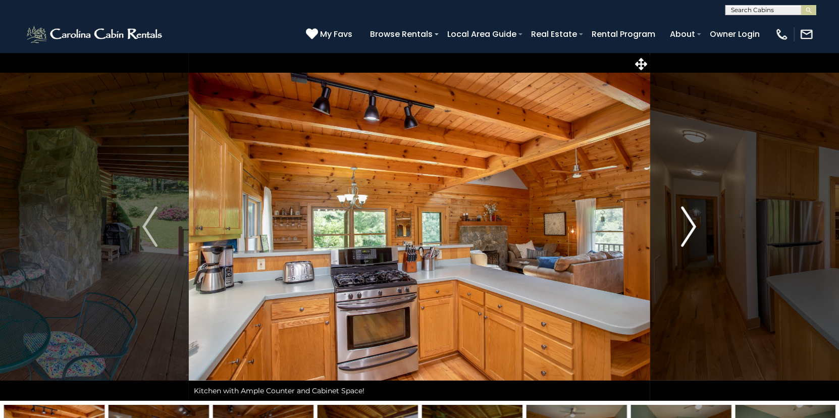
click at [692, 223] on img "Next" at bounding box center [689, 227] width 15 height 40
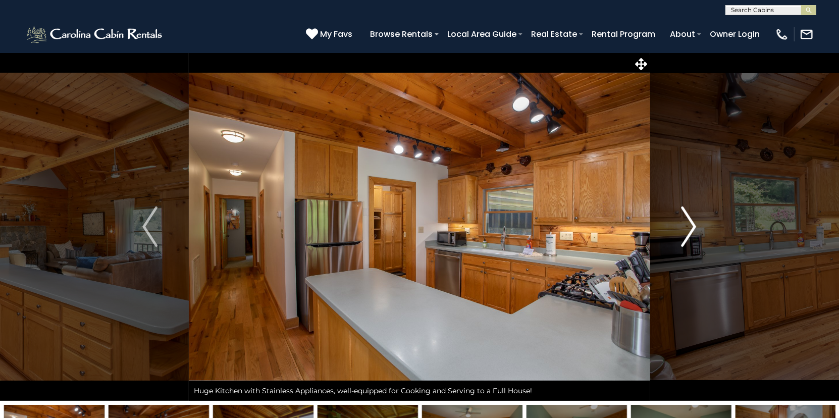
click at [692, 223] on img "Next" at bounding box center [689, 227] width 15 height 40
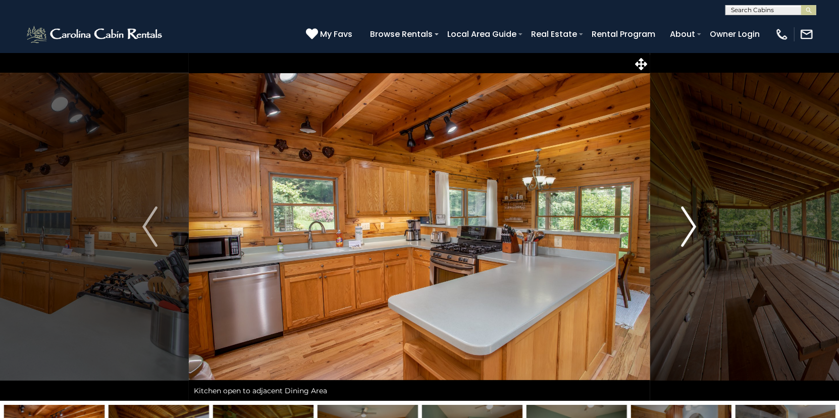
click at [692, 223] on img "Next" at bounding box center [689, 227] width 15 height 40
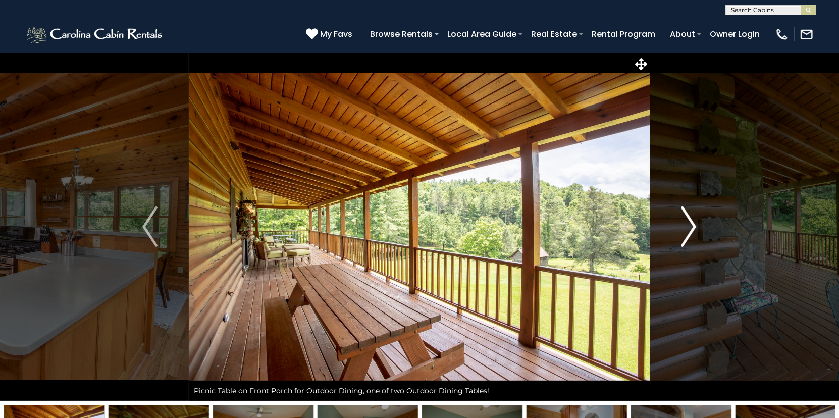
click at [692, 223] on img "Next" at bounding box center [689, 227] width 15 height 40
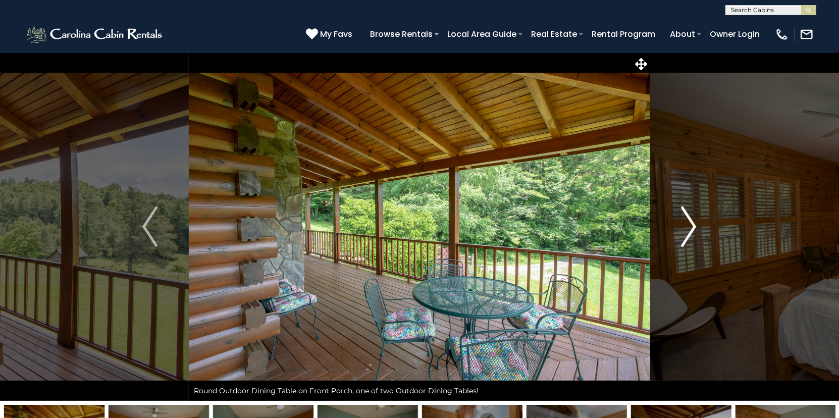
click at [692, 223] on img "Next" at bounding box center [689, 227] width 15 height 40
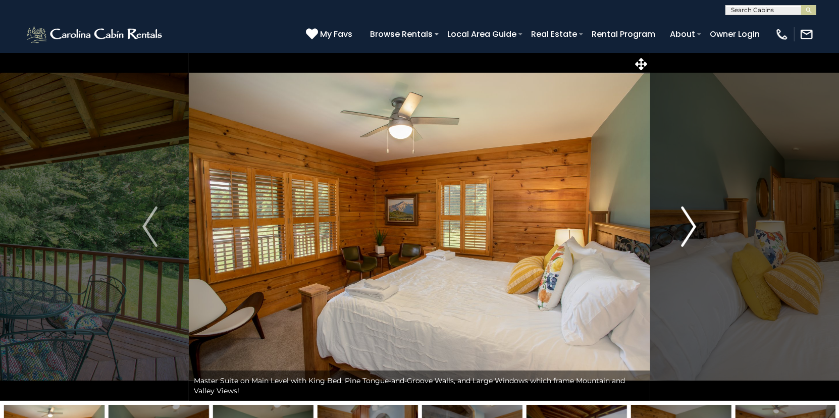
click at [692, 223] on img "Next" at bounding box center [689, 227] width 15 height 40
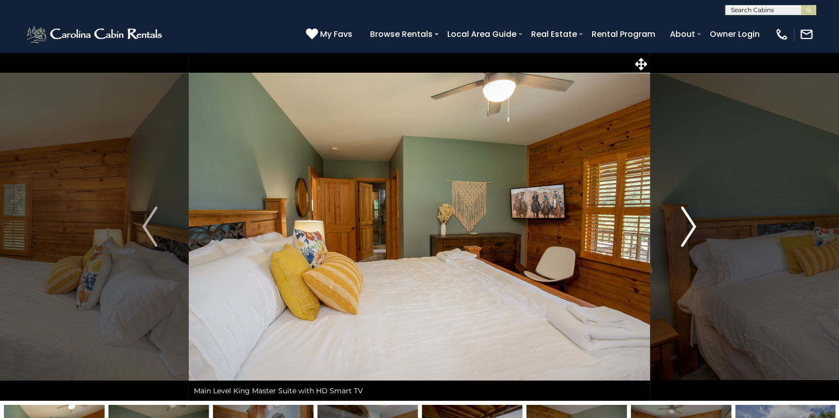
click at [692, 223] on img "Next" at bounding box center [689, 227] width 15 height 40
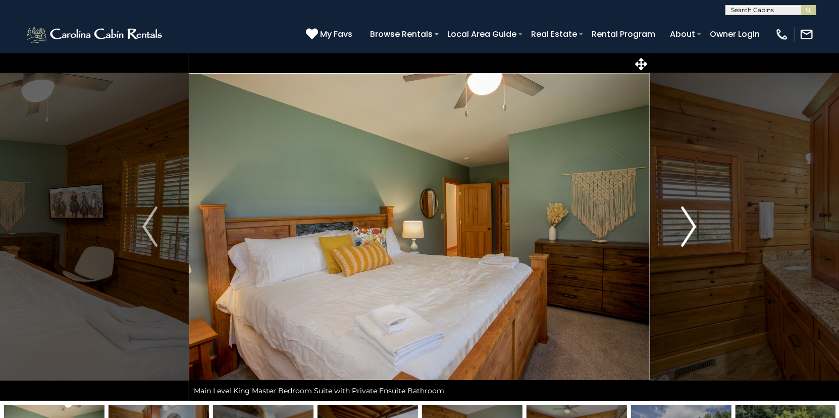
click at [692, 223] on img "Next" at bounding box center [689, 227] width 15 height 40
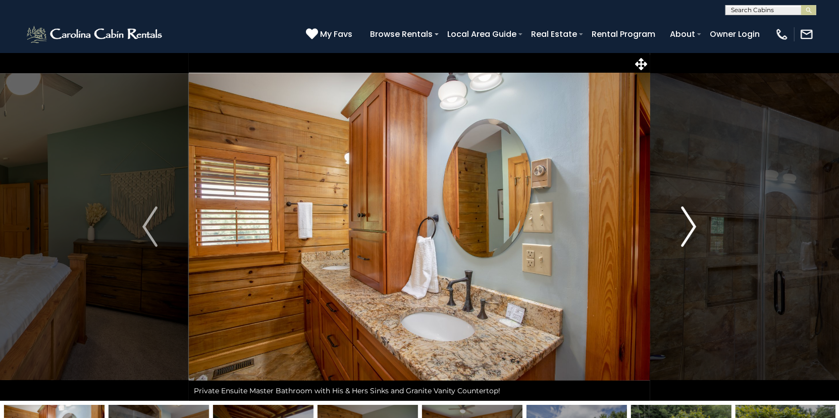
click at [692, 223] on img "Next" at bounding box center [689, 227] width 15 height 40
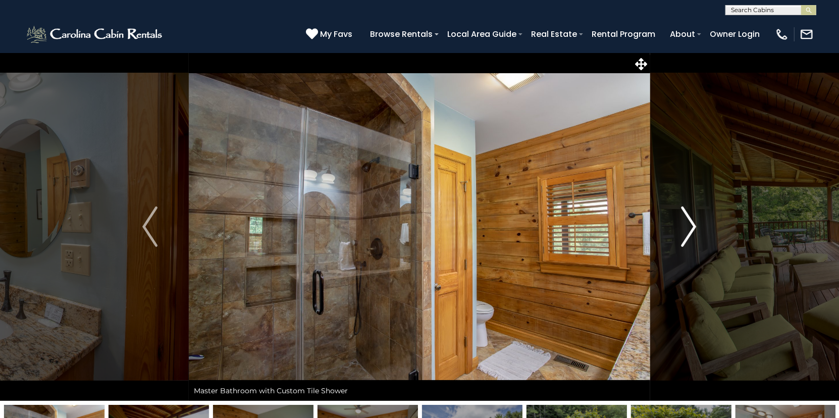
click at [692, 223] on img "Next" at bounding box center [689, 227] width 15 height 40
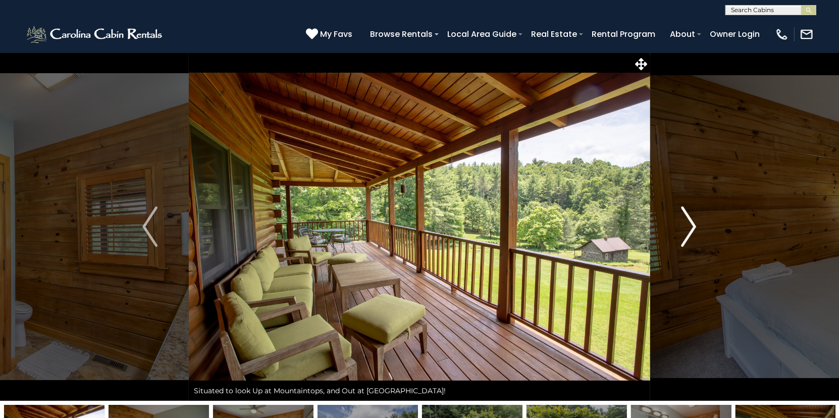
click at [692, 223] on img "Next" at bounding box center [689, 227] width 15 height 40
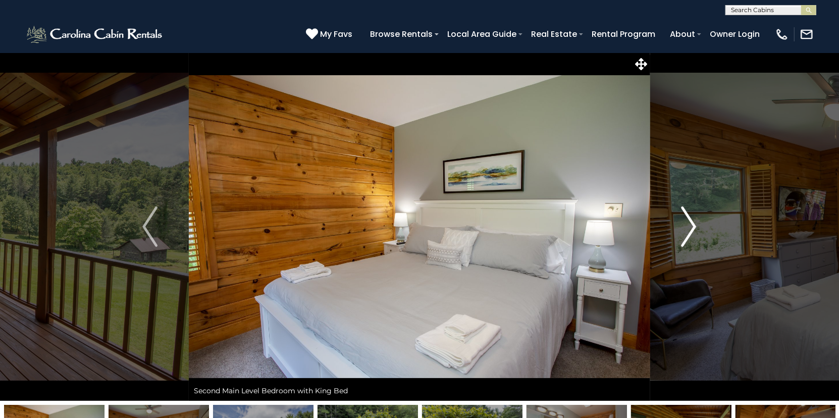
click at [692, 223] on img "Next" at bounding box center [689, 227] width 15 height 40
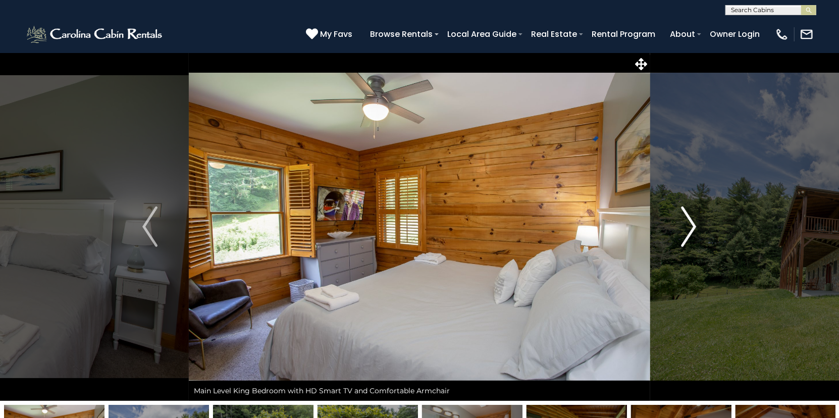
click at [692, 223] on img "Next" at bounding box center [689, 227] width 15 height 40
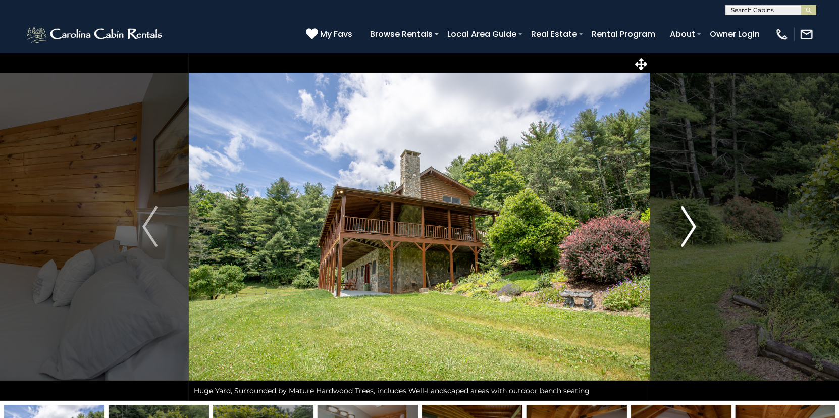
click at [694, 222] on img "Next" at bounding box center [689, 227] width 15 height 40
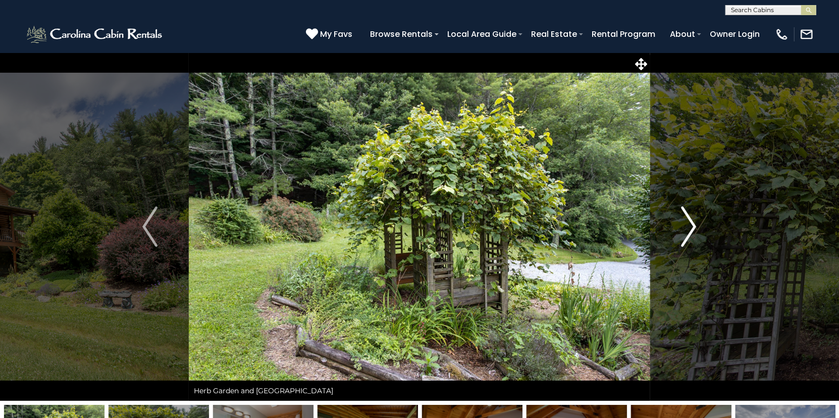
click at [694, 222] on img "Next" at bounding box center [689, 227] width 15 height 40
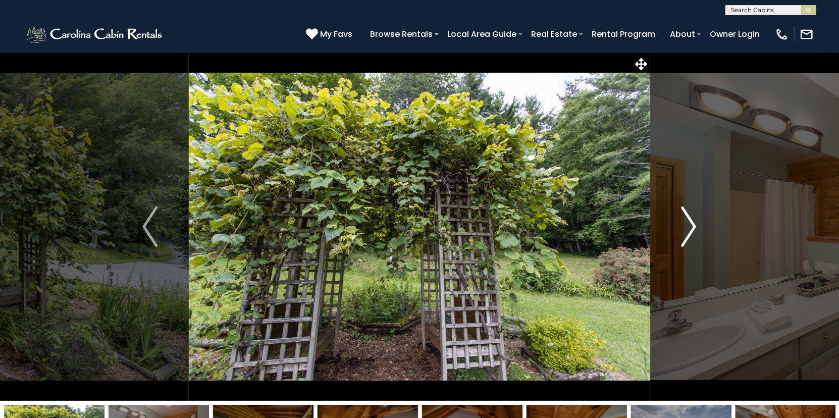
click at [694, 222] on img "Next" at bounding box center [689, 227] width 15 height 40
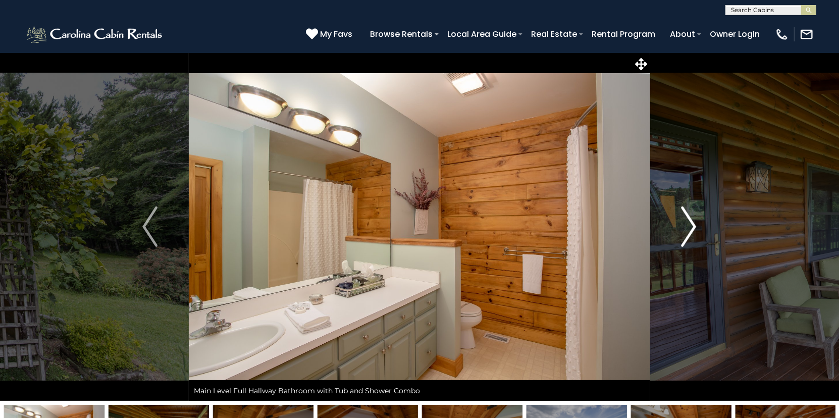
click at [694, 222] on img "Next" at bounding box center [689, 227] width 15 height 40
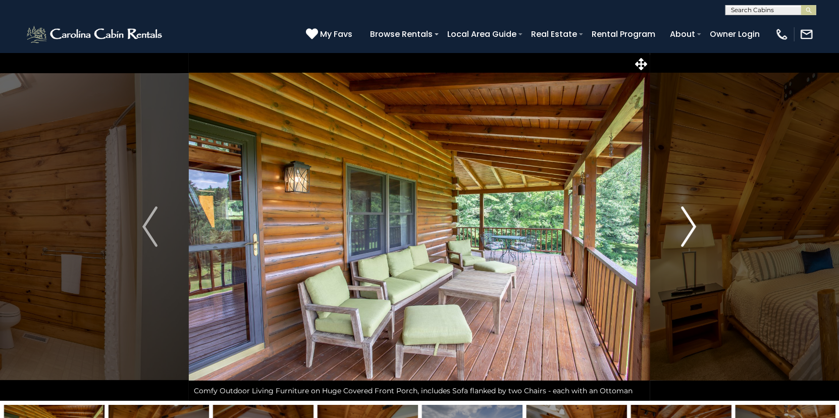
click at [694, 222] on img "Next" at bounding box center [689, 227] width 15 height 40
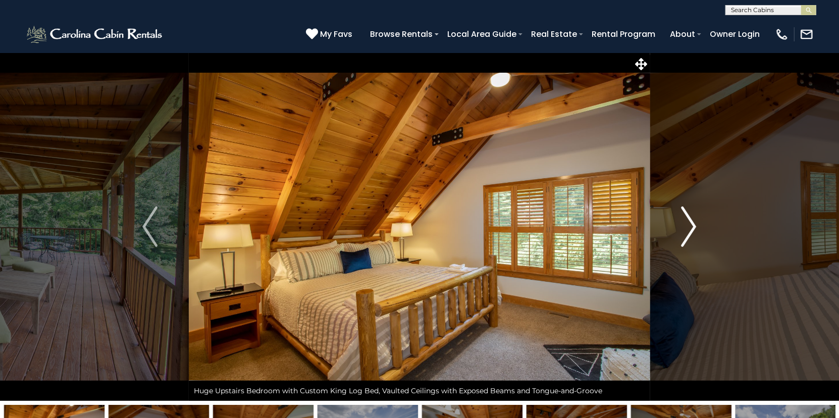
click at [694, 222] on img "Next" at bounding box center [689, 227] width 15 height 40
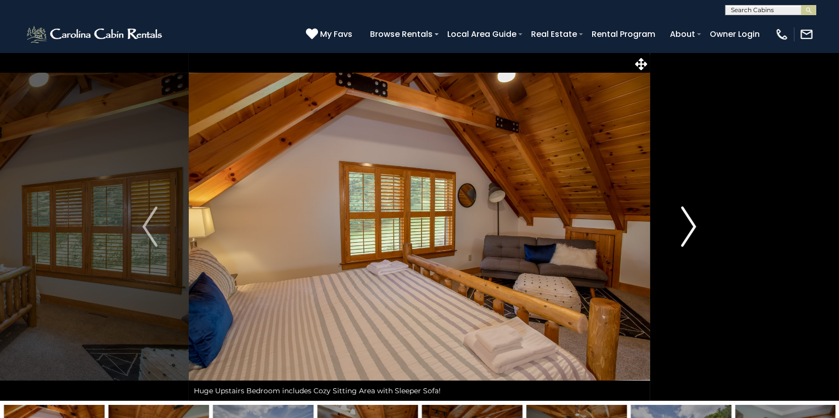
click at [694, 222] on img "Next" at bounding box center [689, 227] width 15 height 40
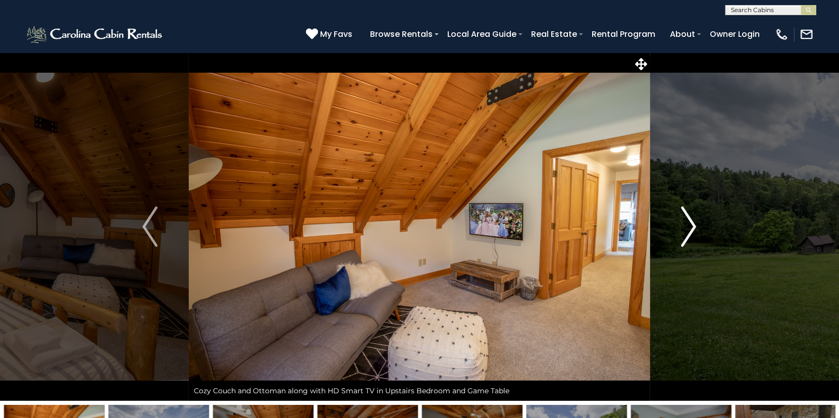
click at [694, 222] on img "Next" at bounding box center [689, 227] width 15 height 40
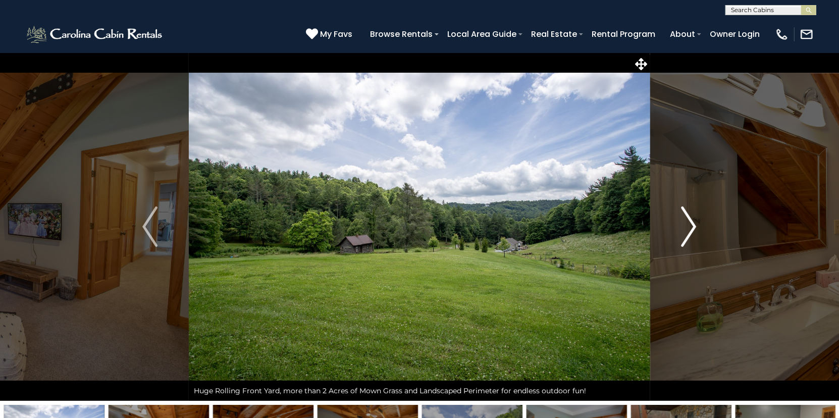
click at [694, 222] on img "Next" at bounding box center [689, 227] width 15 height 40
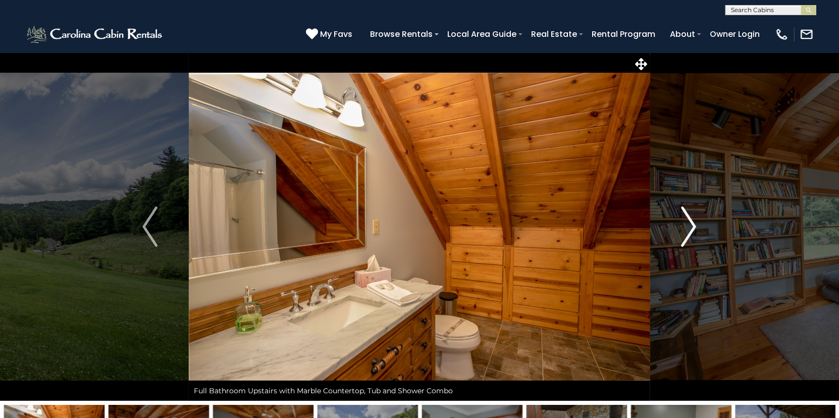
click at [694, 222] on img "Next" at bounding box center [689, 227] width 15 height 40
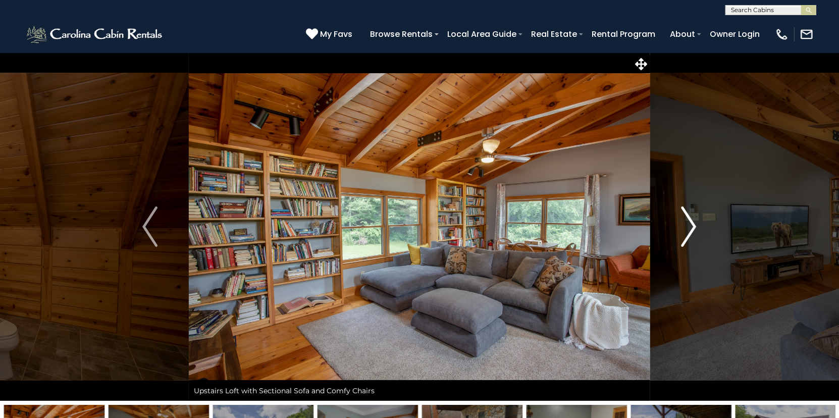
click at [694, 222] on img "Next" at bounding box center [689, 227] width 15 height 40
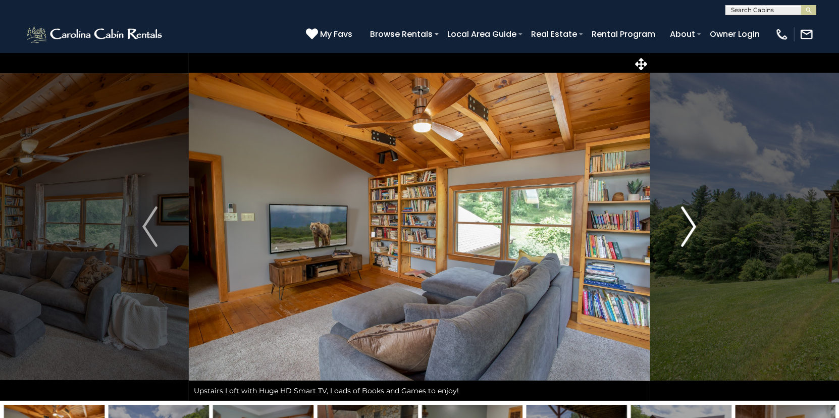
click at [694, 222] on img "Next" at bounding box center [689, 227] width 15 height 40
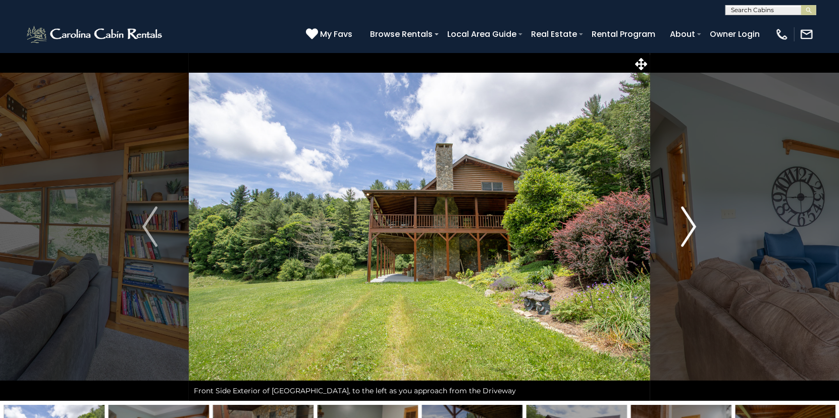
click at [694, 222] on img "Next" at bounding box center [689, 227] width 15 height 40
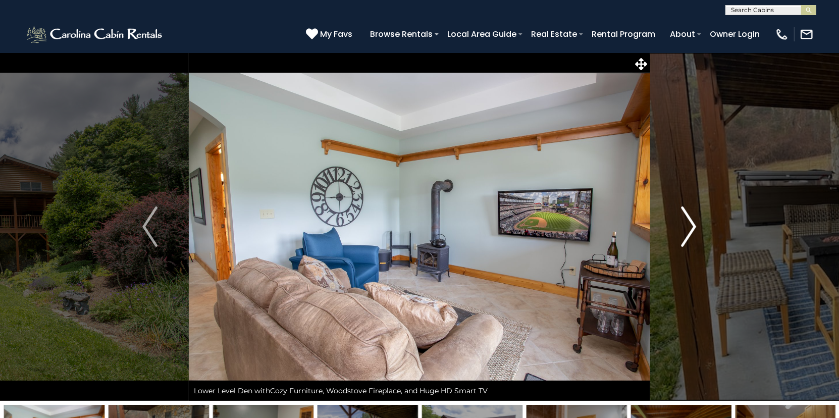
click at [694, 222] on img "Next" at bounding box center [689, 227] width 15 height 40
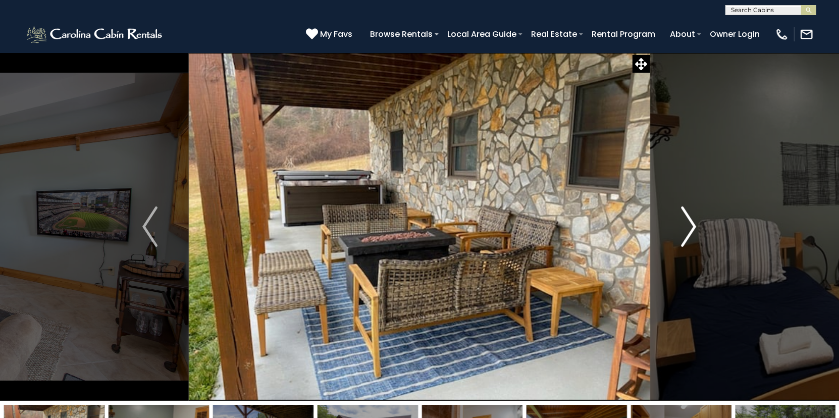
click at [694, 222] on img "Next" at bounding box center [689, 227] width 15 height 40
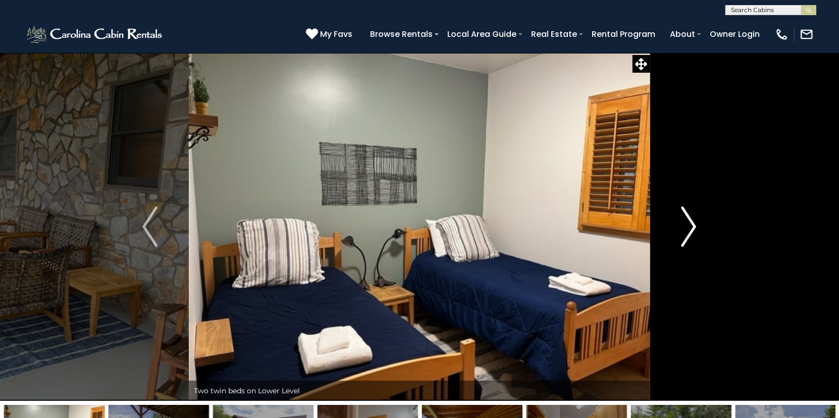
click at [694, 222] on img "Next" at bounding box center [689, 227] width 15 height 40
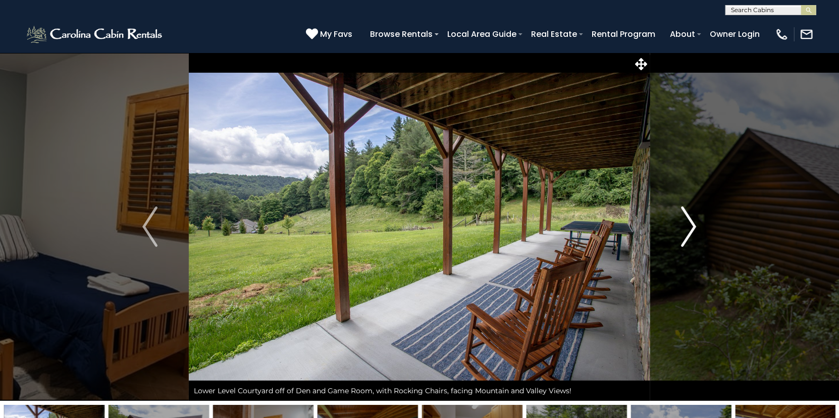
click at [694, 222] on img "Next" at bounding box center [689, 227] width 15 height 40
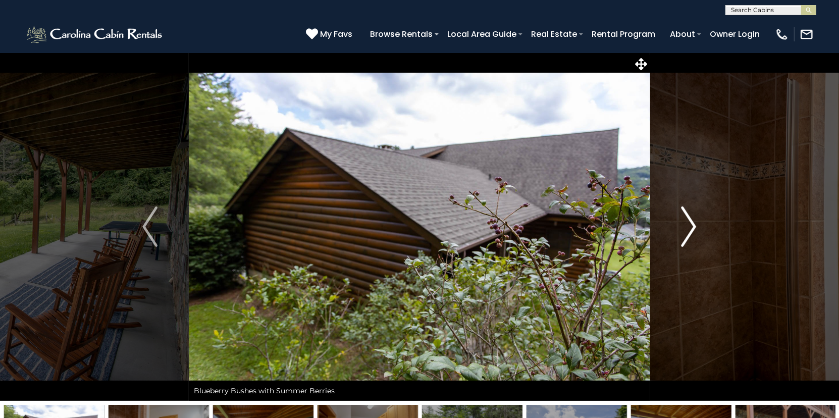
click at [691, 227] on img "Next" at bounding box center [689, 227] width 15 height 40
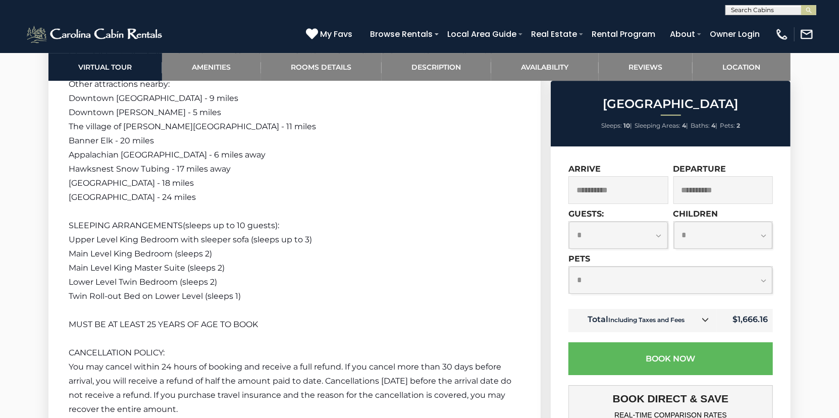
scroll to position [2576, 0]
